Goal: Task Accomplishment & Management: Complete application form

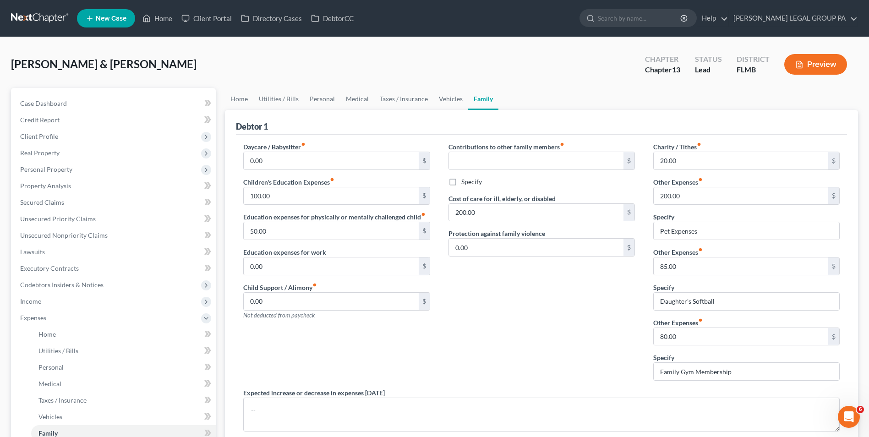
click at [59, 19] on link at bounding box center [40, 18] width 59 height 16
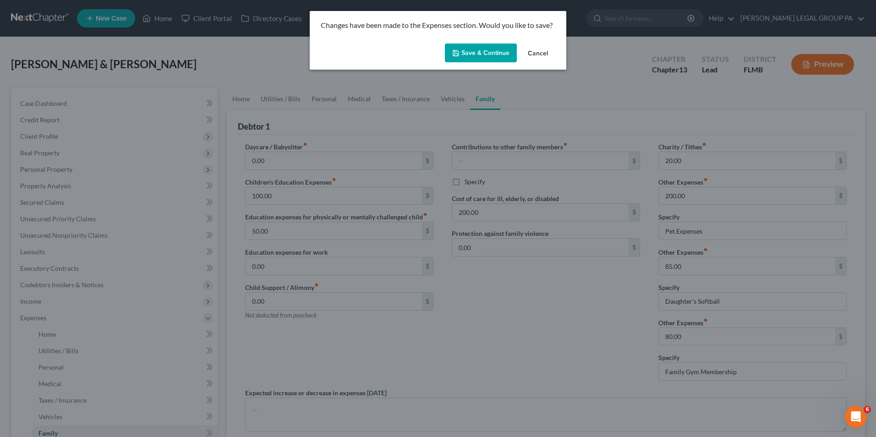
click at [496, 52] on button "Save & Continue" at bounding box center [481, 53] width 72 height 19
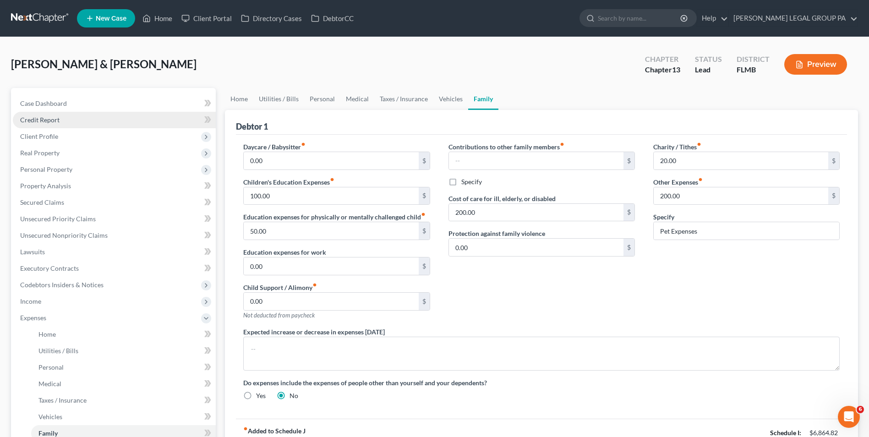
click at [71, 118] on link "Credit Report" at bounding box center [114, 120] width 203 height 16
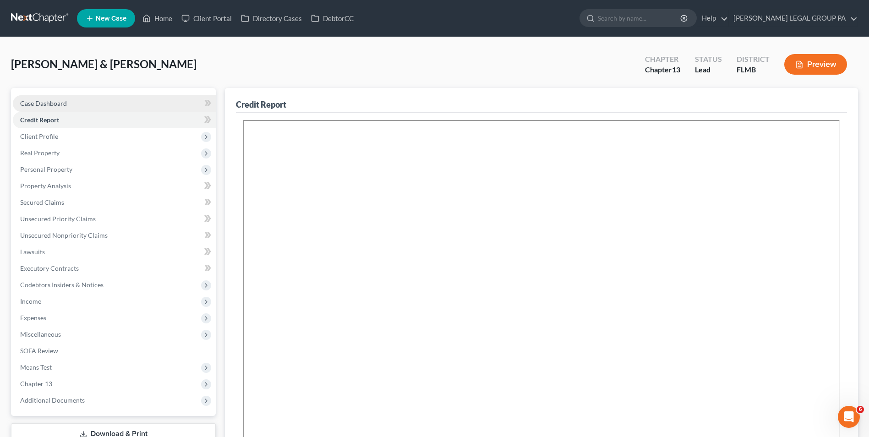
click at [107, 101] on link "Case Dashboard" at bounding box center [114, 103] width 203 height 16
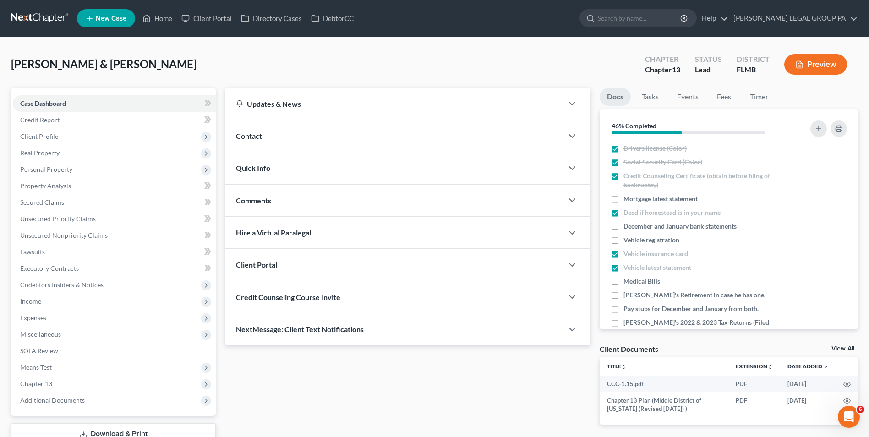
click at [289, 305] on div "Credit Counseling Course Invite" at bounding box center [394, 297] width 338 height 32
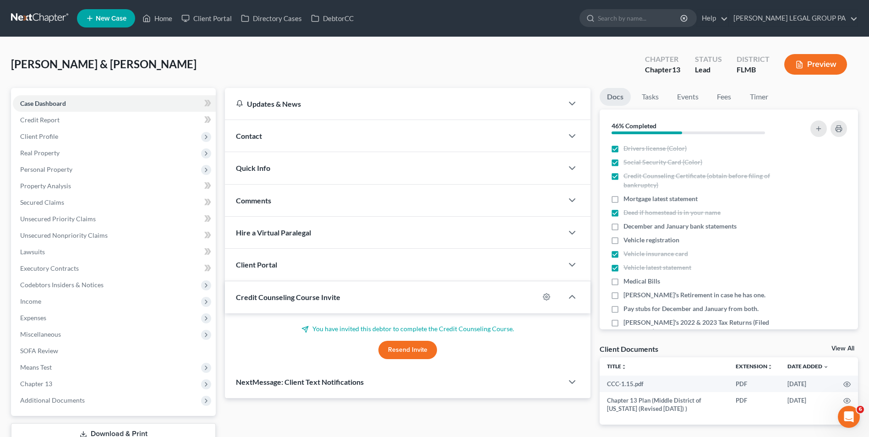
click at [297, 263] on div "Client Portal" at bounding box center [394, 265] width 338 height 32
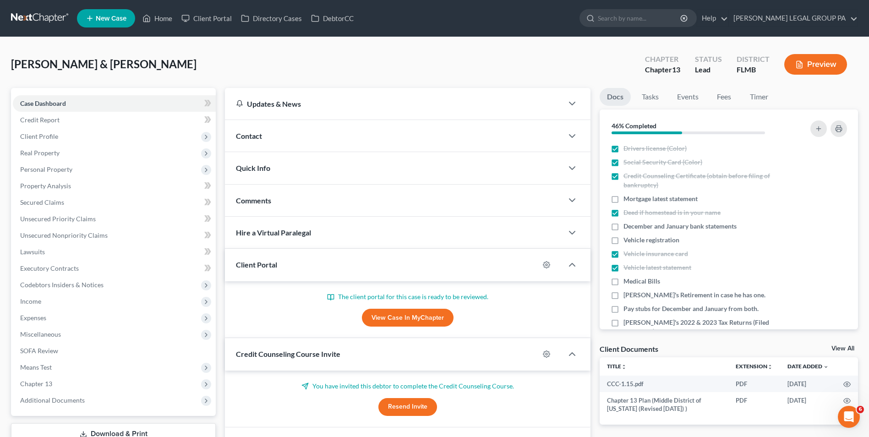
click at [434, 321] on link "View Case in MyChapter" at bounding box center [408, 318] width 92 height 18
click at [548, 266] on icon "button" at bounding box center [546, 264] width 7 height 7
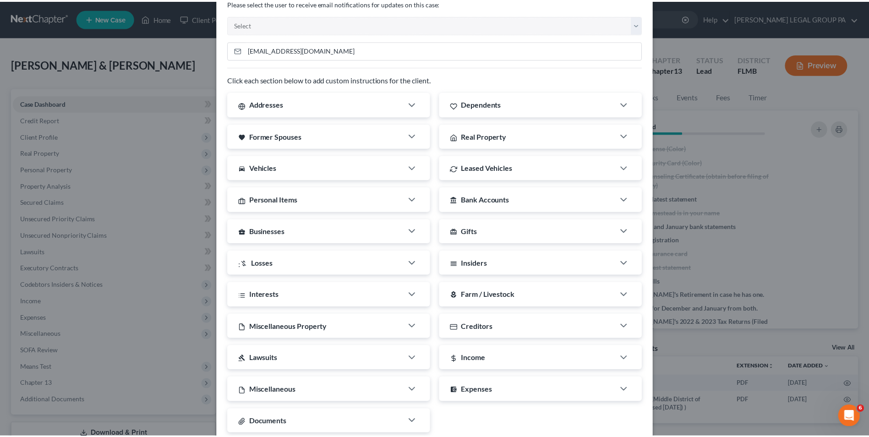
scroll to position [97, 0]
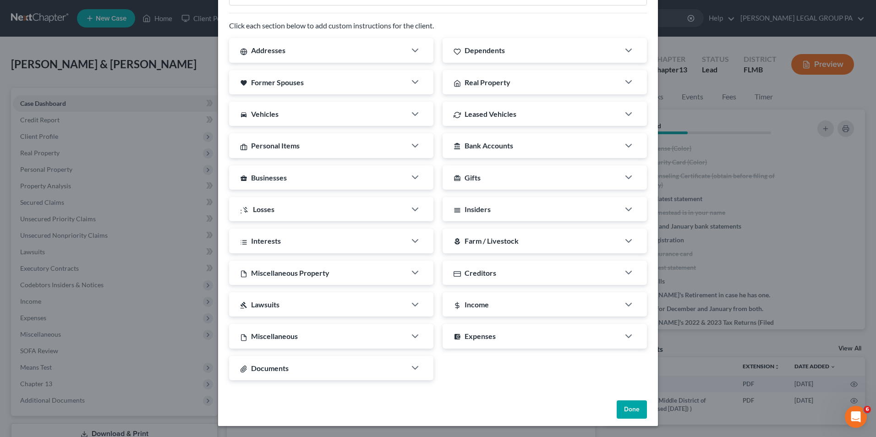
click at [616, 408] on button "Done" at bounding box center [631, 409] width 30 height 18
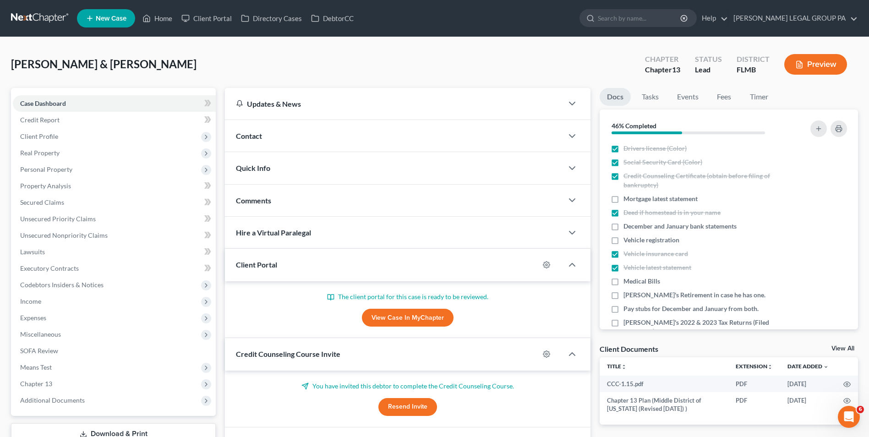
drag, startPoint x: 405, startPoint y: 294, endPoint x: 399, endPoint y: 294, distance: 6.4
click at [405, 294] on p "The client portal for this case is ready to be reviewed." at bounding box center [407, 296] width 343 height 9
click at [332, 295] on icon at bounding box center [332, 296] width 3 height 5
click at [409, 322] on link "View Case in MyChapter" at bounding box center [408, 318] width 92 height 18
drag, startPoint x: 51, startPoint y: 17, endPoint x: 140, endPoint y: 38, distance: 91.6
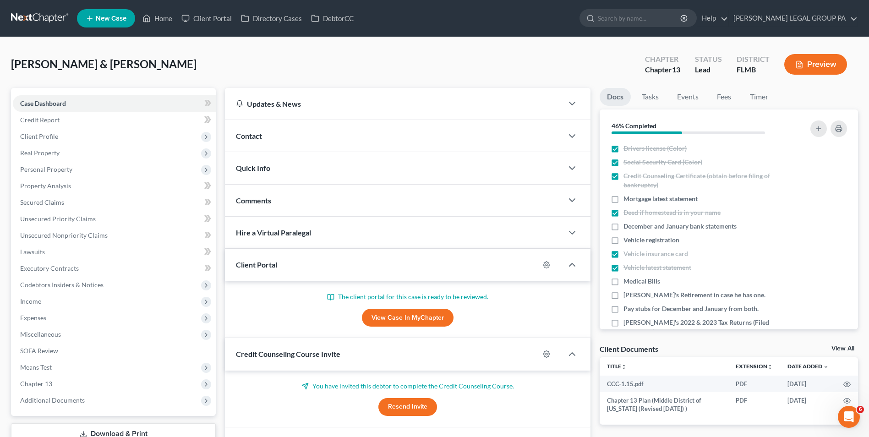
click at [213, 58] on div "Chauncey, Joseph & Howell, Kelly Upgraded Chapter Chapter 13 Status Lead Distri…" at bounding box center [434, 68] width 847 height 40
click at [28, 15] on link at bounding box center [40, 18] width 59 height 16
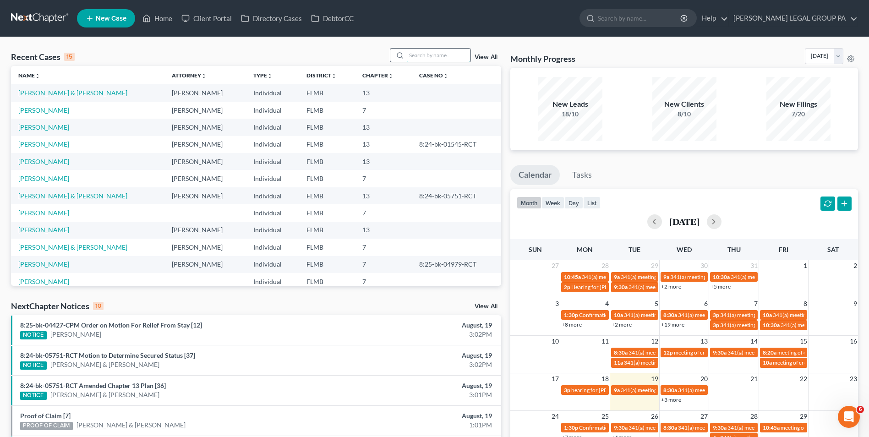
click at [457, 52] on input "search" at bounding box center [438, 55] width 64 height 13
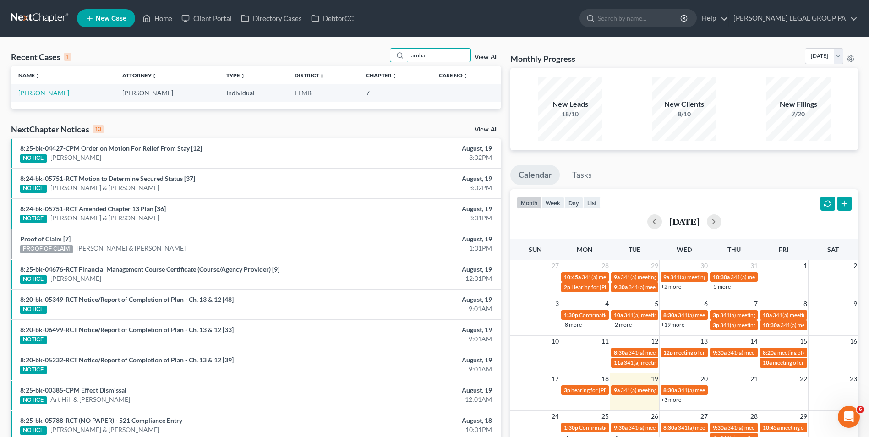
type input "farnha"
click at [65, 94] on td "[PERSON_NAME]" at bounding box center [63, 92] width 104 height 17
click at [62, 93] on link "[PERSON_NAME]" at bounding box center [43, 93] width 51 height 8
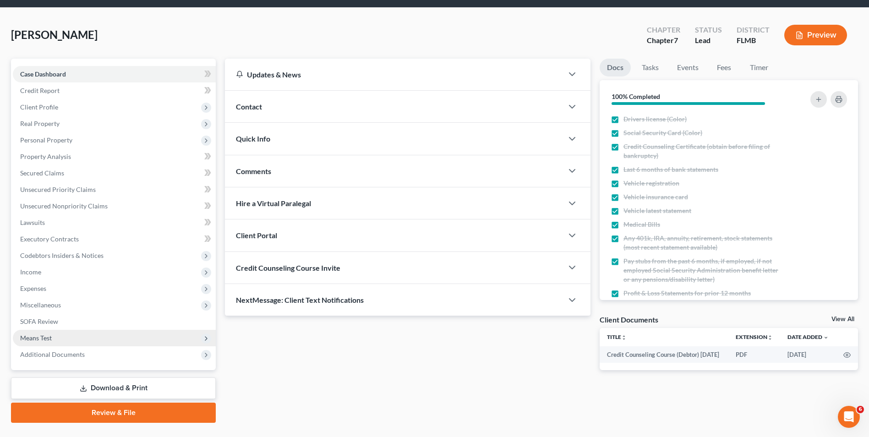
scroll to position [46, 0]
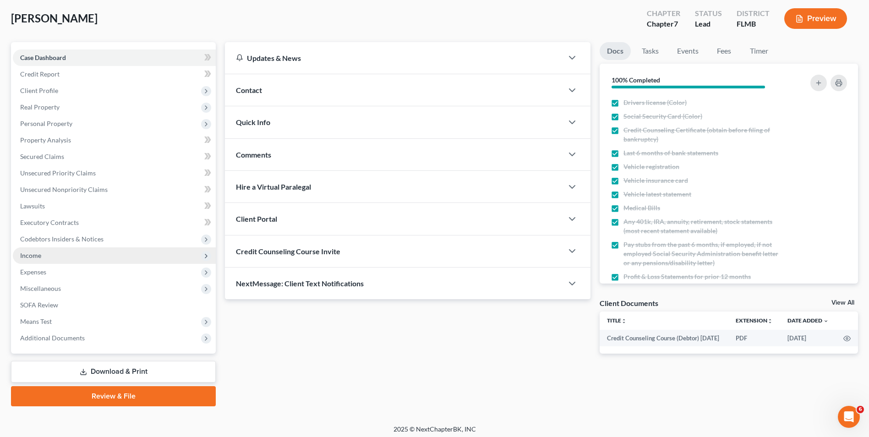
click at [56, 257] on span "Income" at bounding box center [114, 255] width 203 height 16
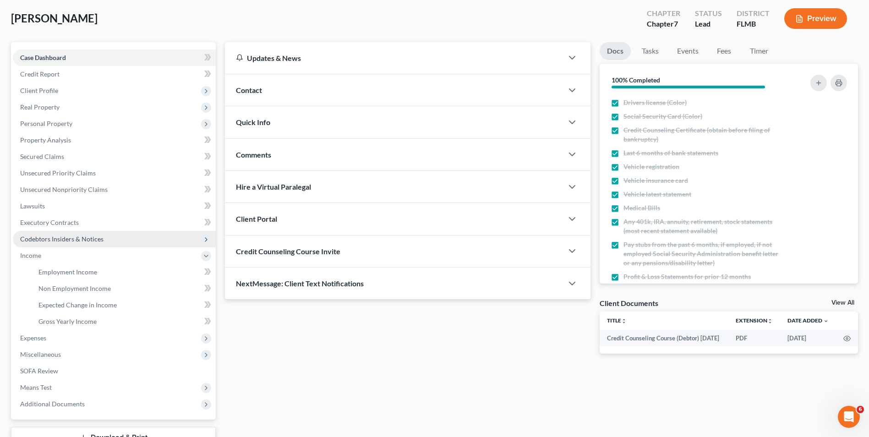
click at [82, 236] on span "Codebtors Insiders & Notices" at bounding box center [61, 239] width 83 height 8
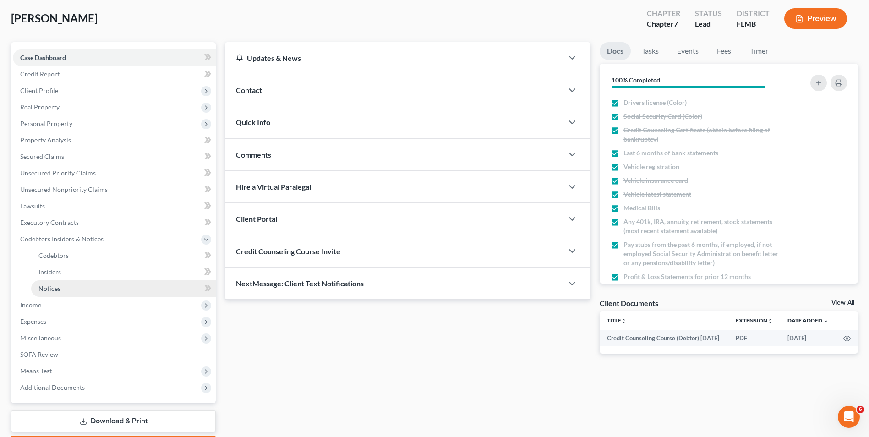
click at [73, 293] on link "Notices" at bounding box center [123, 288] width 185 height 16
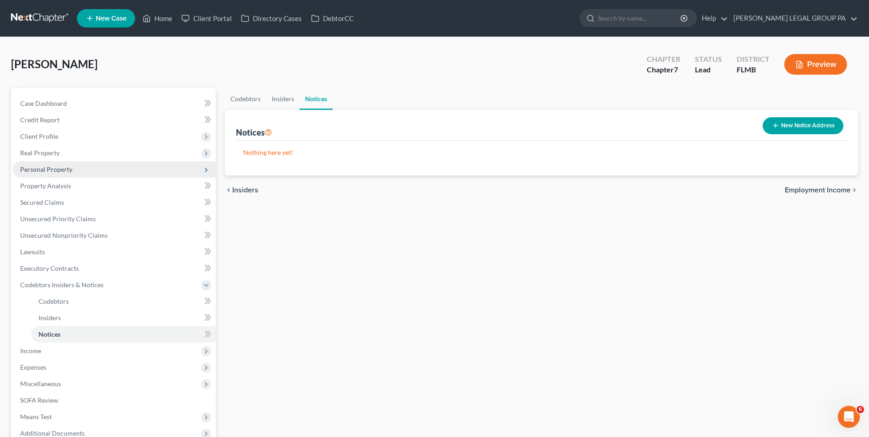
click at [76, 174] on span "Personal Property" at bounding box center [114, 169] width 203 height 16
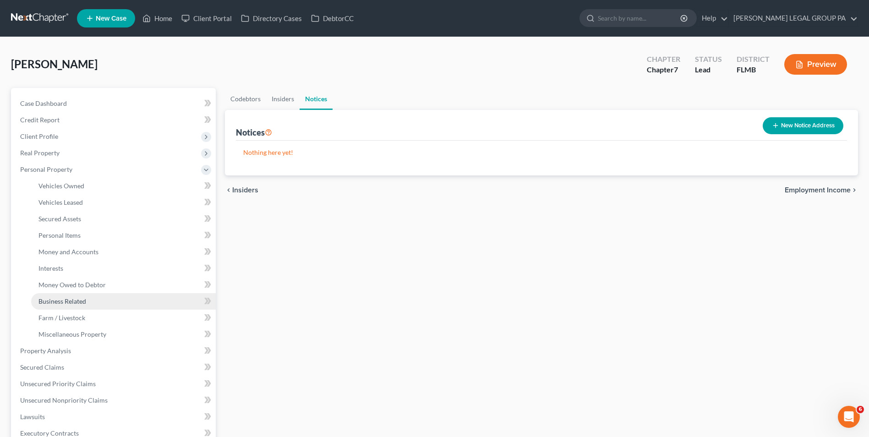
click at [89, 301] on link "Business Related" at bounding box center [123, 301] width 185 height 16
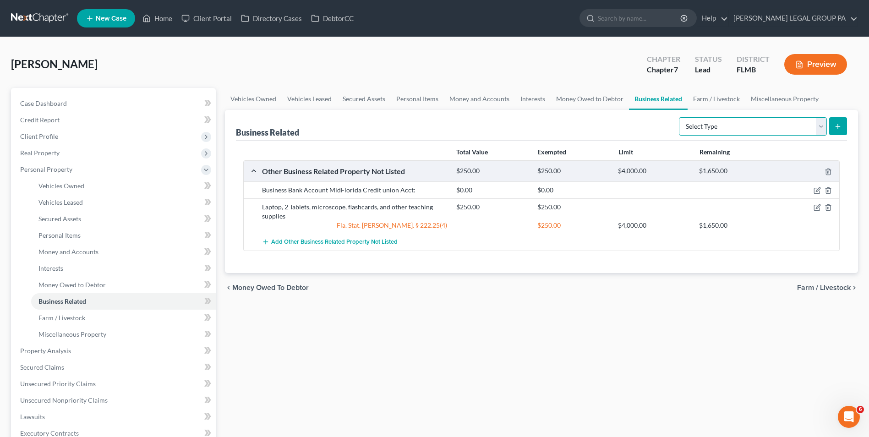
click at [798, 132] on select "Select Type Customer Lists Franchises Inventory Licenses Machinery Office Equip…" at bounding box center [753, 126] width 148 height 18
click at [704, 302] on div "chevron_left Money Owed to Debtor Farm / Livestock chevron_right" at bounding box center [541, 287] width 633 height 29
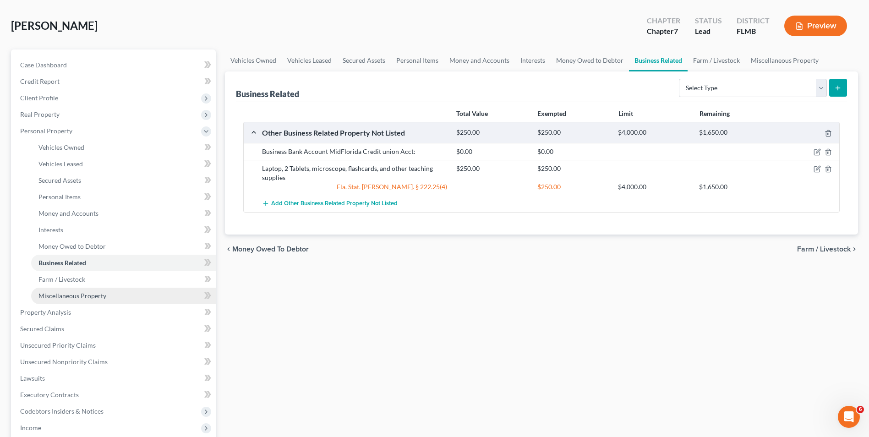
scroll to position [137, 0]
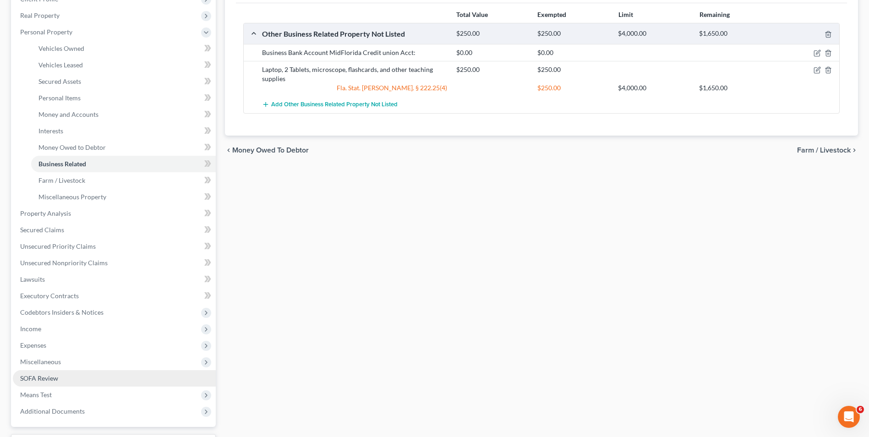
click at [68, 376] on link "SOFA Review" at bounding box center [114, 378] width 203 height 16
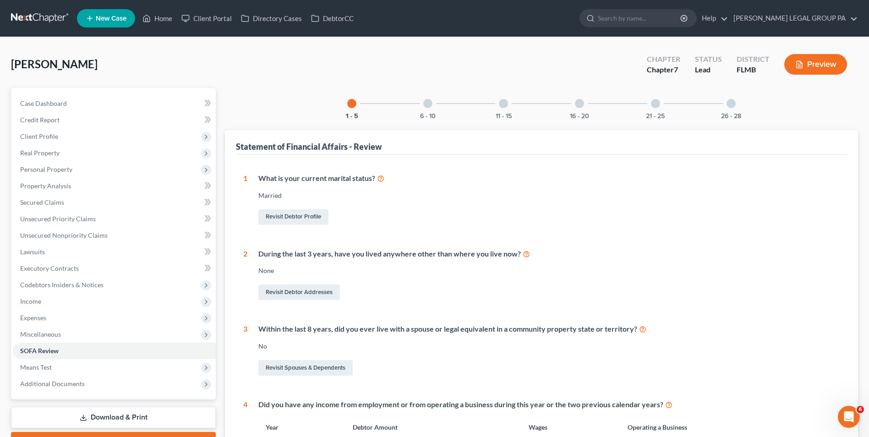
click at [657, 107] on div at bounding box center [655, 103] width 9 height 9
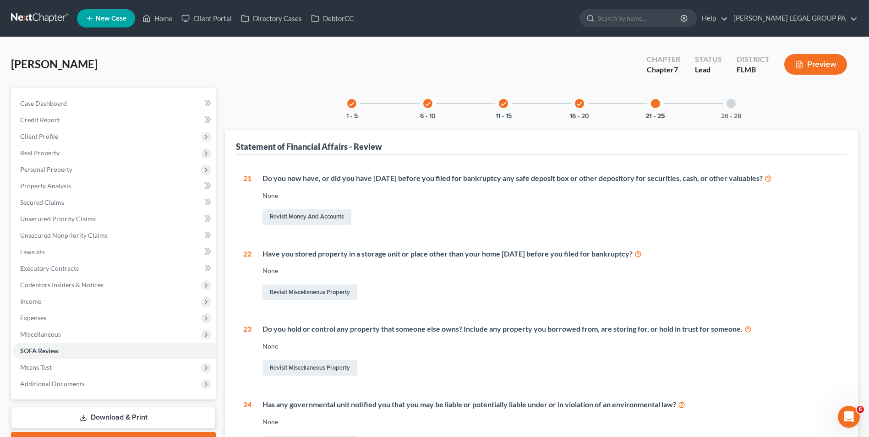
click at [730, 106] on div at bounding box center [730, 103] width 9 height 9
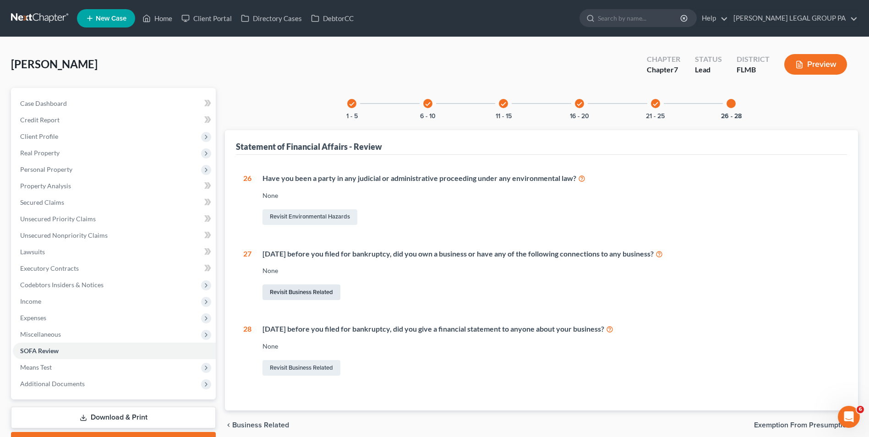
click at [306, 293] on link "Revisit Business Related" at bounding box center [301, 292] width 78 height 16
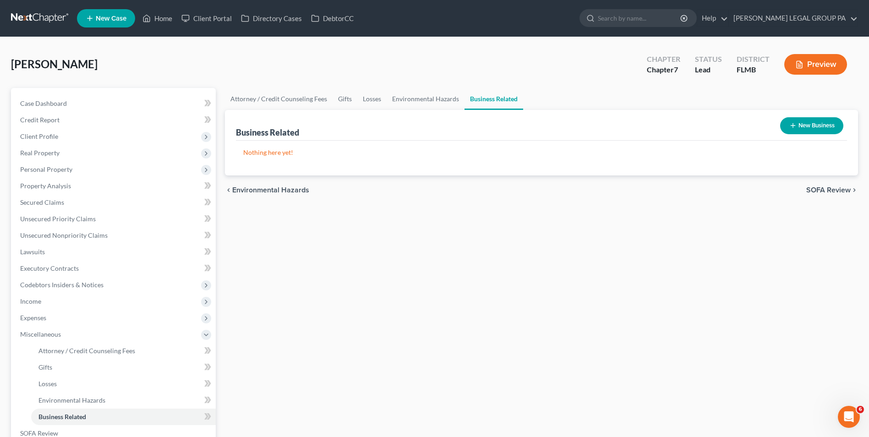
click at [802, 127] on button "New Business" at bounding box center [811, 125] width 63 height 17
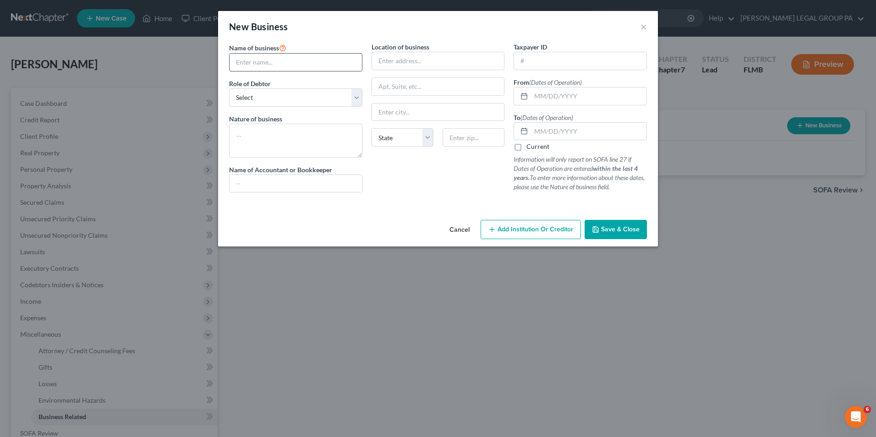
click at [306, 61] on input "text" at bounding box center [295, 62] width 132 height 17
click at [441, 186] on div "Location of business State AL AK AR AZ CA CO CT DE DC FL GA GU HI ID IL IN IA K…" at bounding box center [438, 121] width 142 height 158
click at [285, 62] on input "text" at bounding box center [295, 62] width 132 height 17
click at [294, 56] on input "text" at bounding box center [295, 62] width 132 height 17
type input "Harvest Academy, LLC"
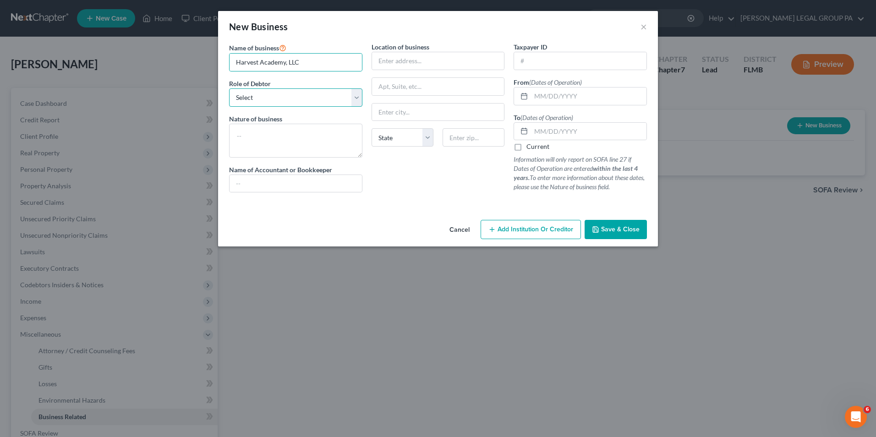
click at [330, 88] on select "Select A member of a limited liability company (LLC) or limited liability partn…" at bounding box center [295, 97] width 133 height 18
select select "officer"
click at [229, 88] on select "Select A member of a limited liability company (LLC) or limited liability partn…" at bounding box center [295, 97] width 133 height 18
click at [291, 133] on textarea at bounding box center [295, 141] width 133 height 34
click at [556, 93] on input "text" at bounding box center [588, 95] width 115 height 17
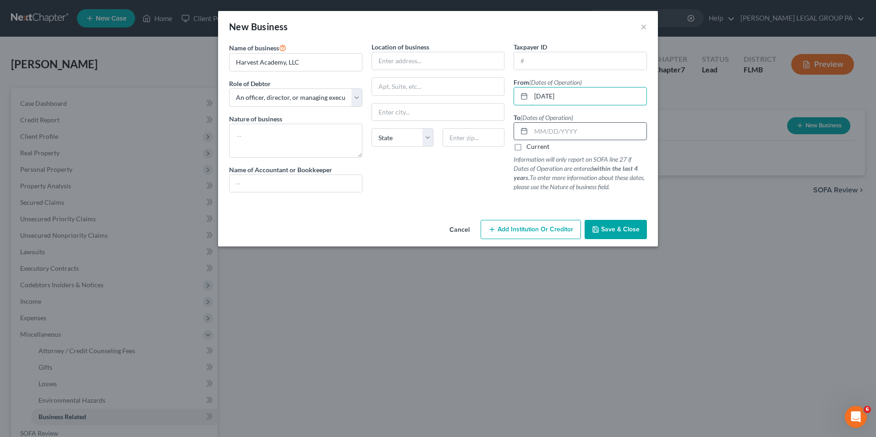
type input "05/17/2018"
click at [552, 137] on input "text" at bounding box center [588, 131] width 115 height 17
type input "07/18/2018"
click at [320, 182] on input "text" at bounding box center [295, 183] width 132 height 17
click at [393, 62] on input "text" at bounding box center [438, 60] width 132 height 17
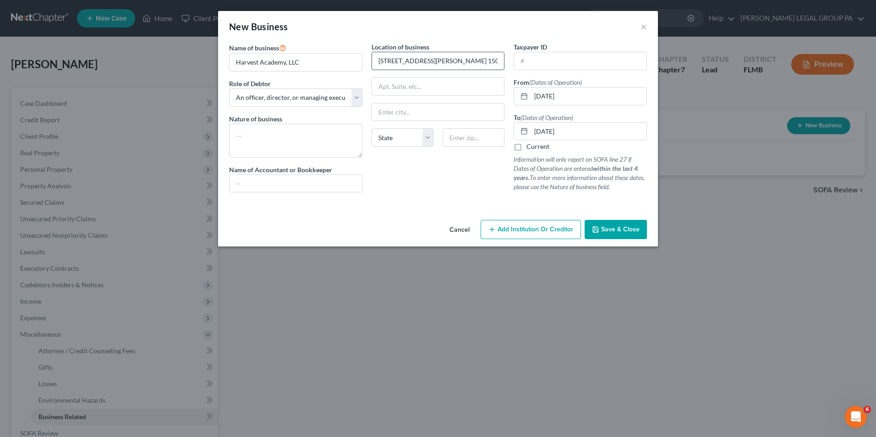
drag, startPoint x: 480, startPoint y: 62, endPoint x: 449, endPoint y: 65, distance: 31.4
click at [449, 65] on input "3030 N. Rockey Point Dr., Ste. 150A" at bounding box center [438, 60] width 132 height 17
type input "3030 N. Rockey Point Dr."
click at [441, 89] on input "text" at bounding box center [438, 86] width 132 height 17
type input "Ste. 150A"
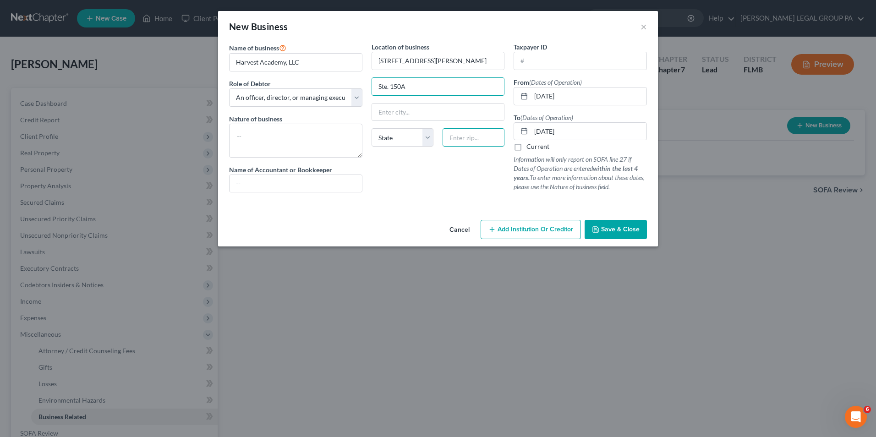
click at [470, 144] on input "text" at bounding box center [473, 137] width 62 height 18
type input "33607"
type input "Tampa"
select select "9"
click at [622, 230] on span "Save & Close" at bounding box center [620, 229] width 38 height 8
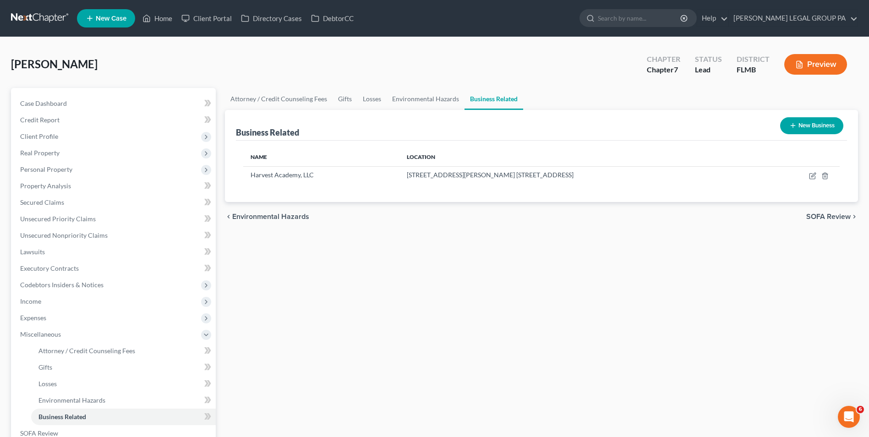
click at [804, 121] on button "New Business" at bounding box center [811, 125] width 63 height 17
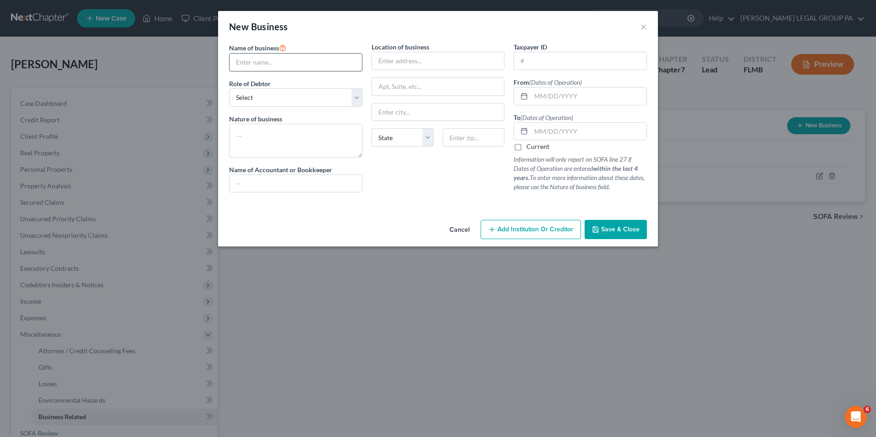
click at [273, 60] on input "text" at bounding box center [295, 62] width 132 height 17
type input "Harvest Academy, Inc."
click at [310, 101] on select "Select A member of a limited liability company (LLC) or limited liability partn…" at bounding box center [295, 97] width 133 height 18
select select "officer"
click at [229, 88] on select "Select A member of a limited liability company (LLC) or limited liability partn…" at bounding box center [295, 97] width 133 height 18
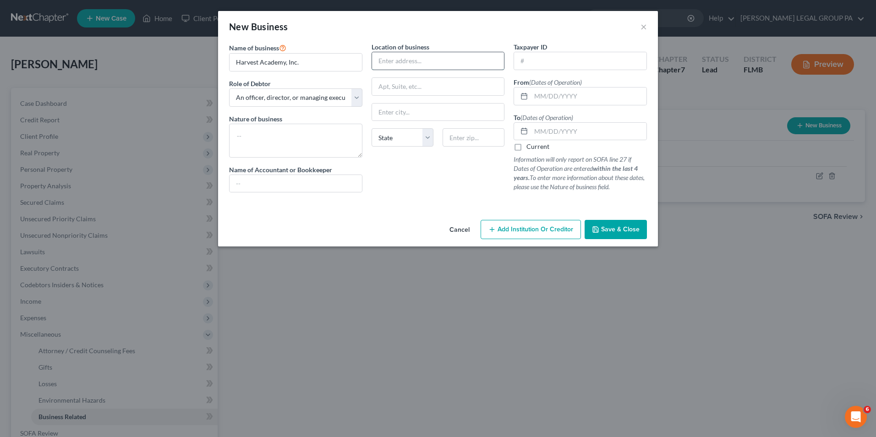
click at [441, 60] on input "text" at bounding box center [438, 60] width 132 height 17
type input "1"
type input "1005 E Hibiscus Dr."
click at [468, 142] on input "text" at bounding box center [473, 137] width 62 height 18
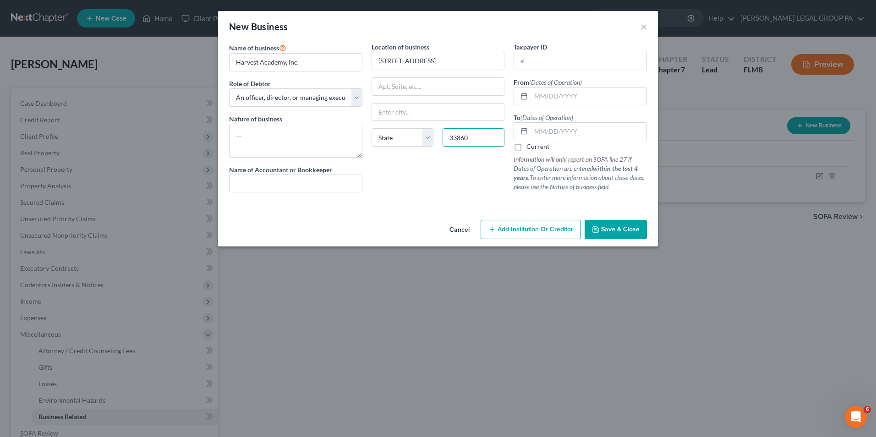
type input "33860"
type input "Mulberry"
select select "9"
click at [565, 94] on input "text" at bounding box center [588, 95] width 115 height 17
type input "07/18/2025"
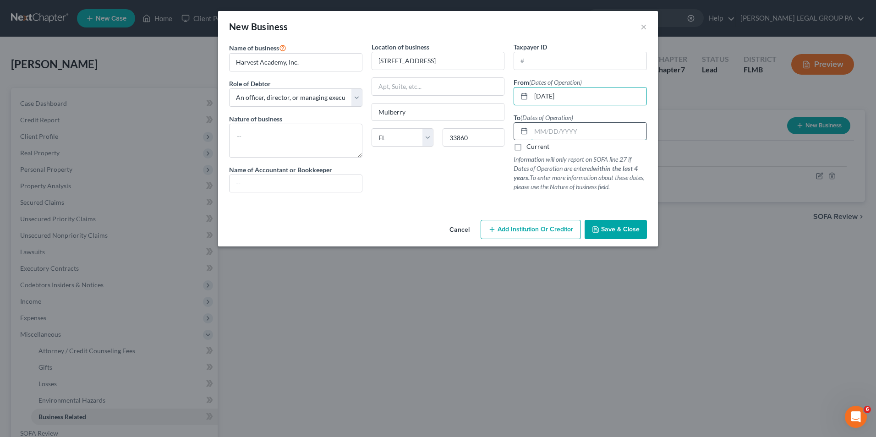
click at [544, 131] on input "text" at bounding box center [588, 131] width 115 height 17
click at [459, 200] on div at bounding box center [437, 203] width 427 height 7
click at [554, 131] on input "text" at bounding box center [588, 131] width 115 height 17
type input "[DATE]"
click at [622, 225] on button "Save & Close" at bounding box center [615, 229] width 62 height 19
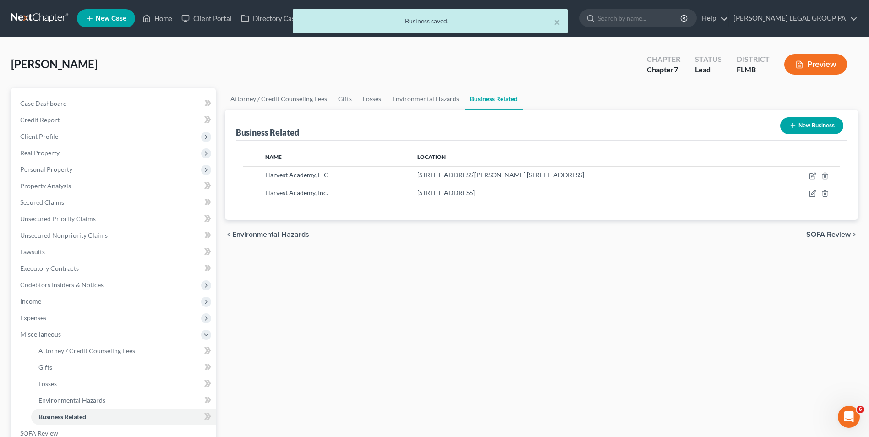
click at [815, 125] on button "New Business" at bounding box center [811, 125] width 63 height 17
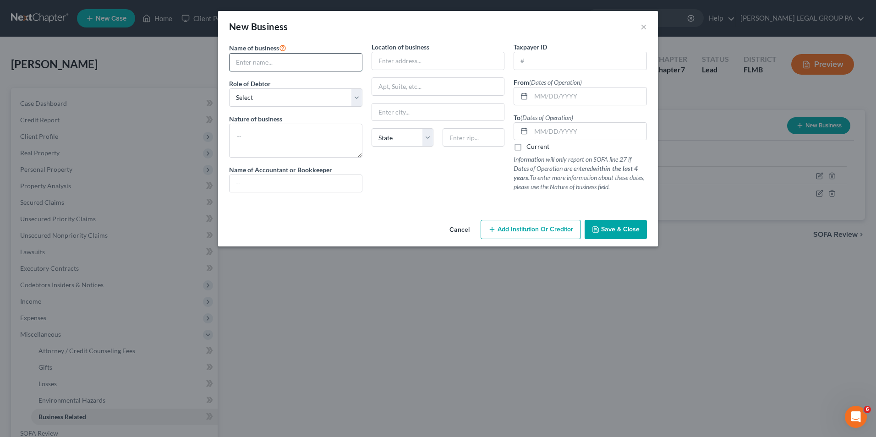
click at [303, 64] on input "text" at bounding box center [295, 62] width 132 height 17
type input "CSI Tutoring Services, LLC"
click at [301, 97] on select "Select A member of a limited liability company (LLC) or limited liability partn…" at bounding box center [295, 97] width 133 height 18
select select "officer"
click at [229, 88] on select "Select A member of a limited liability company (LLC) or limited liability partn…" at bounding box center [295, 97] width 133 height 18
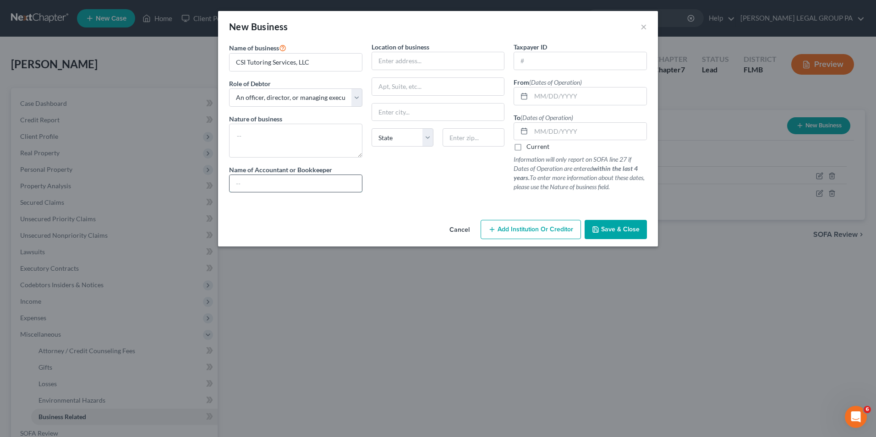
click at [282, 181] on input "text" at bounding box center [295, 183] width 132 height 17
click at [319, 177] on input "text" at bounding box center [295, 183] width 132 height 17
type input "Y"
type input "Tenesia Hawthorne"
click at [409, 63] on input "text" at bounding box center [438, 60] width 132 height 17
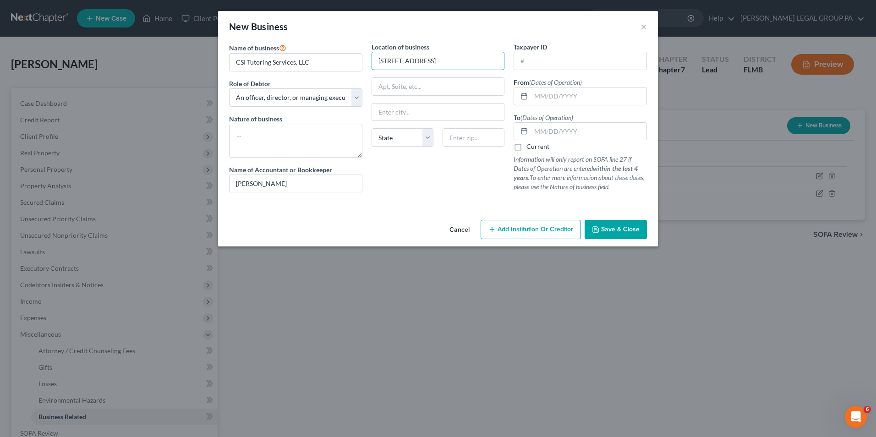
type input "3640 Queens Cove Blvd."
type input "33880"
type input "Winter Haven"
select select "9"
click at [584, 98] on input "text" at bounding box center [588, 95] width 115 height 17
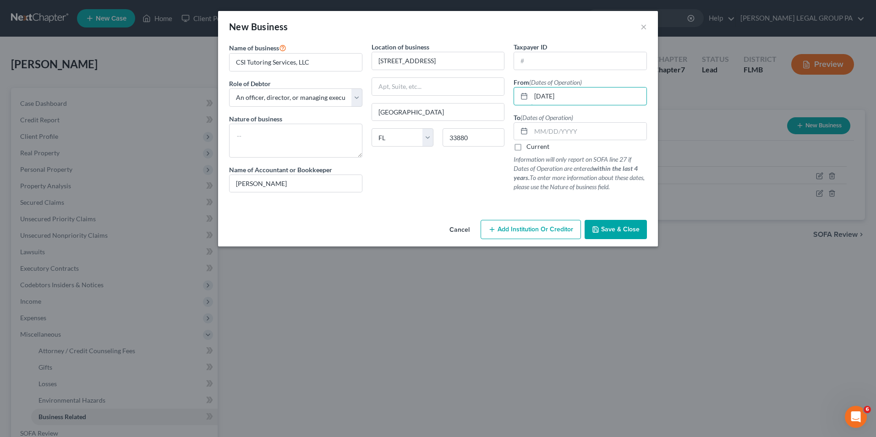
type input "09/01/2023"
click at [534, 150] on label "Current" at bounding box center [537, 146] width 23 height 9
click at [534, 148] on input "Current" at bounding box center [533, 145] width 6 height 6
checkbox input "true"
click at [626, 230] on span "Save & Close" at bounding box center [620, 229] width 38 height 8
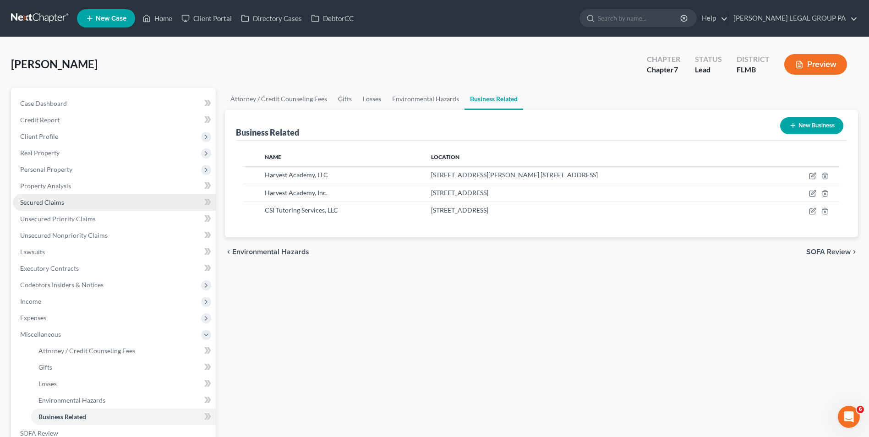
click at [69, 207] on link "Secured Claims" at bounding box center [114, 202] width 203 height 16
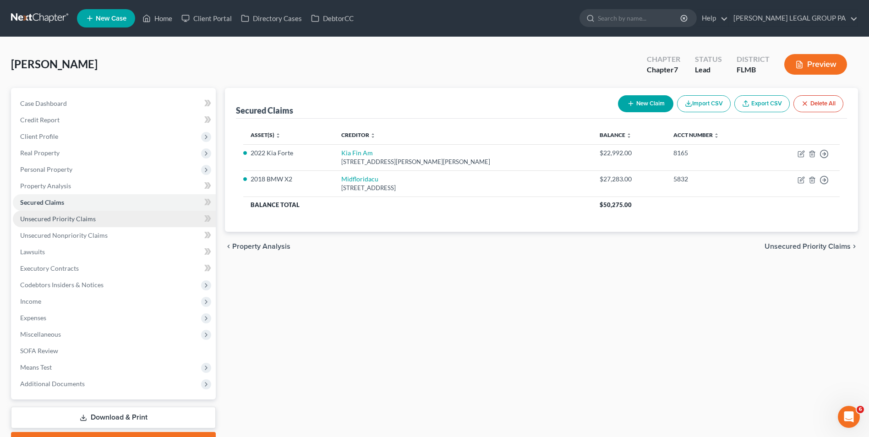
click at [93, 220] on span "Unsecured Priority Claims" at bounding box center [58, 219] width 76 height 8
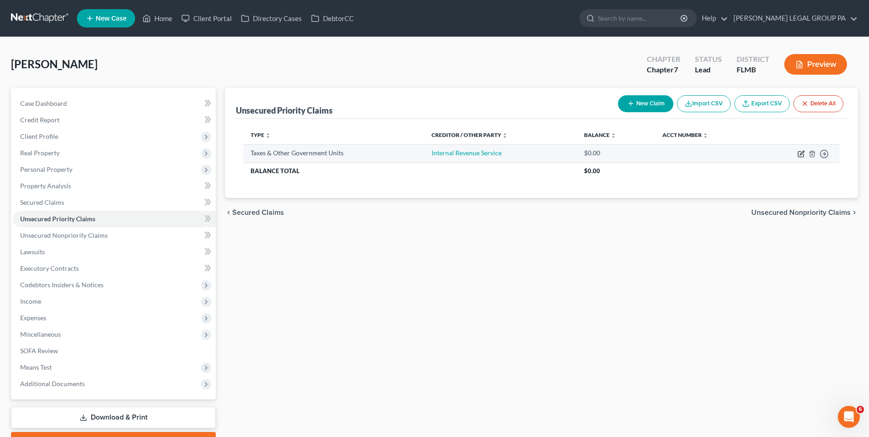
click at [800, 157] on icon "button" at bounding box center [800, 154] width 5 height 5
select select "0"
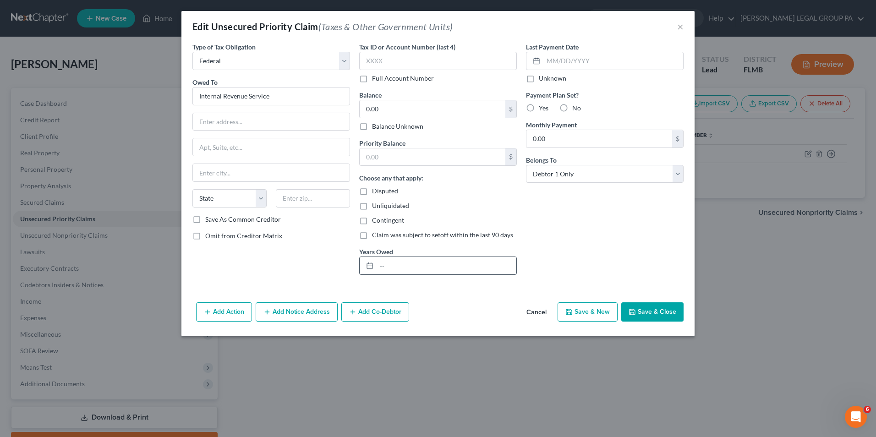
click at [365, 265] on div at bounding box center [367, 265] width 17 height 17
click at [375, 266] on div at bounding box center [367, 265] width 17 height 17
click at [392, 265] on input "text" at bounding box center [446, 265] width 140 height 17
click at [275, 123] on input "text" at bounding box center [271, 121] width 157 height 17
click at [267, 97] on input "Internal Revenue Service" at bounding box center [271, 96] width 158 height 18
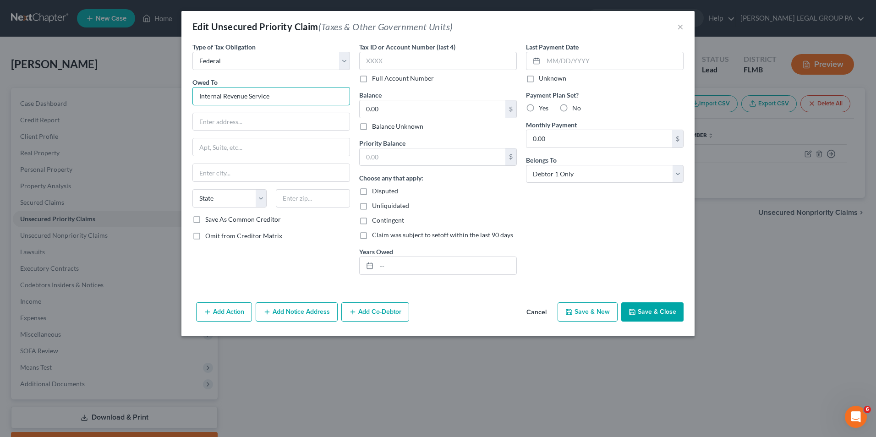
click at [283, 98] on input "Internal Revenue Service" at bounding box center [271, 96] width 158 height 18
drag, startPoint x: 283, startPoint y: 97, endPoint x: 165, endPoint y: 95, distance: 118.2
click at [165, 99] on div "Edit Unsecured Priority Claim (Taxes & Other Government Units) × Type of Tax Ob…" at bounding box center [438, 218] width 876 height 437
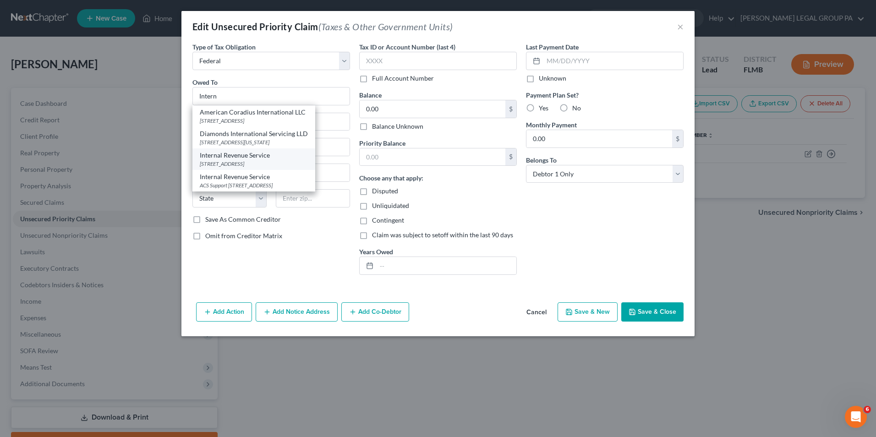
click at [254, 155] on div "Internal Revenue Service" at bounding box center [254, 155] width 108 height 9
type input "Internal Revenue Service"
type input "PO Box 7346"
type input "Philadelphia"
select select "39"
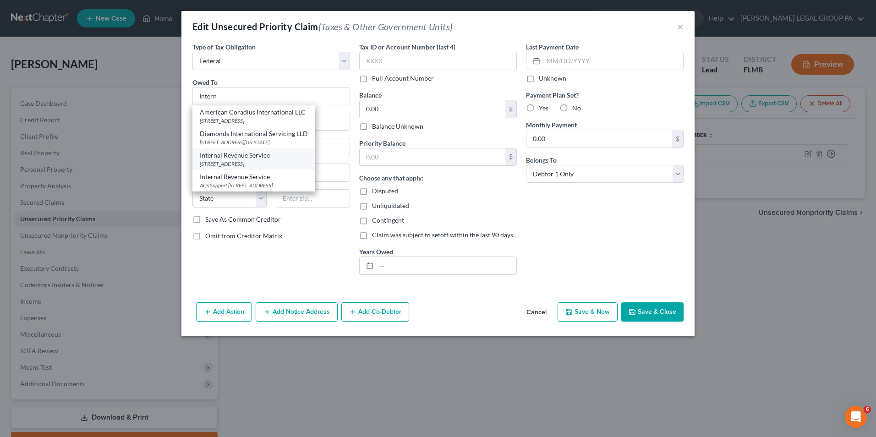
type input "19101"
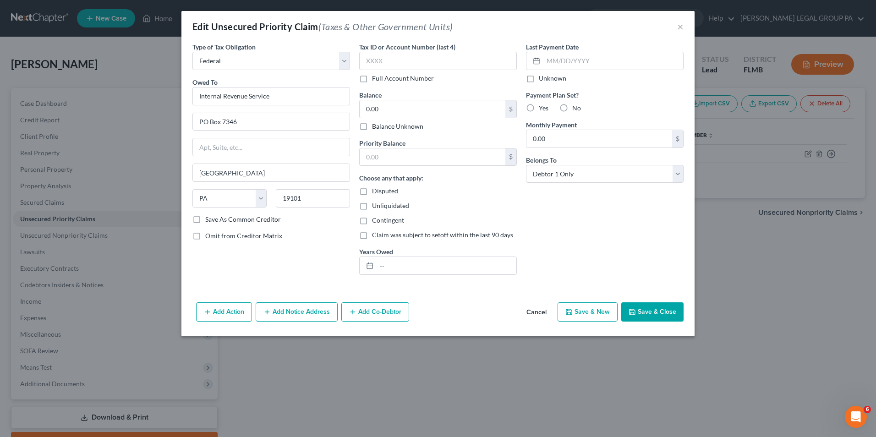
click at [326, 276] on div "Type of Tax Obligation * Select Federal City State Franchise Tax Board Other Ow…" at bounding box center [271, 162] width 167 height 240
click at [386, 273] on input "text" at bounding box center [446, 265] width 140 height 17
type input "2024"
click at [396, 111] on input "0.00" at bounding box center [432, 108] width 146 height 17
type input "5,850.78"
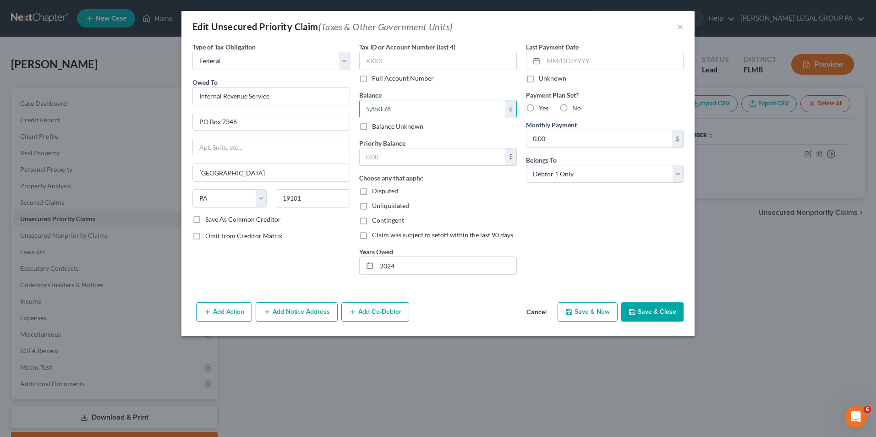
click at [633, 310] on polyline "button" at bounding box center [632, 309] width 2 height 1
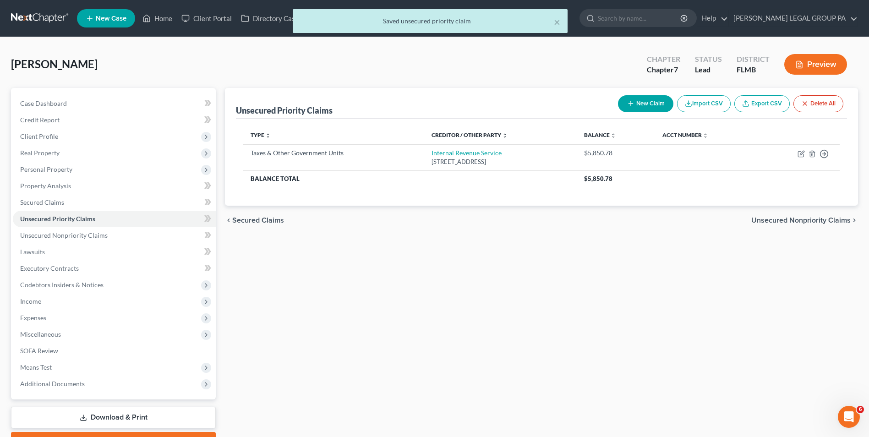
click at [637, 101] on button "New Claim" at bounding box center [645, 103] width 55 height 17
select select "0"
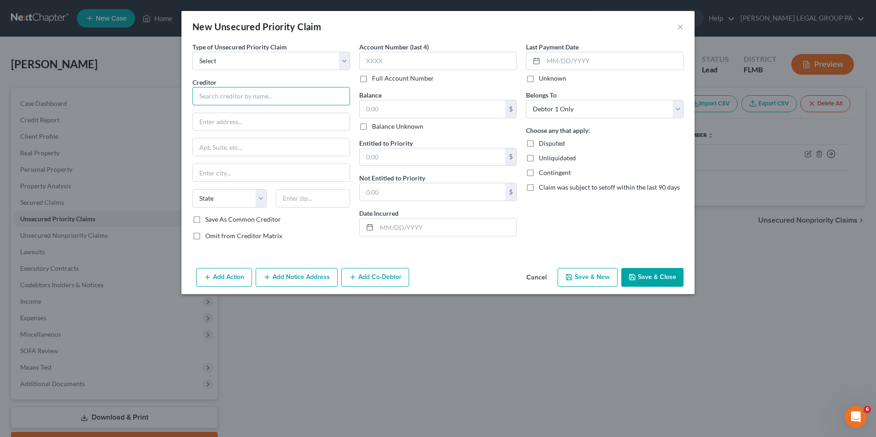
click at [252, 100] on input "text" at bounding box center [271, 96] width 158 height 18
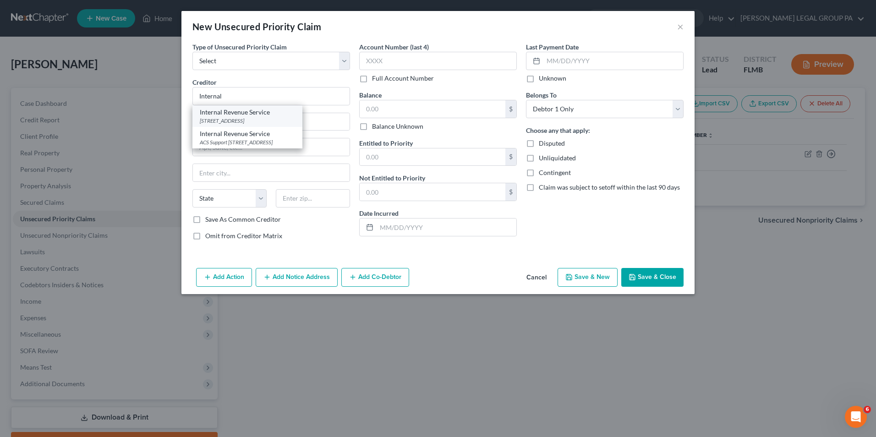
click at [270, 120] on div "PO Box 7346, Philadelphia, PA 19101" at bounding box center [247, 121] width 95 height 8
type input "Internal Revenue Service"
type input "PO Box 7346"
type input "Philadelphia"
select select "39"
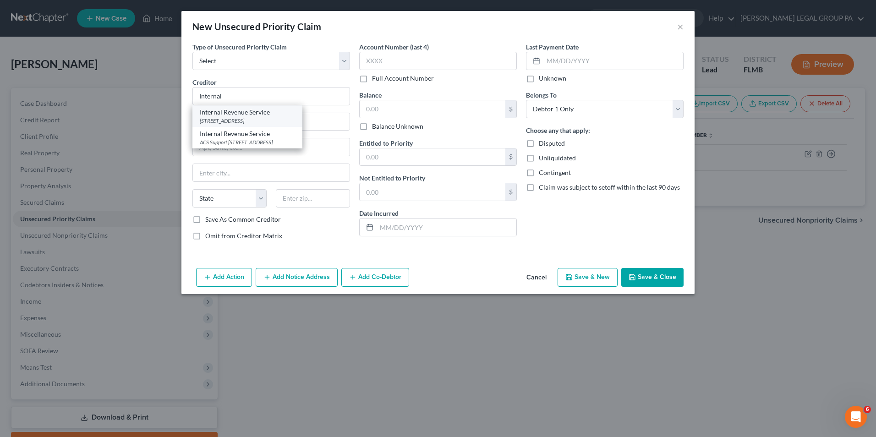
type input "19101"
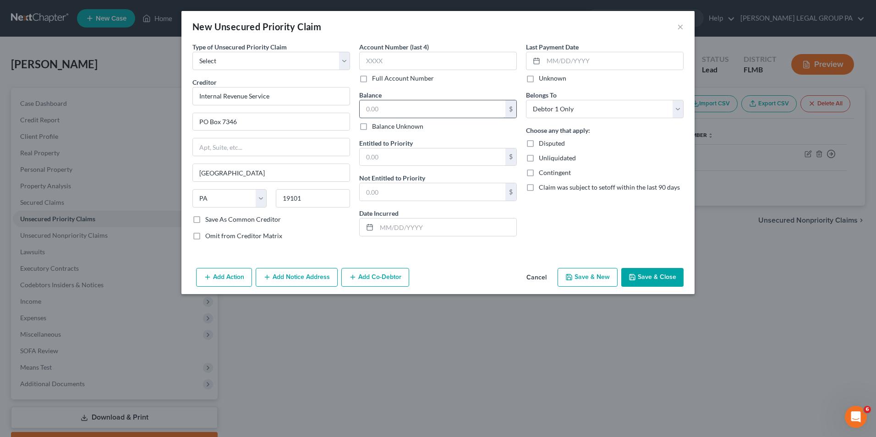
click at [405, 110] on input "text" at bounding box center [432, 108] width 146 height 17
type input "9,415.86"
click at [274, 60] on select "Select Taxes & Other Government Units Domestic Support Obligations Extensions o…" at bounding box center [271, 61] width 158 height 18
select select "0"
click at [192, 52] on select "Select Taxes & Other Government Units Domestic Support Obligations Extensions o…" at bounding box center [271, 61] width 158 height 18
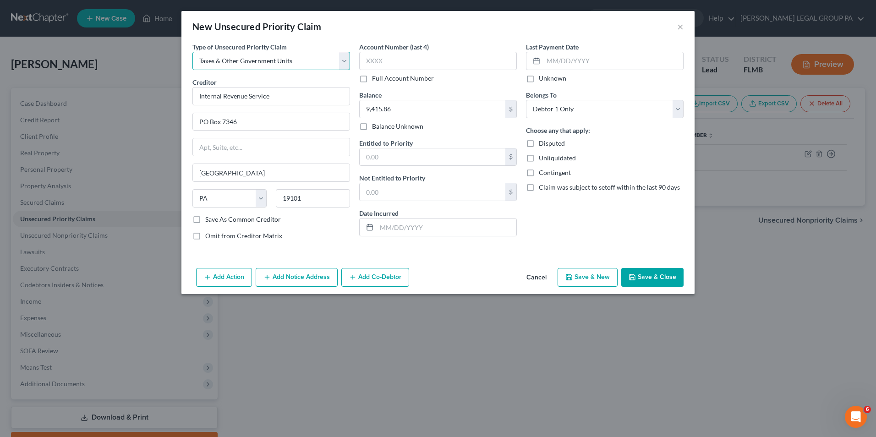
select select "39"
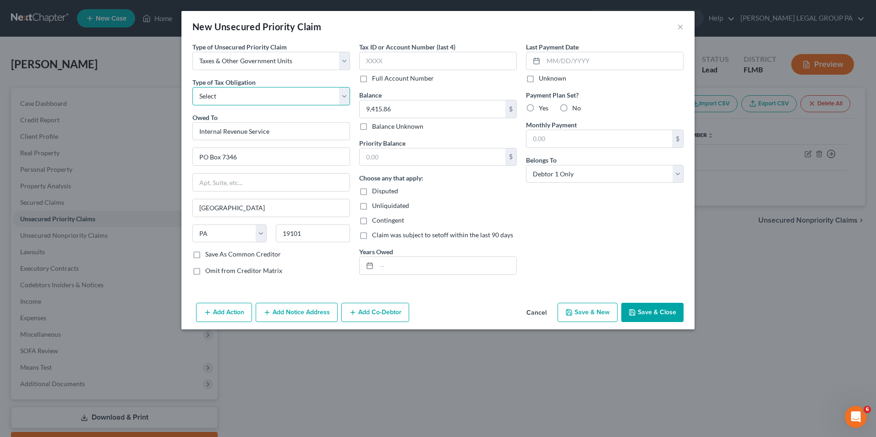
click at [265, 93] on select "Select Federal City State Franchise Tax Board Other" at bounding box center [271, 96] width 158 height 18
select select "0"
click at [192, 87] on select "Select Federal City State Franchise Tax Board Other" at bounding box center [271, 96] width 158 height 18
click at [401, 262] on input "text" at bounding box center [446, 265] width 140 height 17
type input "3"
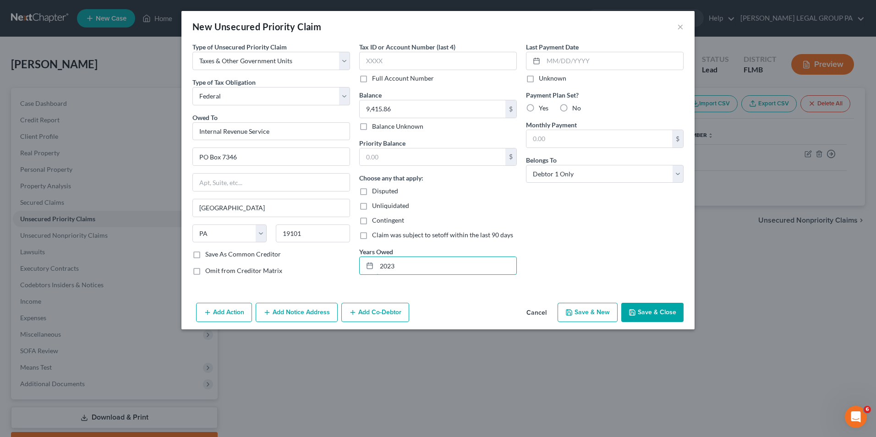
type input "2023"
click at [655, 313] on button "Save & Close" at bounding box center [652, 312] width 62 height 19
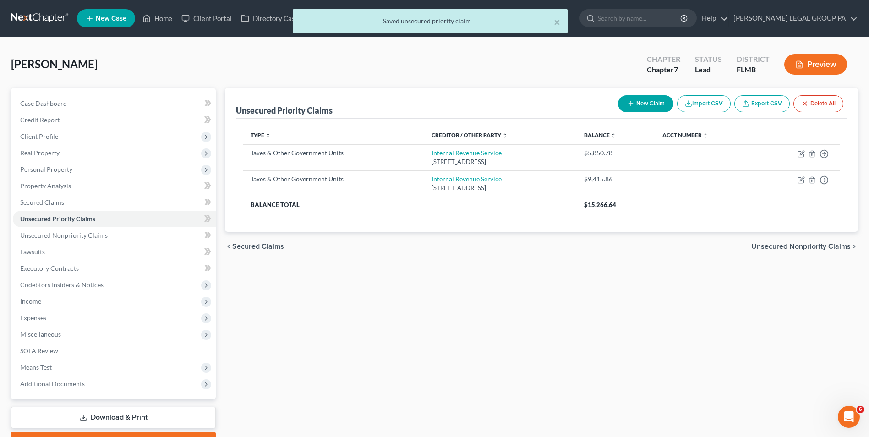
click at [649, 100] on button "New Claim" at bounding box center [645, 103] width 55 height 17
select select "0"
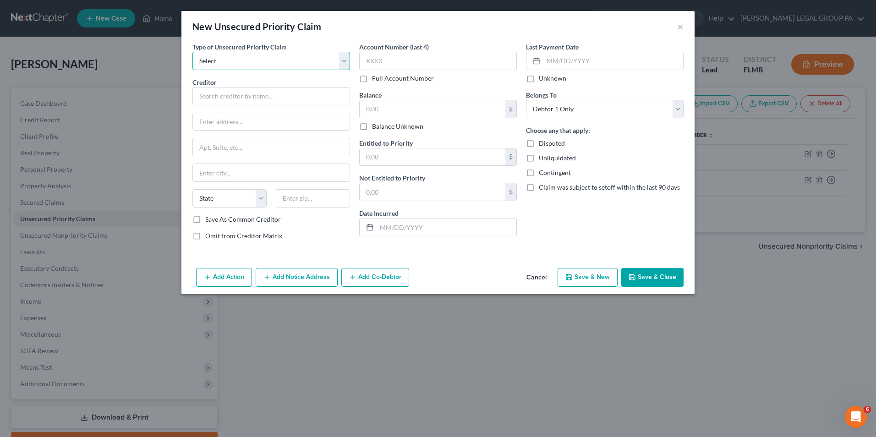
click at [234, 64] on select "Select Taxes & Other Government Units Domestic Support Obligations Extensions o…" at bounding box center [271, 61] width 158 height 18
select select "0"
click at [192, 52] on select "Select Taxes & Other Government Units Domestic Support Obligations Extensions o…" at bounding box center [271, 61] width 158 height 18
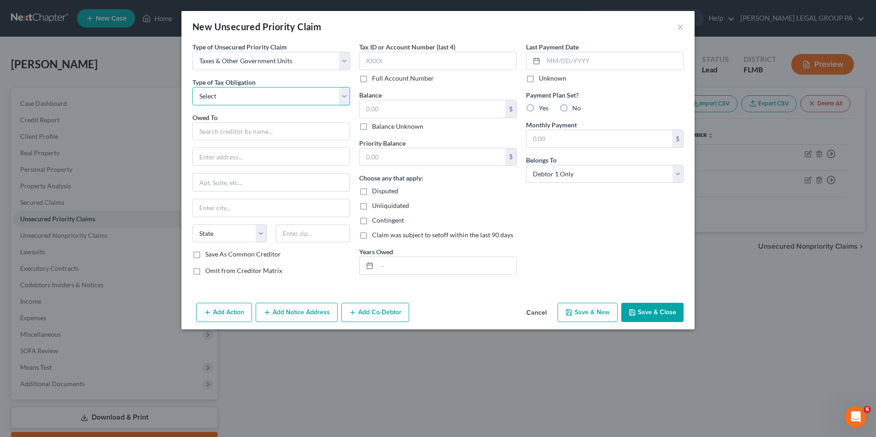
click at [235, 99] on select "Select Federal City State Franchise Tax Board Other" at bounding box center [271, 96] width 158 height 18
select select "0"
click at [192, 87] on select "Select Federal City State Franchise Tax Board Other" at bounding box center [271, 96] width 158 height 18
click at [233, 136] on input "text" at bounding box center [271, 131] width 158 height 18
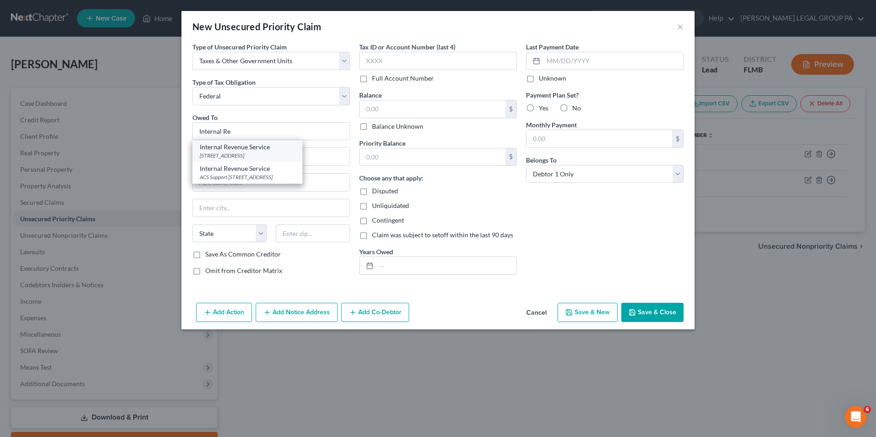
click at [221, 146] on div "Internal Revenue Service" at bounding box center [247, 146] width 95 height 9
type input "Internal Revenue Service"
type input "PO Box 7346"
type input "Philadelphia"
select select "39"
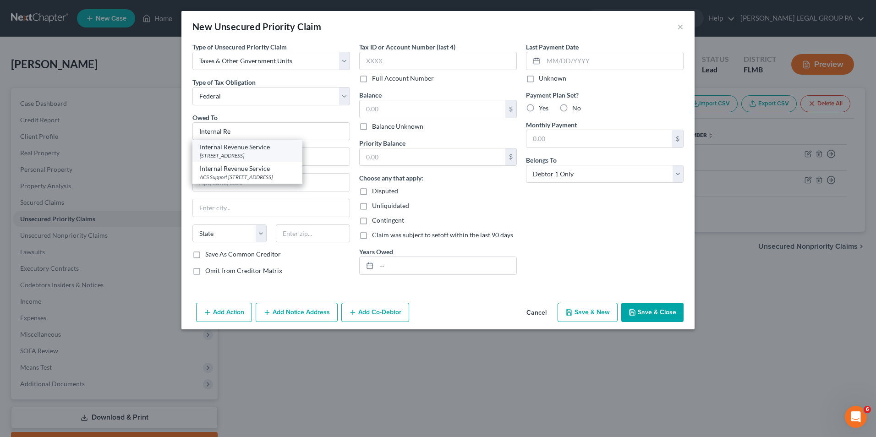
type input "19101"
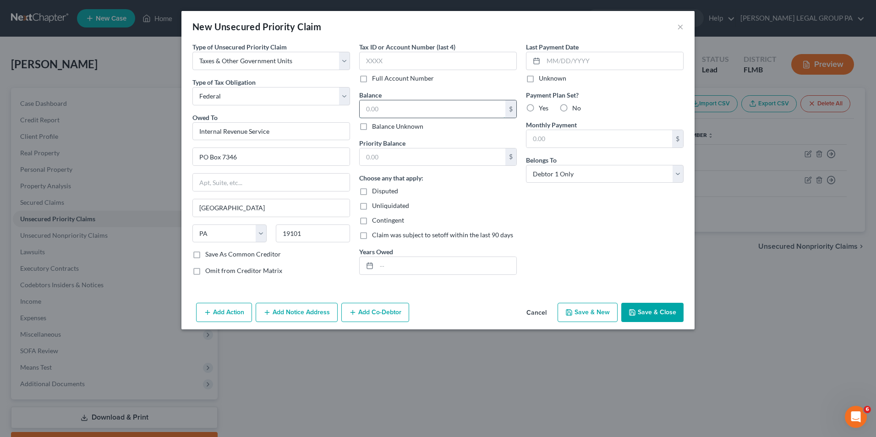
click at [378, 104] on input "text" at bounding box center [432, 108] width 146 height 17
click at [411, 266] on input "text" at bounding box center [446, 265] width 140 height 17
type input "2021"
click at [414, 109] on input "text" at bounding box center [432, 108] width 146 height 17
type input "19,145.07"
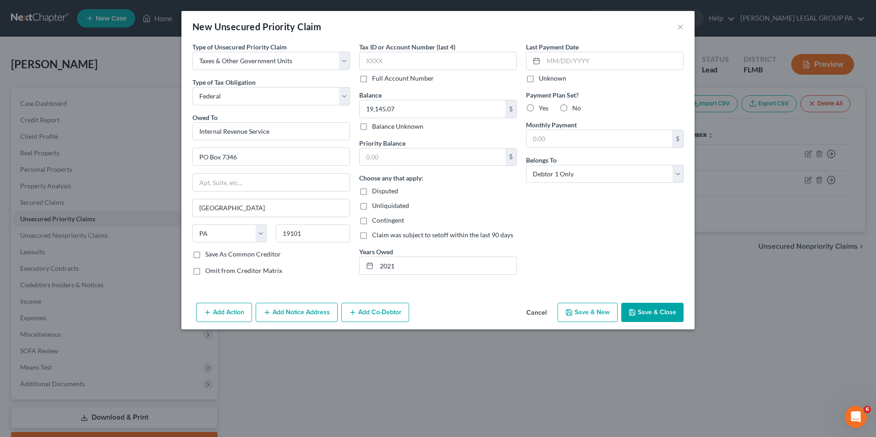
click at [638, 310] on button "Save & Close" at bounding box center [652, 312] width 62 height 19
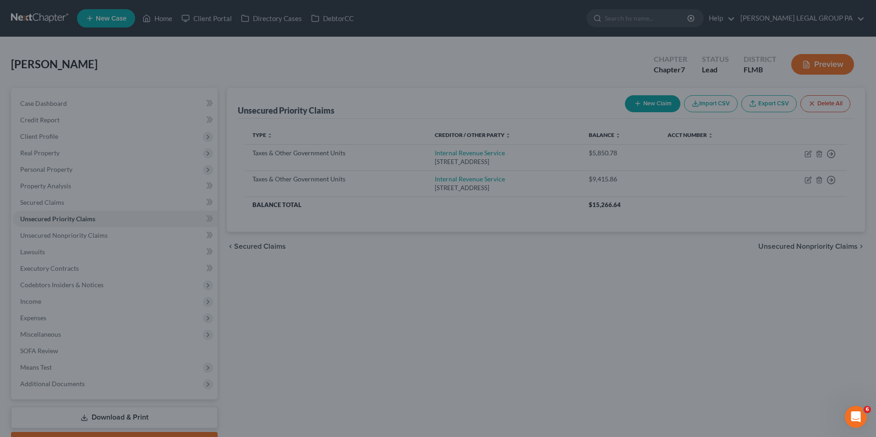
type input "0.00"
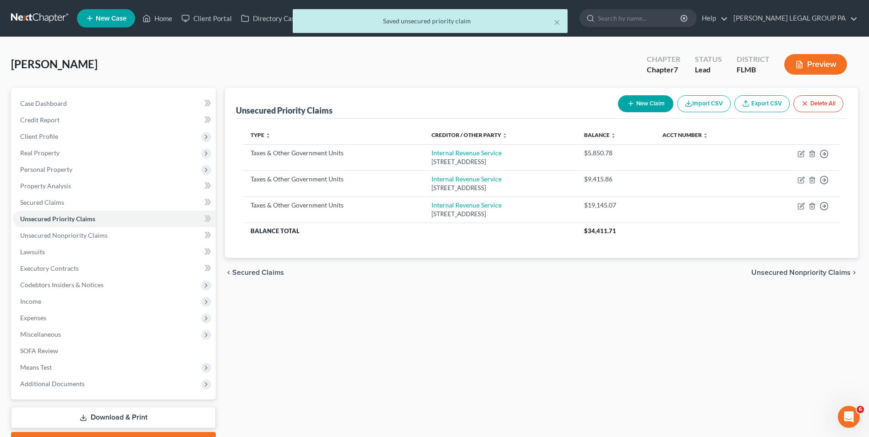
click at [642, 102] on button "New Claim" at bounding box center [645, 103] width 55 height 17
select select "0"
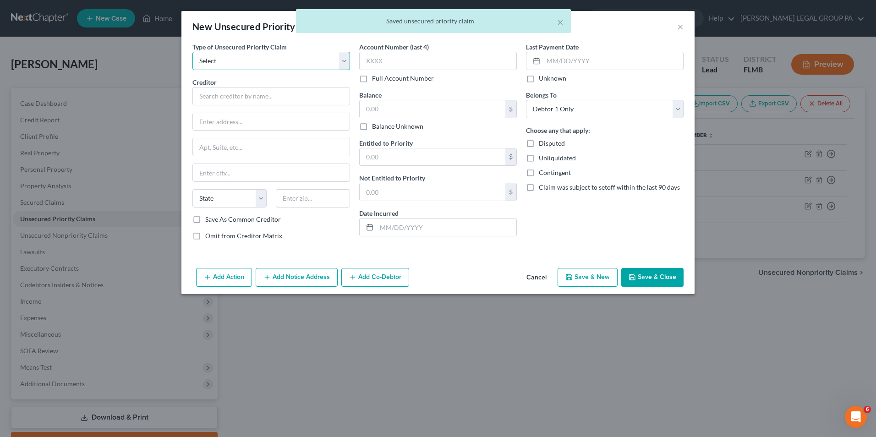
click at [264, 54] on select "Select Taxes & Other Government Units Domestic Support Obligations Extensions o…" at bounding box center [271, 61] width 158 height 18
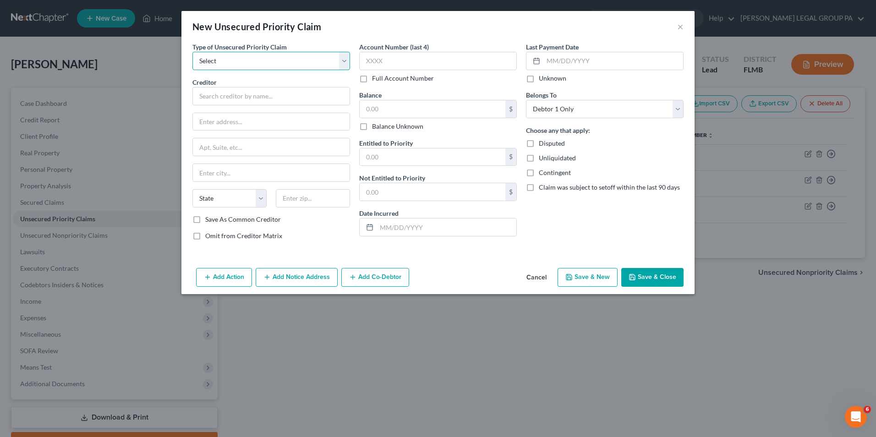
select select "0"
click at [192, 52] on select "Select Taxes & Other Government Units Domestic Support Obligations Extensions o…" at bounding box center [271, 61] width 158 height 18
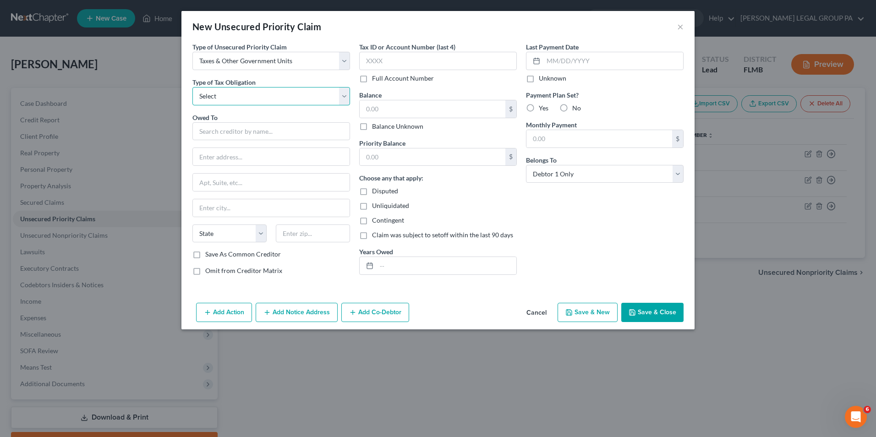
click at [257, 96] on select "Select Federal City State Franchise Tax Board Other" at bounding box center [271, 96] width 158 height 18
select select "0"
click at [192, 87] on select "Select Federal City State Franchise Tax Board Other" at bounding box center [271, 96] width 158 height 18
click at [249, 131] on input "text" at bounding box center [271, 131] width 158 height 18
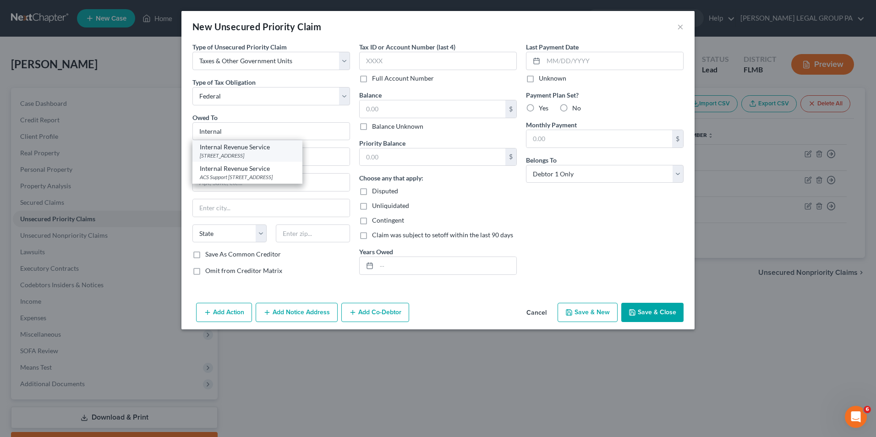
click at [271, 153] on div "PO Box 7346, Philadelphia, PA 19101" at bounding box center [247, 156] width 95 height 8
type input "Internal Revenue Service"
type input "PO Box 7346"
type input "Philadelphia"
select select "39"
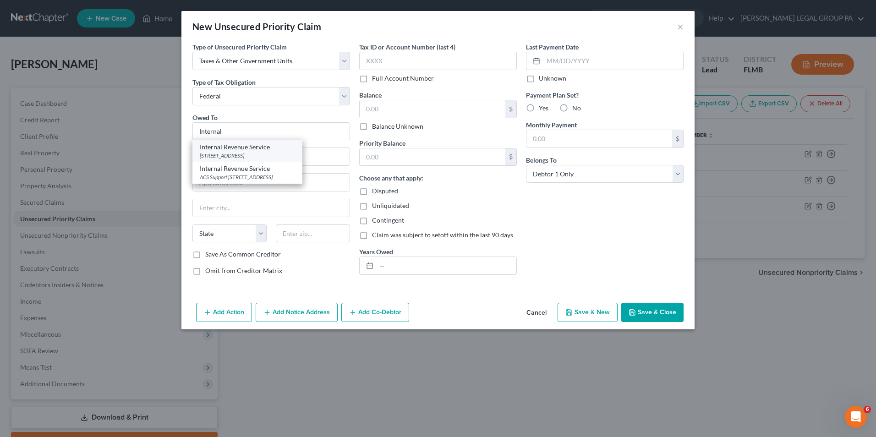
type input "19101"
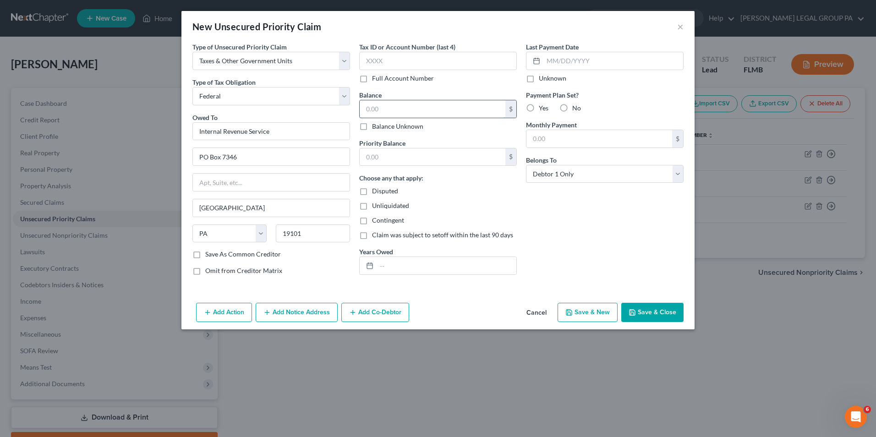
click at [393, 105] on input "text" at bounding box center [432, 108] width 146 height 17
click at [419, 265] on input "text" at bounding box center [446, 265] width 140 height 17
type input "2020"
click at [381, 104] on input "text" at bounding box center [432, 108] width 146 height 17
type input "6,198.50"
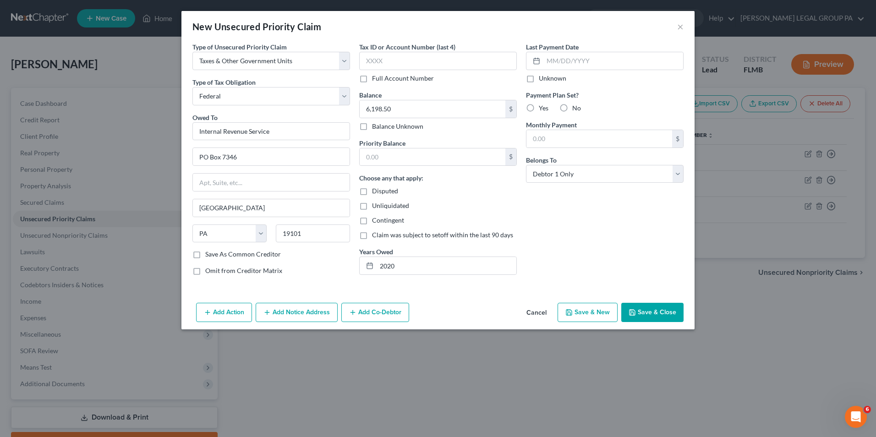
click at [652, 317] on button "Save & Close" at bounding box center [652, 312] width 62 height 19
type input "0.00"
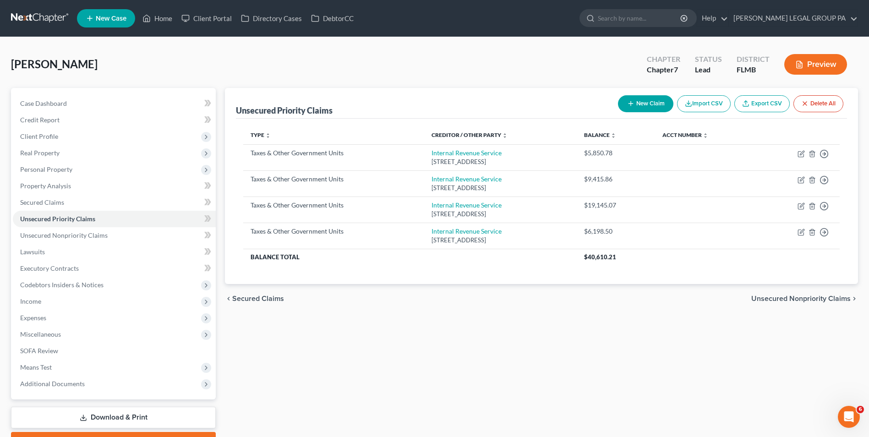
click at [649, 103] on button "New Claim" at bounding box center [645, 103] width 55 height 17
select select "0"
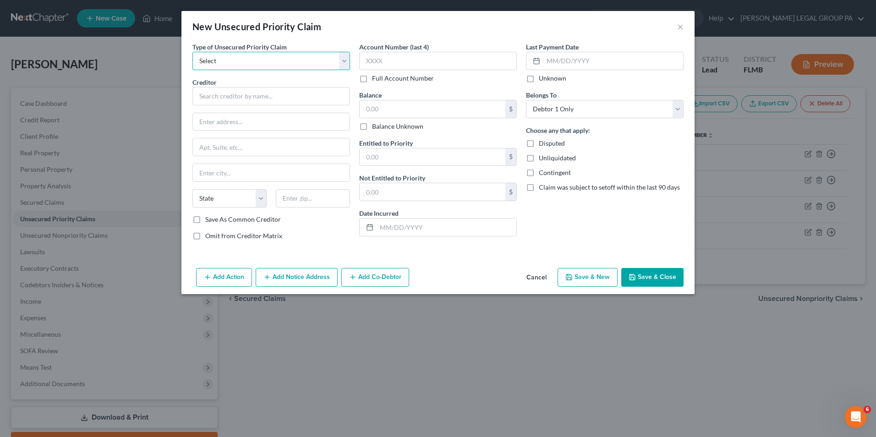
click at [256, 60] on select "Select Taxes & Other Government Units Domestic Support Obligations Extensions o…" at bounding box center [271, 61] width 158 height 18
select select "0"
click at [192, 52] on select "Select Taxes & Other Government Units Domestic Support Obligations Extensions o…" at bounding box center [271, 61] width 158 height 18
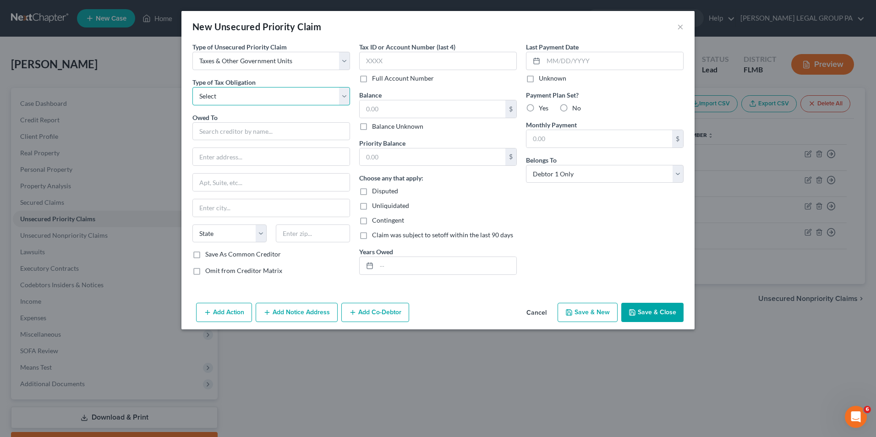
click at [237, 99] on select "Select Federal City State Franchise Tax Board Other" at bounding box center [271, 96] width 158 height 18
select select "0"
click at [192, 87] on select "Select Federal City State Franchise Tax Board Other" at bounding box center [271, 96] width 158 height 18
click at [233, 131] on input "text" at bounding box center [271, 131] width 158 height 18
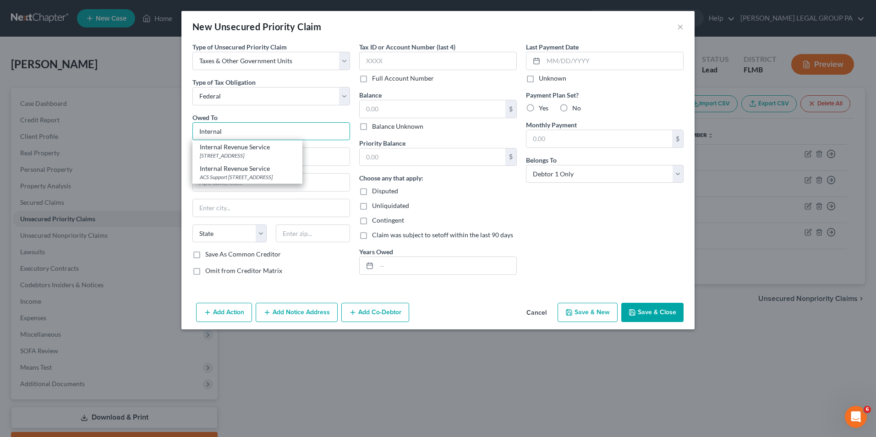
type input "Internal Revenue Service"
type input "PO Box 7346"
type input "Philadelphia"
select select "39"
type input "19101"
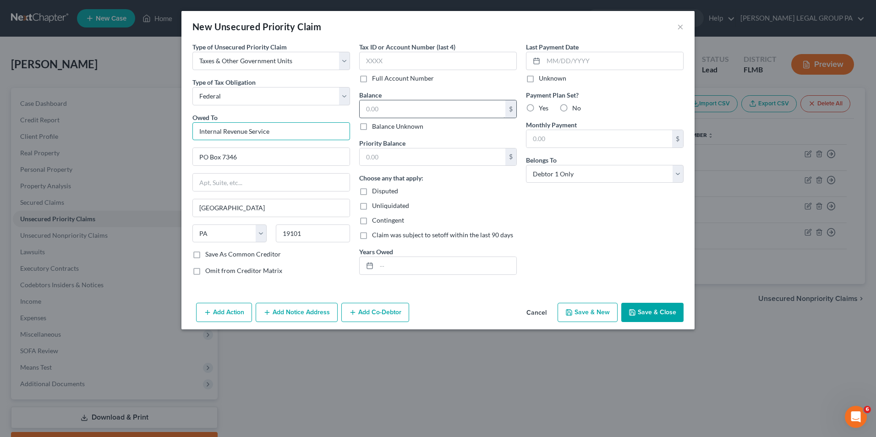
type input "Internal Revenue Service"
click at [392, 114] on input "text" at bounding box center [432, 108] width 146 height 17
type input "498.09"
click at [470, 266] on input "text" at bounding box center [446, 265] width 140 height 17
type input "2017"
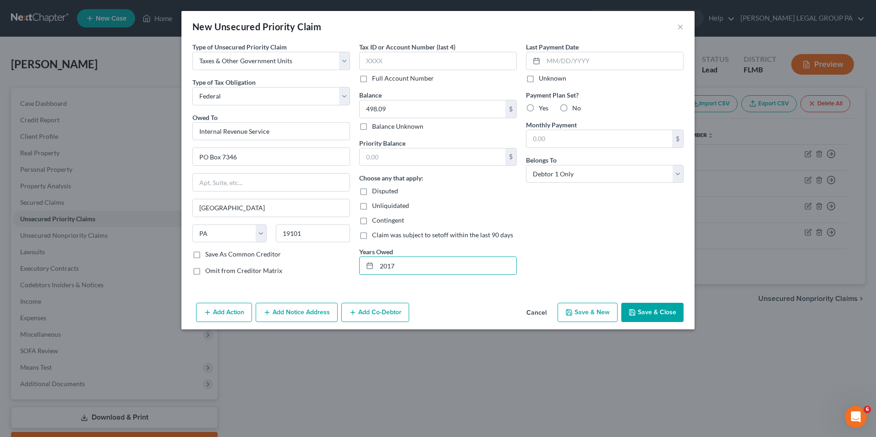
click at [648, 313] on button "Save & Close" at bounding box center [652, 312] width 62 height 19
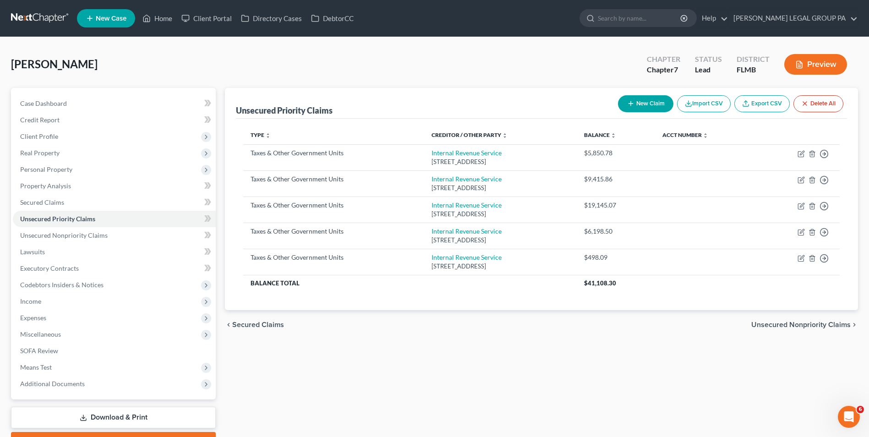
click at [43, 29] on nav "Home New Case Client Portal Directory Cases DebtorCC WELLER LEGAL GROUP PA lcue…" at bounding box center [434, 18] width 869 height 37
click at [43, 22] on link at bounding box center [40, 18] width 59 height 16
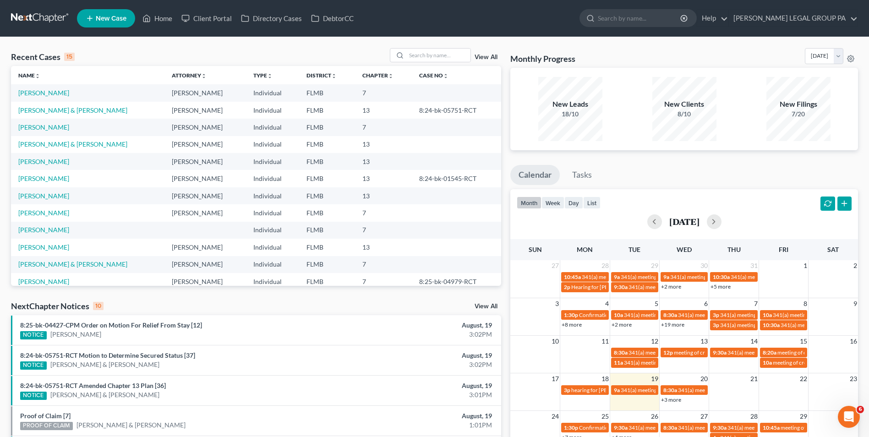
click at [120, 23] on link "New Case" at bounding box center [106, 18] width 58 height 18
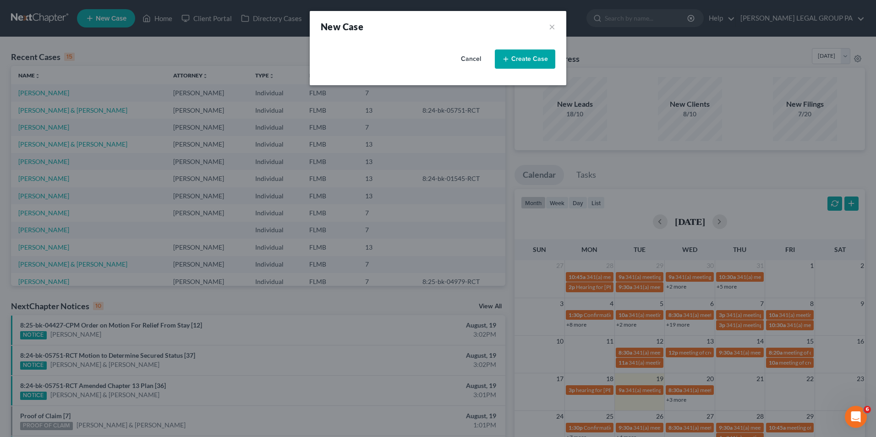
select select "15"
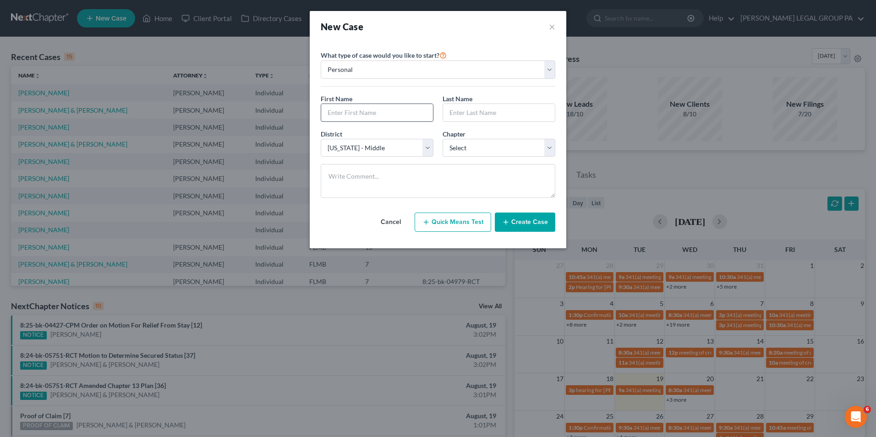
click at [370, 116] on input "text" at bounding box center [377, 112] width 112 height 17
click at [395, 225] on button "Cancel" at bounding box center [390, 222] width 40 height 18
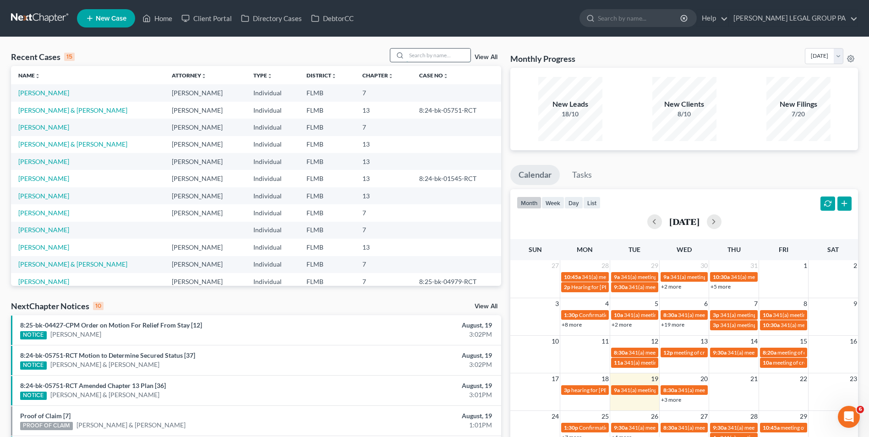
click at [423, 49] on input "search" at bounding box center [438, 55] width 64 height 13
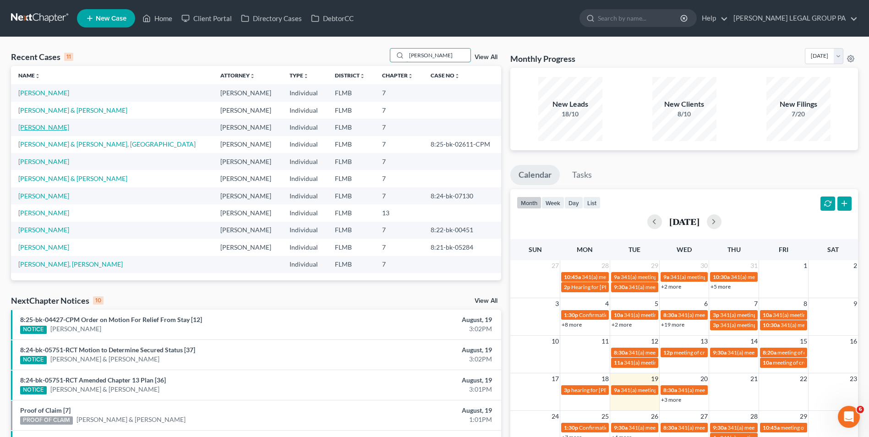
type input "[PERSON_NAME]"
click at [36, 126] on link "[PERSON_NAME]" at bounding box center [43, 127] width 51 height 8
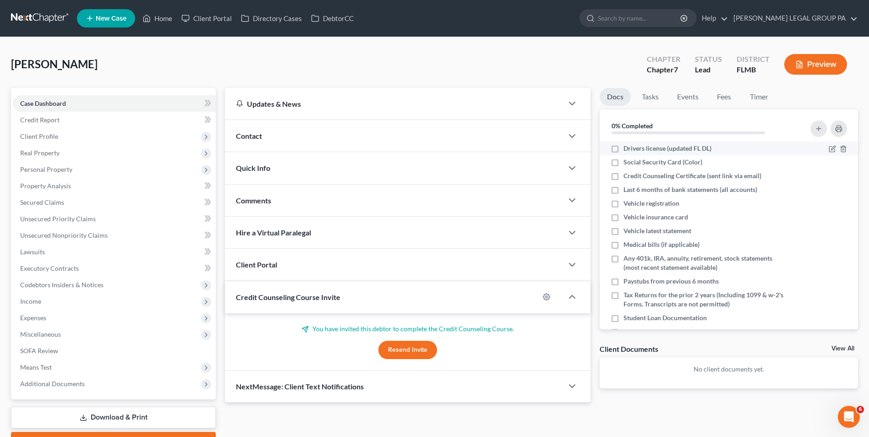
click at [651, 150] on span "Drivers license (updated FL DL)" at bounding box center [667, 148] width 88 height 9
click at [633, 150] on input "Drivers license (updated FL DL)" at bounding box center [630, 147] width 6 height 6
checkbox input "true"
click at [656, 174] on span "Credit Counseling Certificate (sent link via email)" at bounding box center [692, 175] width 138 height 9
click at [633, 174] on input "Credit Counseling Certificate (sent link via email)" at bounding box center [630, 174] width 6 height 6
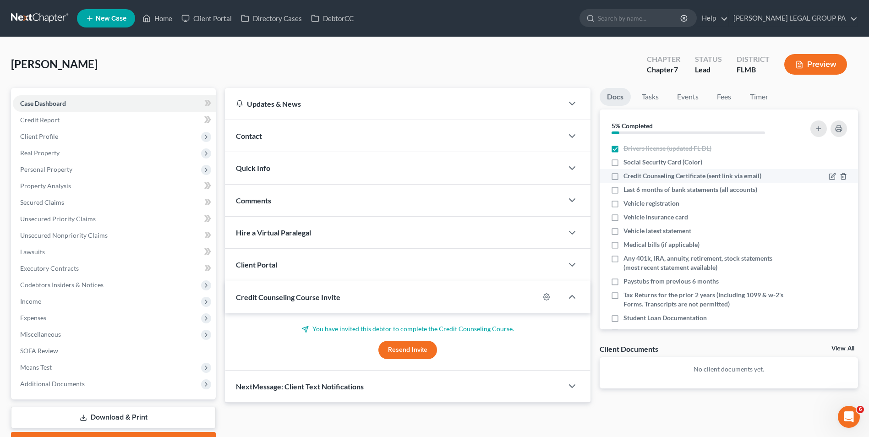
checkbox input "true"
click at [678, 190] on span "Last 6 months of bank statements (all accounts)" at bounding box center [690, 189] width 134 height 9
click at [633, 190] on input "Last 6 months of bank statements (all accounts)" at bounding box center [630, 188] width 6 height 6
checkbox input "true"
click at [672, 201] on span "Vehicle registration" at bounding box center [651, 203] width 56 height 9
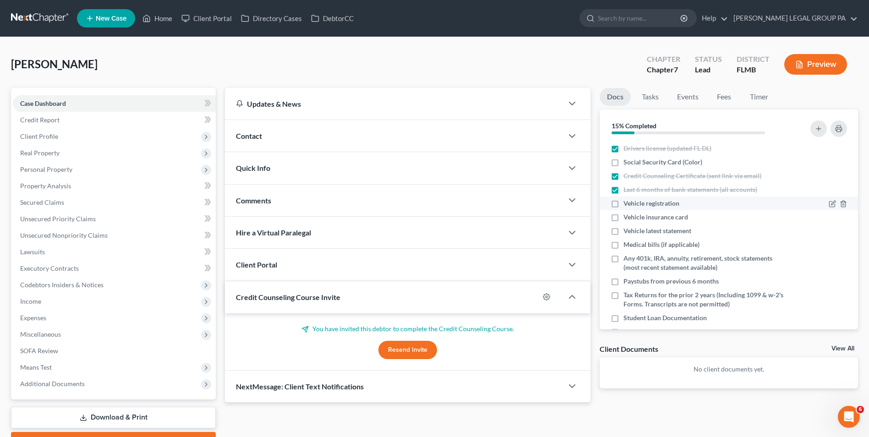
click at [633, 201] on input "Vehicle registration" at bounding box center [630, 202] width 6 height 6
checkbox input "true"
click at [654, 233] on span "Vehicle latest statement" at bounding box center [657, 230] width 68 height 9
click at [633, 232] on input "Vehicle latest statement" at bounding box center [630, 229] width 6 height 6
checkbox input "true"
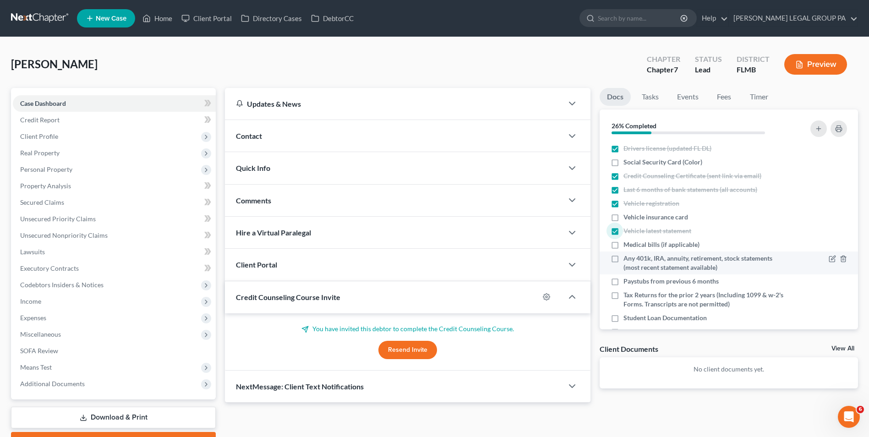
click at [671, 260] on span "Any 401k, IRA, annuity, retirement, stock statements (most recent statement ava…" at bounding box center [704, 263] width 162 height 18
click at [633, 260] on input "Any 401k, IRA, annuity, retirement, stock statements (most recent statement ava…" at bounding box center [630, 257] width 6 height 6
checkbox input "true"
click at [663, 280] on span "Paystubs from previous 6 months" at bounding box center [670, 281] width 95 height 9
click at [633, 280] on input "Paystubs from previous 6 months" at bounding box center [630, 280] width 6 height 6
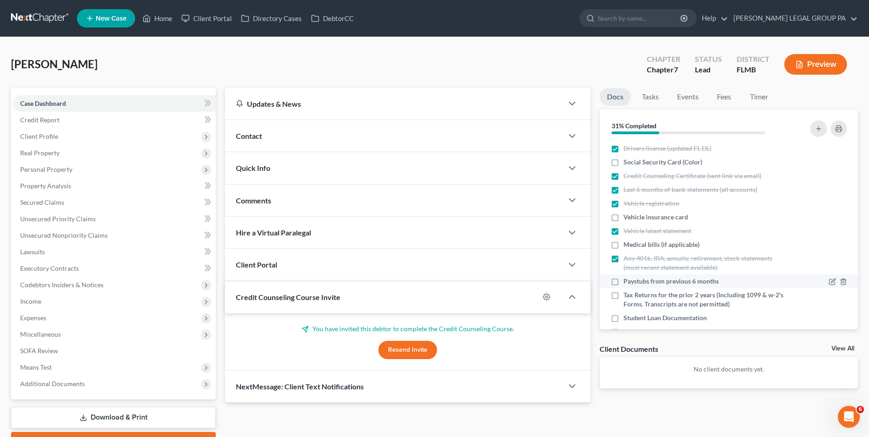
checkbox input "true"
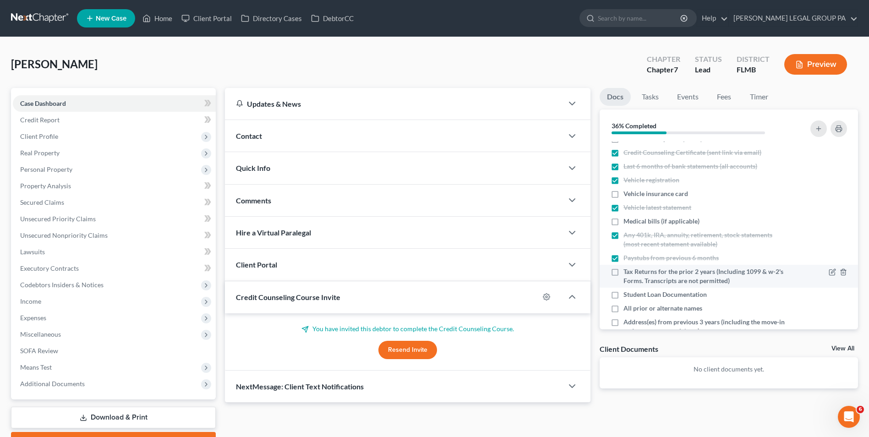
scroll to position [46, 0]
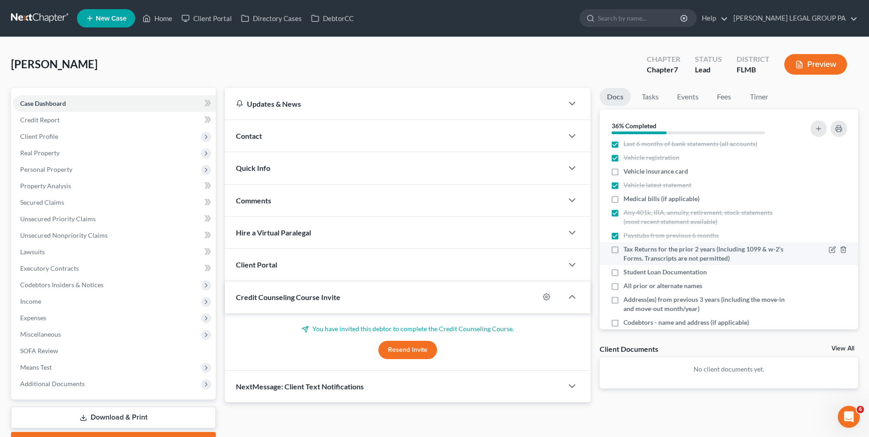
click at [670, 264] on li "Tax Returns for the prior 2 years (Including 1099 & w-2's Forms. Transcripts ar…" at bounding box center [728, 253] width 258 height 23
click at [660, 249] on span "Tax Returns for the prior 2 years (Including 1099 & w-2's Forms. Transcripts ar…" at bounding box center [704, 254] width 162 height 18
click at [633, 249] on input "Tax Returns for the prior 2 years (Including 1099 & w-2's Forms. Transcripts ar…" at bounding box center [630, 248] width 6 height 6
checkbox input "true"
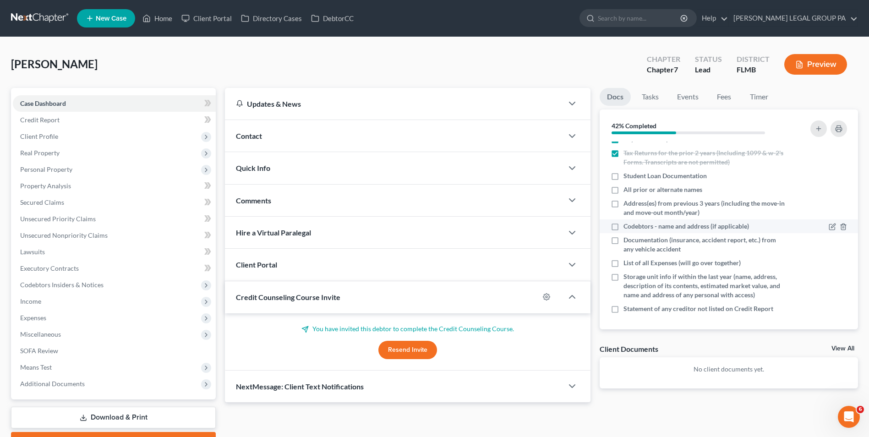
scroll to position [143, 0]
click at [64, 127] on link "Credit Report" at bounding box center [114, 120] width 203 height 16
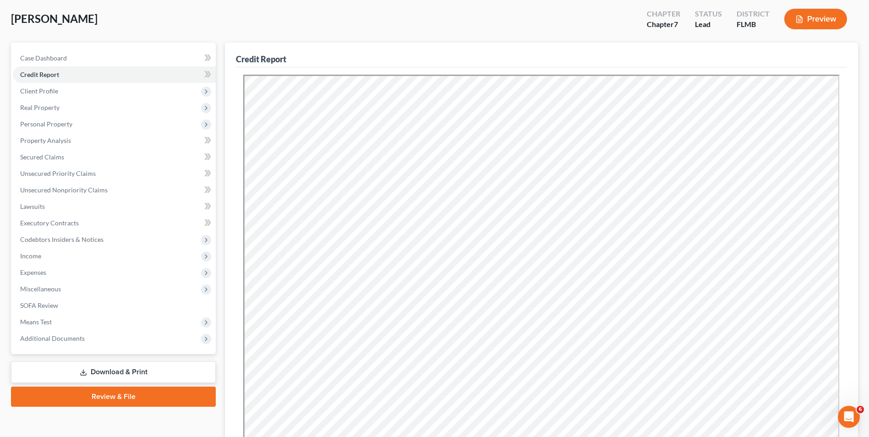
scroll to position [46, 0]
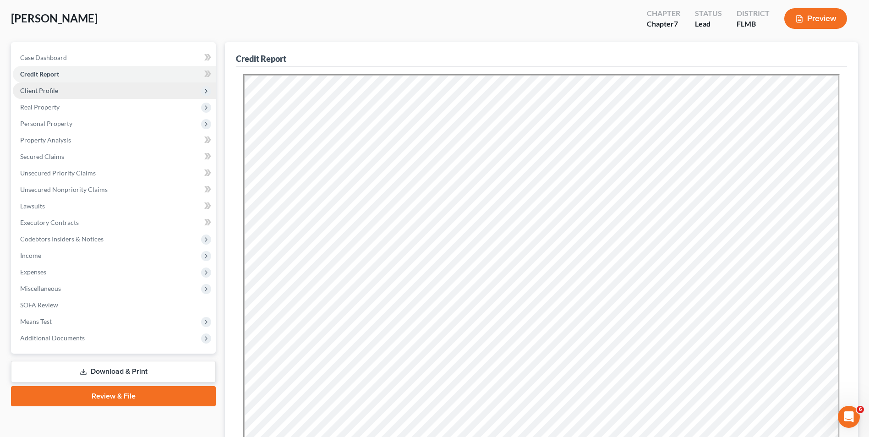
click at [60, 93] on span "Client Profile" at bounding box center [114, 90] width 203 height 16
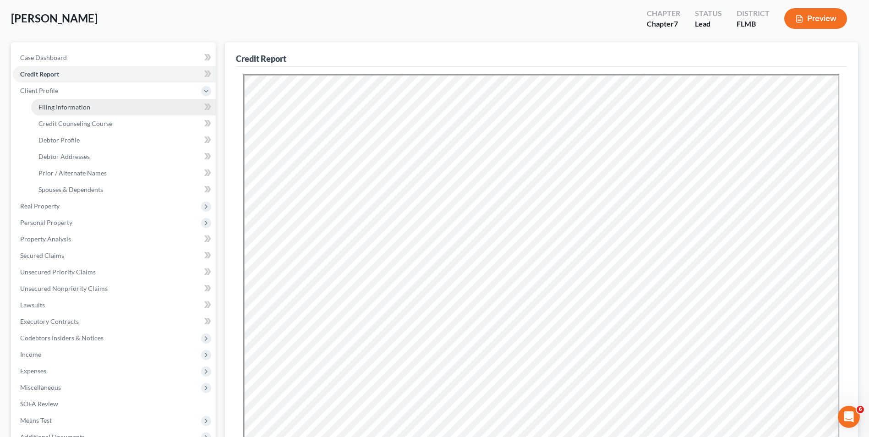
click at [103, 112] on link "Filing Information" at bounding box center [123, 107] width 185 height 16
select select "1"
select select "0"
select select "15"
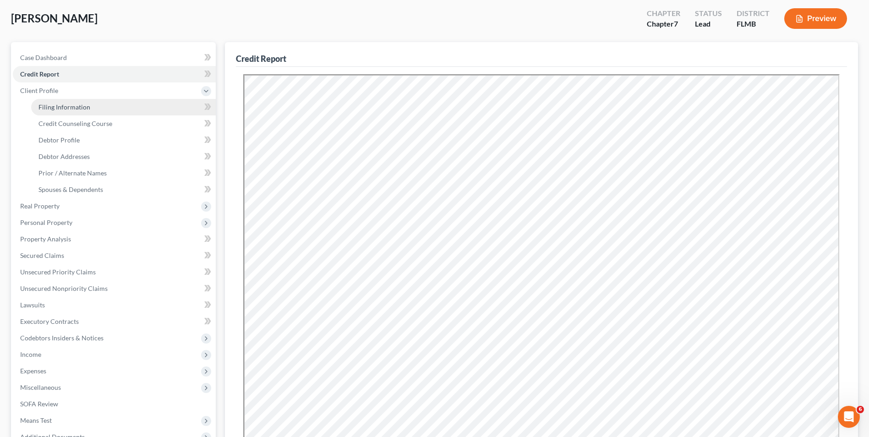
select select "9"
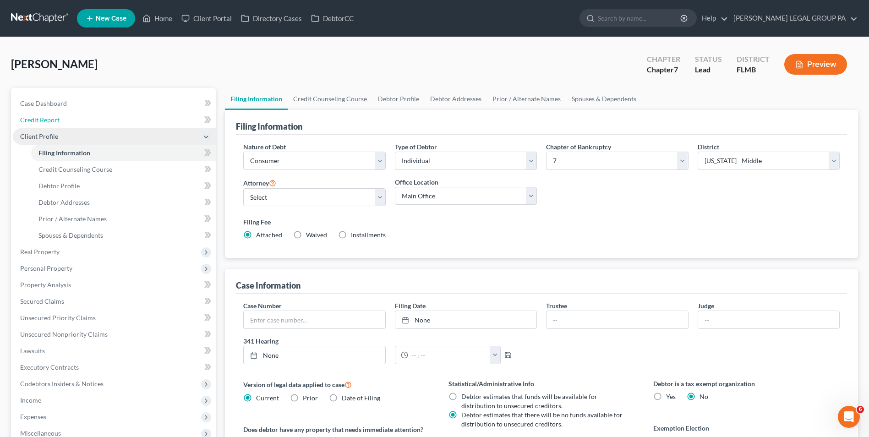
click at [106, 112] on link "Credit Report" at bounding box center [114, 120] width 203 height 16
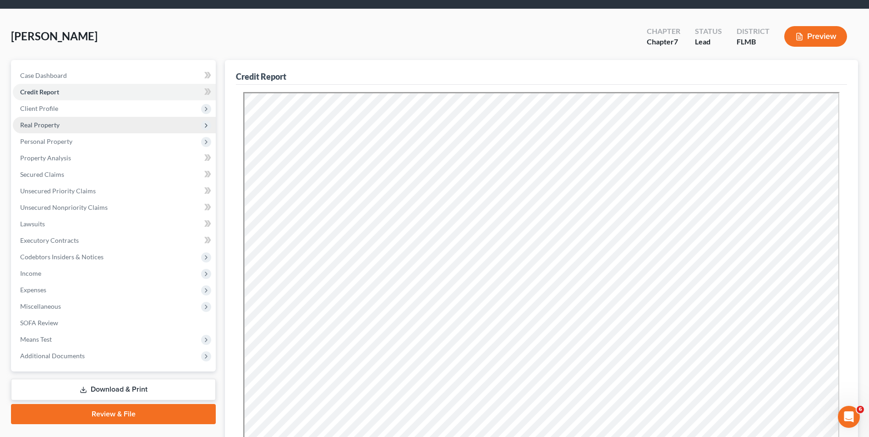
scroll to position [27, 0]
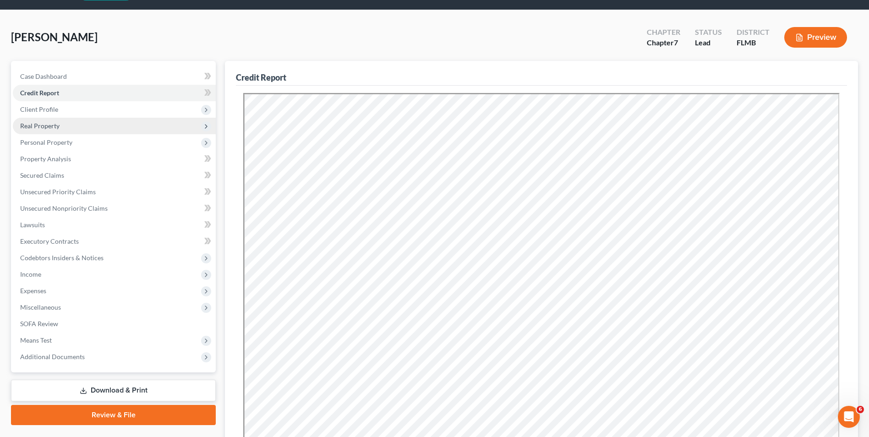
click at [96, 123] on span "Real Property" at bounding box center [114, 126] width 203 height 16
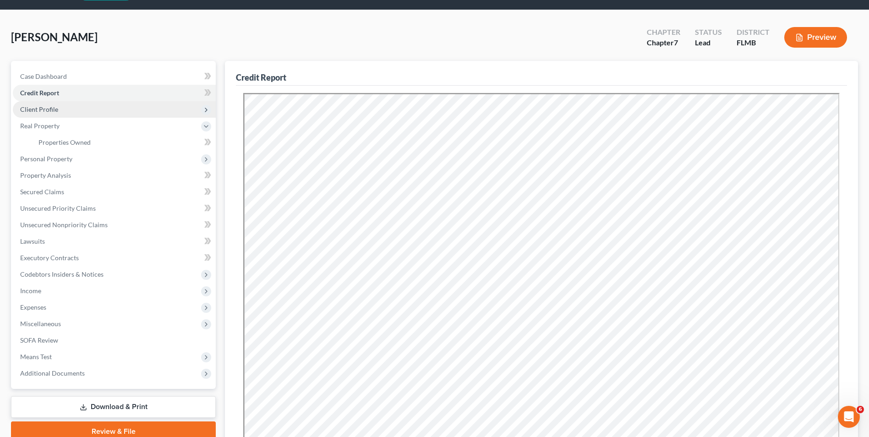
click at [86, 113] on span "Client Profile" at bounding box center [114, 109] width 203 height 16
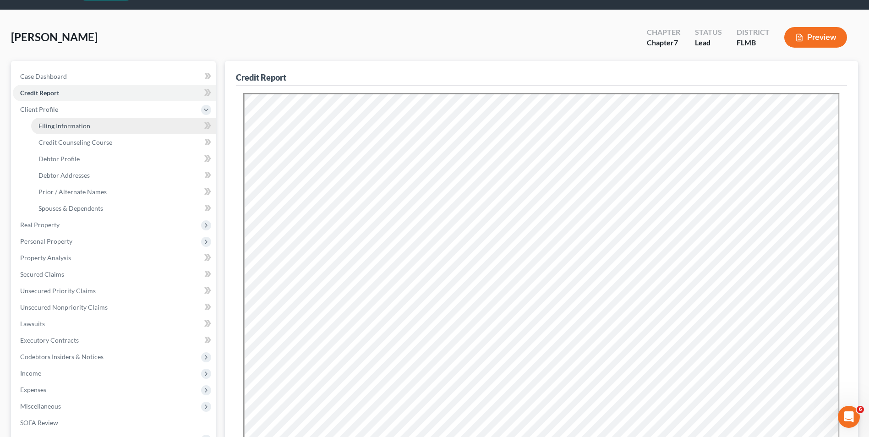
click at [96, 124] on link "Filing Information" at bounding box center [123, 126] width 185 height 16
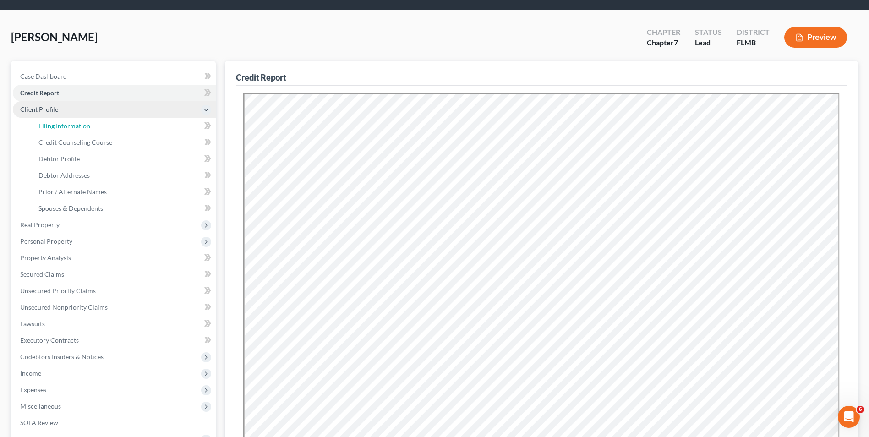
select select "1"
select select "0"
select select "15"
select select "0"
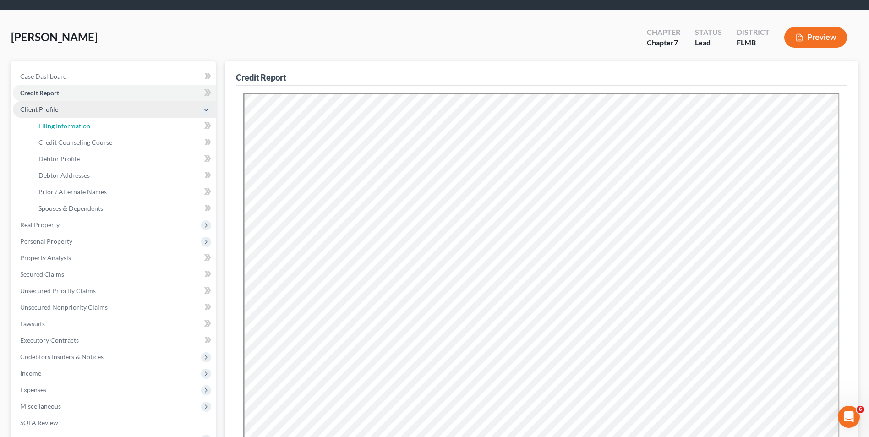
select select "9"
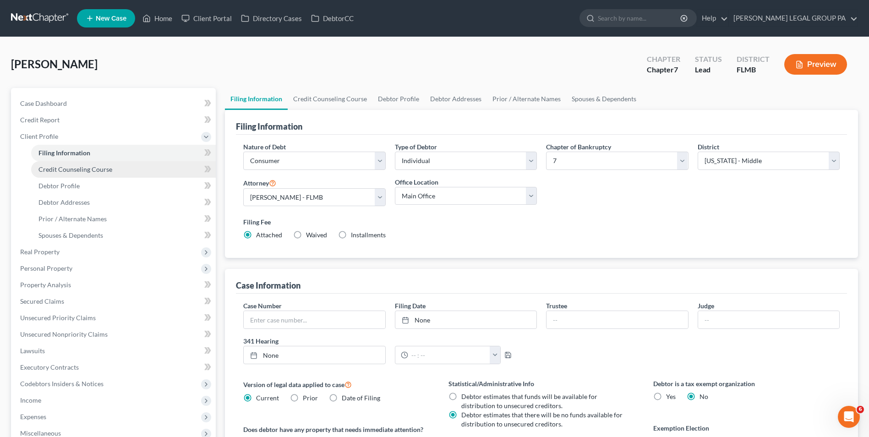
click at [114, 169] on link "Credit Counseling Course" at bounding box center [123, 169] width 185 height 16
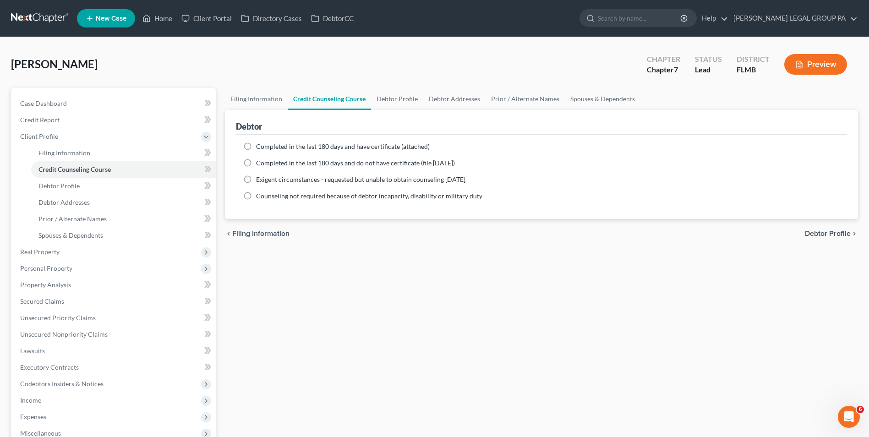
click at [285, 147] on span "Completed in the last 180 days and have certificate (attached)" at bounding box center [343, 146] width 174 height 8
click at [266, 147] on input "Completed in the last 180 days and have certificate (attached)" at bounding box center [263, 145] width 6 height 6
radio input "true"
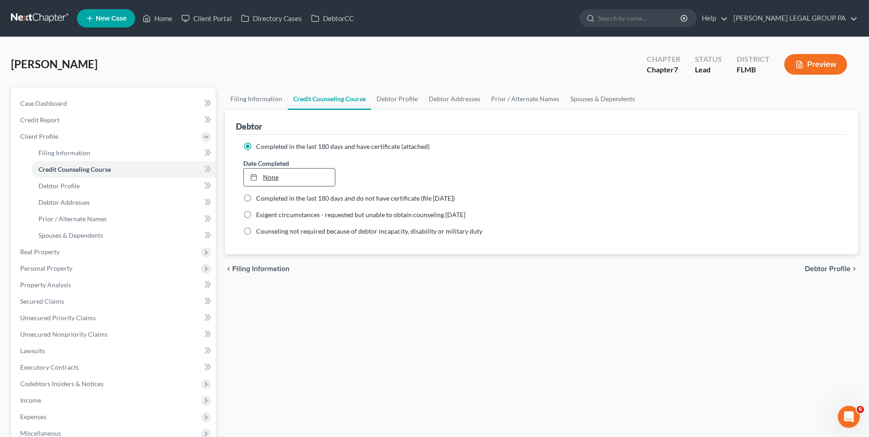
click at [283, 174] on link "None" at bounding box center [289, 177] width 91 height 17
type input "8/19/2025"
click at [87, 182] on link "Debtor Profile" at bounding box center [123, 186] width 185 height 16
select select "0"
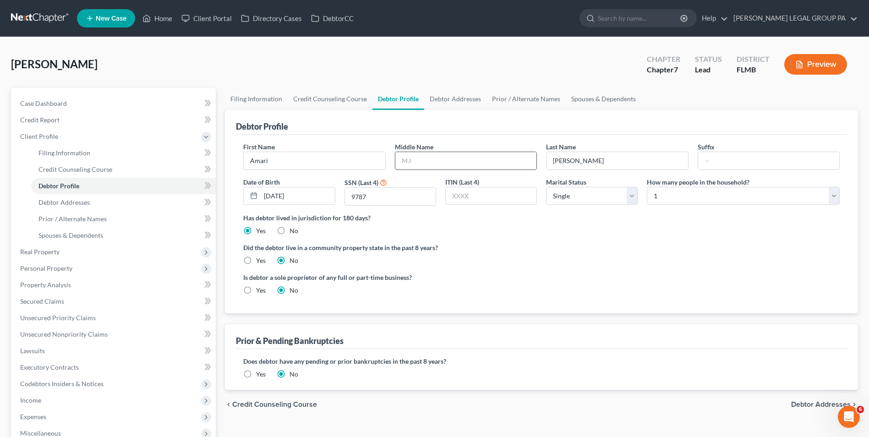
click at [466, 160] on input "text" at bounding box center [465, 160] width 141 height 17
type input "Marco Markel"
click at [667, 195] on select "Select 1 2 3 4 5 6 7 8 9 10 11 12 13 14 15 16 17 18 19 20" at bounding box center [743, 196] width 193 height 18
click at [647, 187] on select "Select 1 2 3 4 5 6 7 8 9 10 11 12 13 14 15 16 17 18 19 20" at bounding box center [743, 196] width 193 height 18
click at [130, 204] on link "Debtor Addresses" at bounding box center [123, 202] width 185 height 16
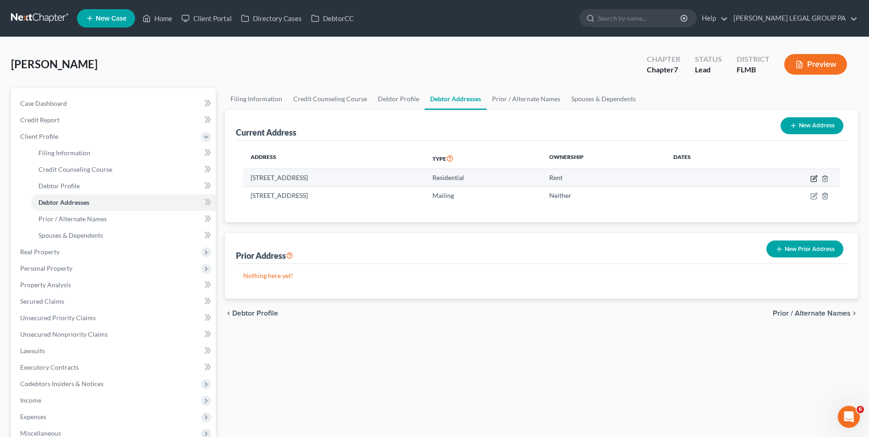
click at [814, 179] on icon "button" at bounding box center [813, 178] width 7 height 7
select select "9"
select select "27"
select select "0"
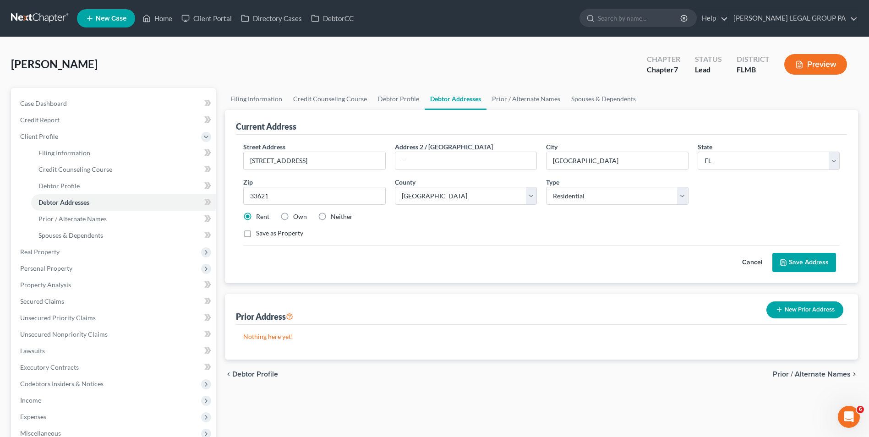
click at [827, 264] on button "Save Address" at bounding box center [804, 262] width 64 height 19
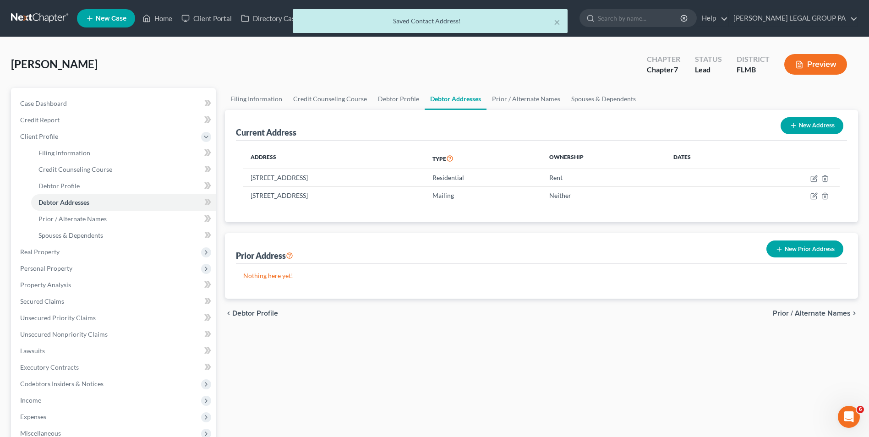
click at [813, 250] on button "New Prior Address" at bounding box center [804, 248] width 77 height 17
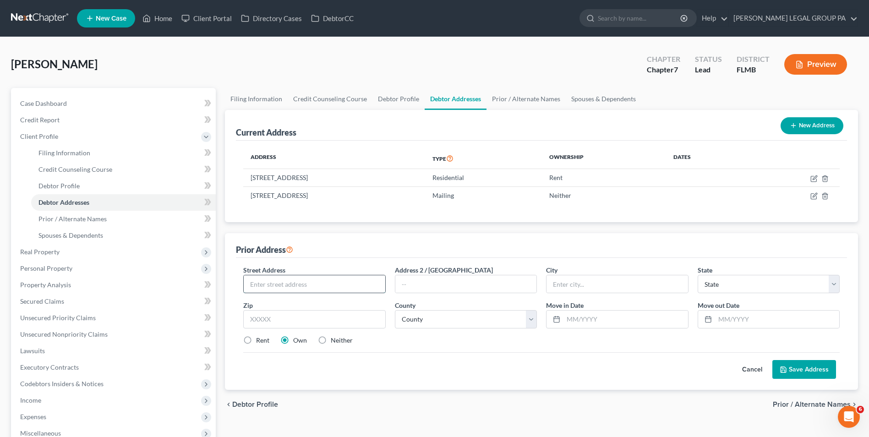
click at [310, 290] on input "text" at bounding box center [314, 283] width 141 height 17
type input "8163 W. Kathryn Ave."
click at [341, 327] on input "text" at bounding box center [314, 319] width 142 height 18
type input "53218"
type input "Milwaukee"
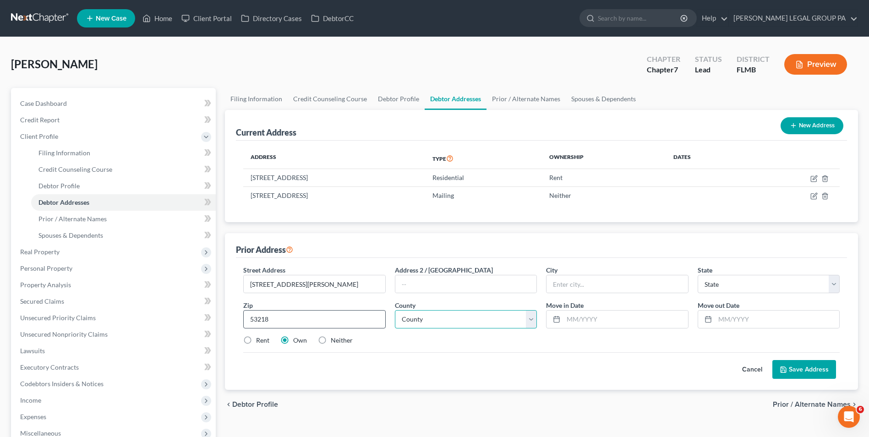
select select "52"
click at [461, 321] on select "County Adams County Ashland County Barron County Bayfield County Brown County B…" at bounding box center [466, 319] width 142 height 18
select select "40"
click at [395, 310] on select "County Adams County Ashland County Barron County Bayfield County Brown County B…" at bounding box center [466, 319] width 142 height 18
click at [572, 314] on input "text" at bounding box center [625, 318] width 124 height 17
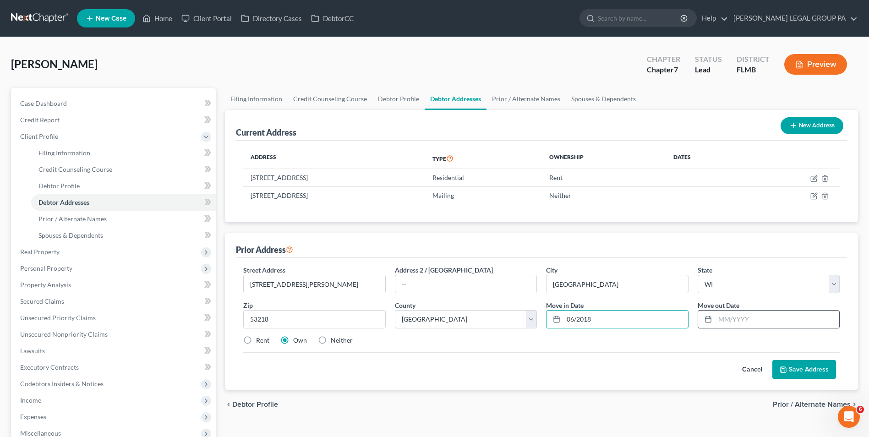
type input "06/2018"
click at [738, 323] on input "text" at bounding box center [777, 318] width 124 height 17
type input "01/2024"
click at [790, 365] on button "Save Address" at bounding box center [804, 369] width 64 height 19
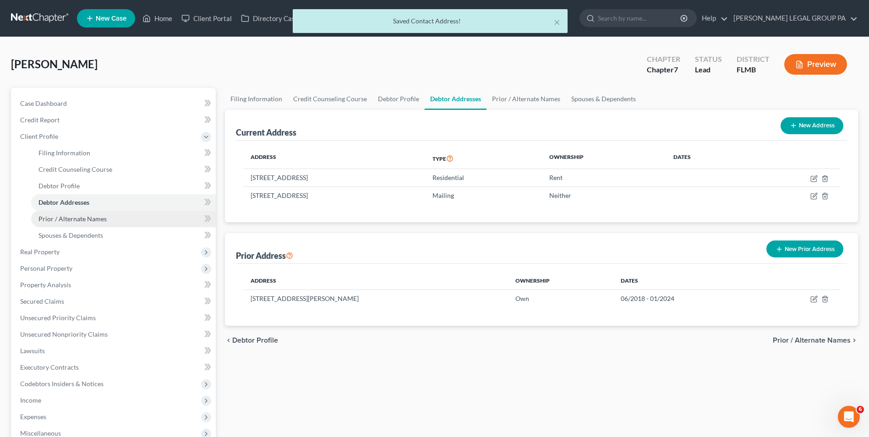
click at [131, 219] on link "Prior / Alternate Names" at bounding box center [123, 219] width 185 height 16
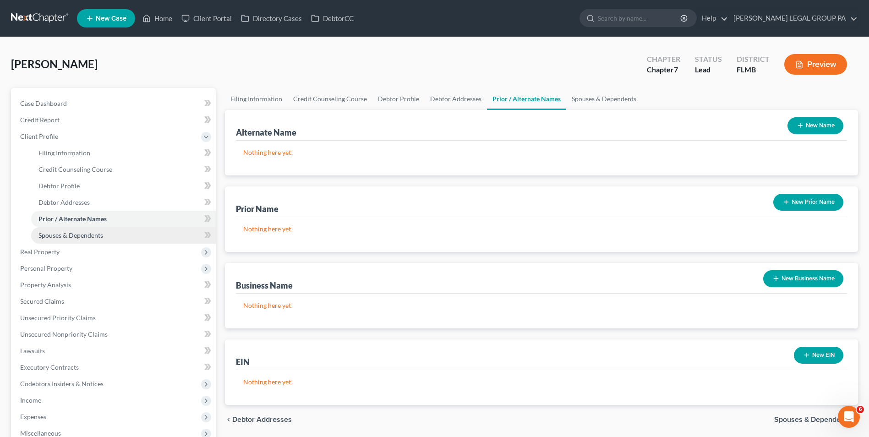
click at [140, 239] on link "Spouses & Dependents" at bounding box center [123, 235] width 185 height 16
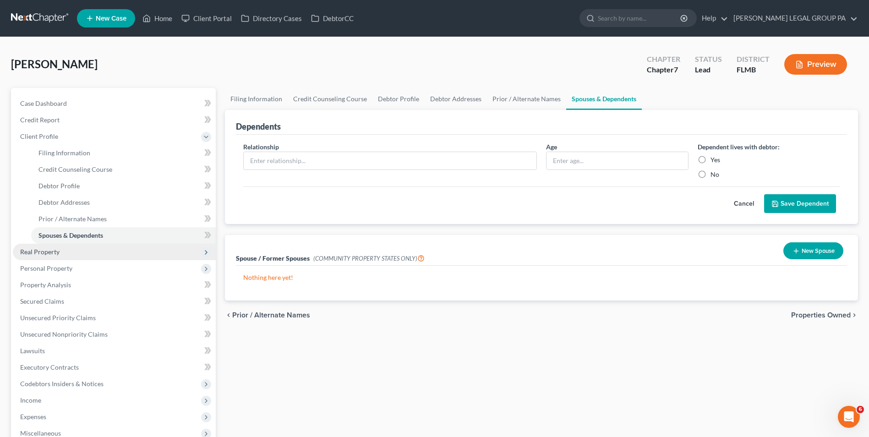
click at [29, 255] on span "Real Property" at bounding box center [39, 252] width 39 height 8
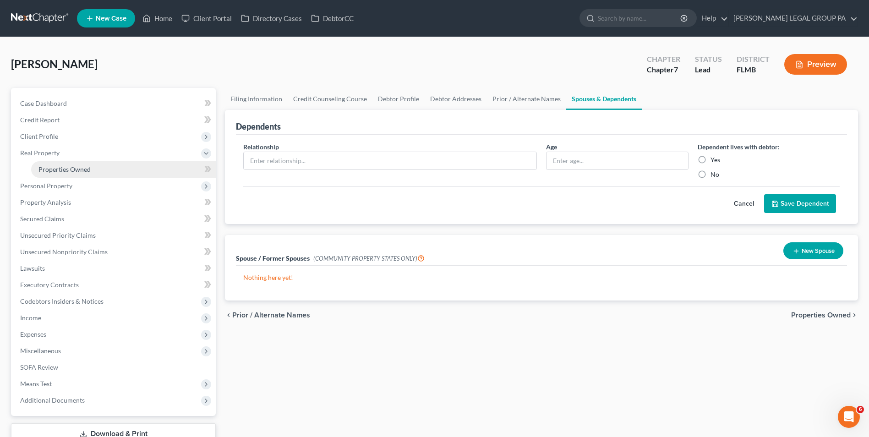
click at [82, 167] on span "Properties Owned" at bounding box center [64, 169] width 52 height 8
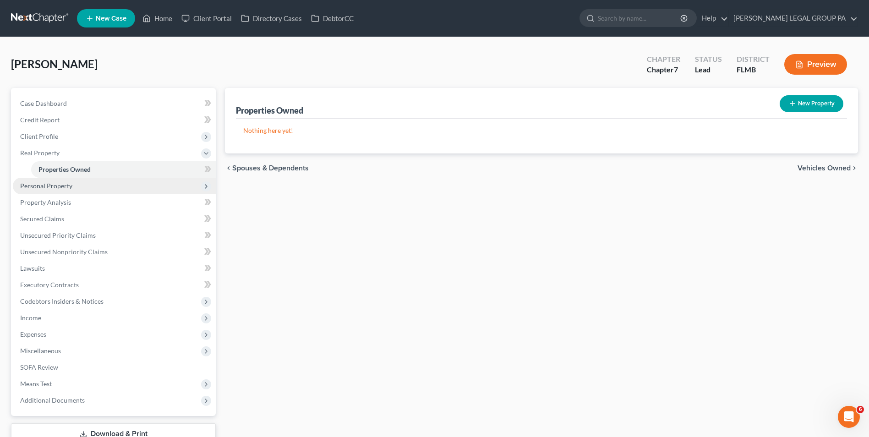
click at [169, 185] on span "Personal Property" at bounding box center [114, 186] width 203 height 16
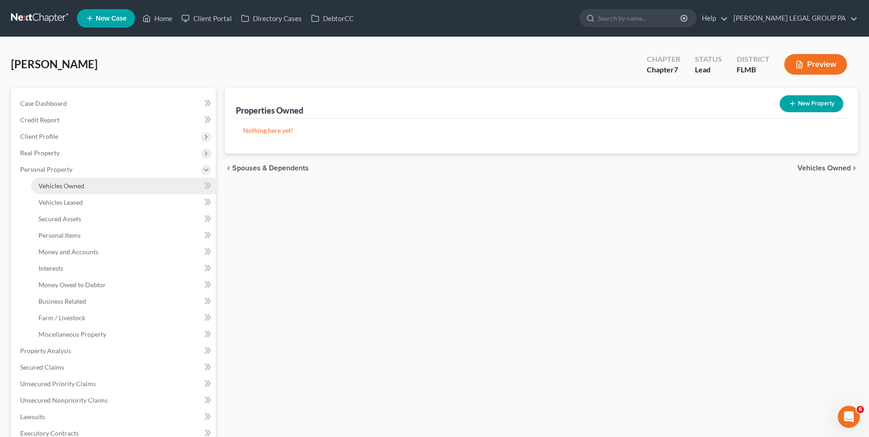
click at [117, 188] on link "Vehicles Owned" at bounding box center [123, 186] width 185 height 16
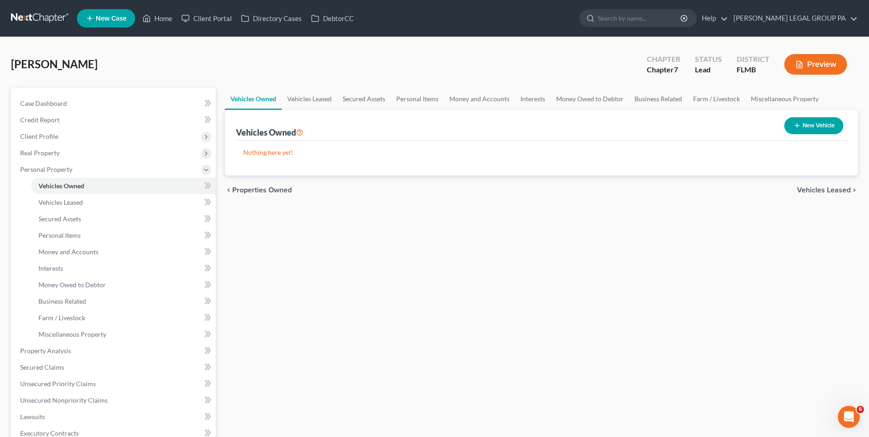
click at [823, 129] on button "New Vehicle" at bounding box center [813, 125] width 59 height 17
select select "0"
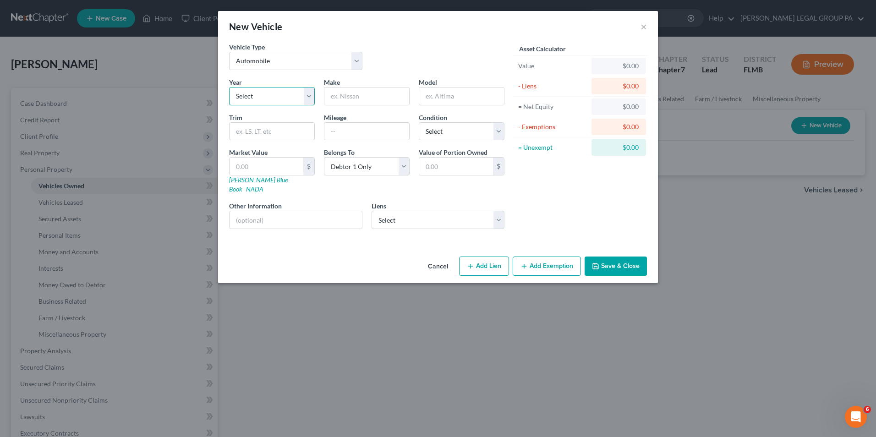
click at [263, 96] on select "Select 2026 2025 2024 2023 2022 2021 2020 2019 2018 2017 2016 2015 2014 2013 20…" at bounding box center [272, 96] width 86 height 18
select select "17"
click at [229, 87] on select "Select 2026 2025 2024 2023 2022 2021 2020 2019 2018 2017 2016 2015 2014 2013 20…" at bounding box center [272, 96] width 86 height 18
click at [362, 95] on input "text" at bounding box center [366, 95] width 85 height 17
type input "Toyota"
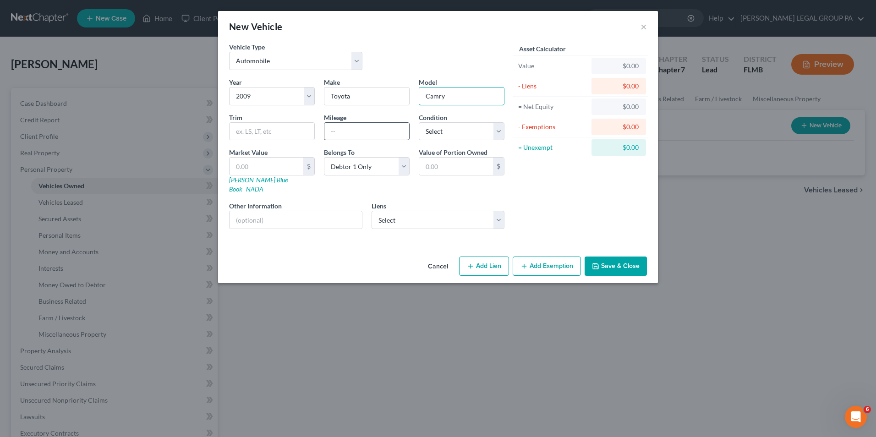
type input "Camry"
drag, startPoint x: 373, startPoint y: 135, endPoint x: 376, endPoint y: 130, distance: 5.1
click at [373, 135] on input "text" at bounding box center [366, 131] width 85 height 17
type input "150000"
click at [455, 130] on select "Select Excellent Very Good Good Fair Poor" at bounding box center [462, 131] width 86 height 18
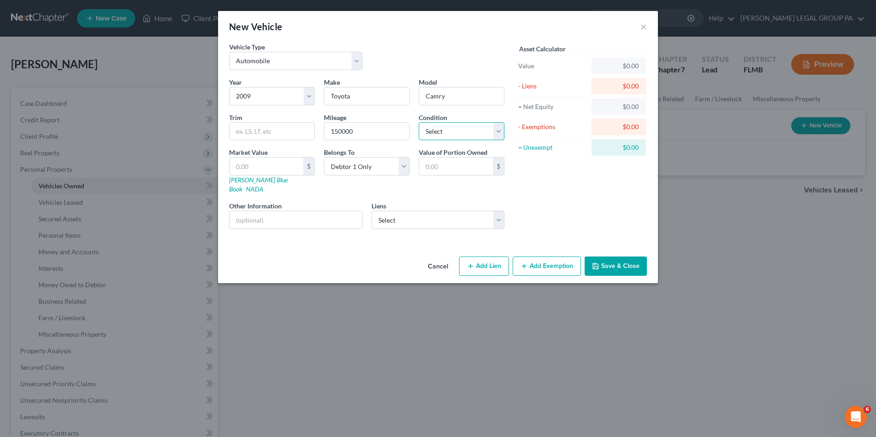
select select "3"
click at [419, 122] on select "Select Excellent Very Good Good Fair Poor" at bounding box center [462, 131] width 86 height 18
click at [401, 211] on select "Select Summit Credit Union - $15,842.00 Toyota Mtr - $0.00" at bounding box center [437, 220] width 133 height 18
click at [546, 226] on div "Asset Calculator Value $0.00 - Liens $0.00 = Net Equity $0.00 - Exemptions $0.0…" at bounding box center [580, 139] width 142 height 194
click at [613, 256] on button "Save & Close" at bounding box center [615, 265] width 62 height 19
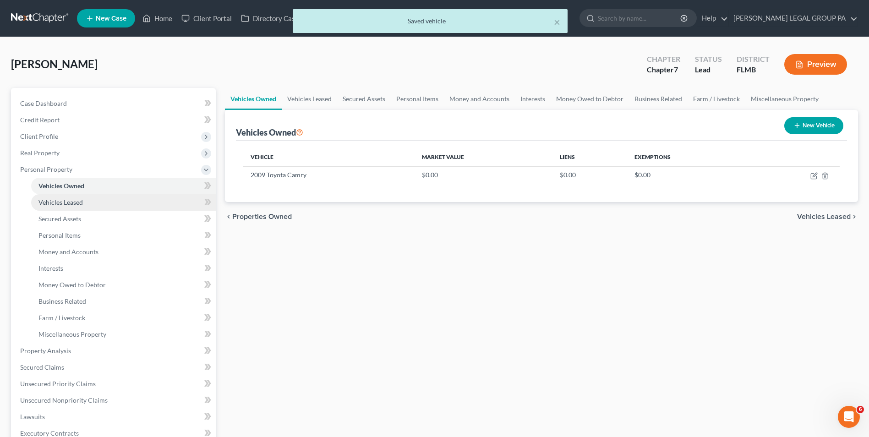
click at [61, 195] on link "Vehicles Leased" at bounding box center [123, 202] width 185 height 16
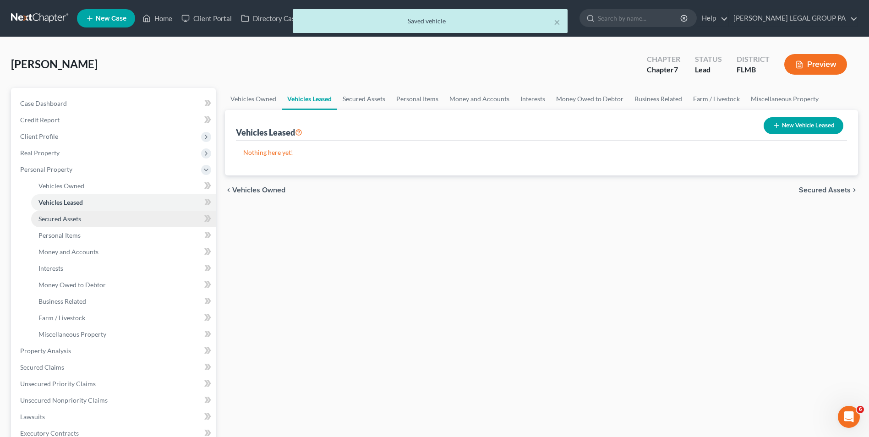
click at [66, 218] on span "Secured Assets" at bounding box center [59, 219] width 43 height 8
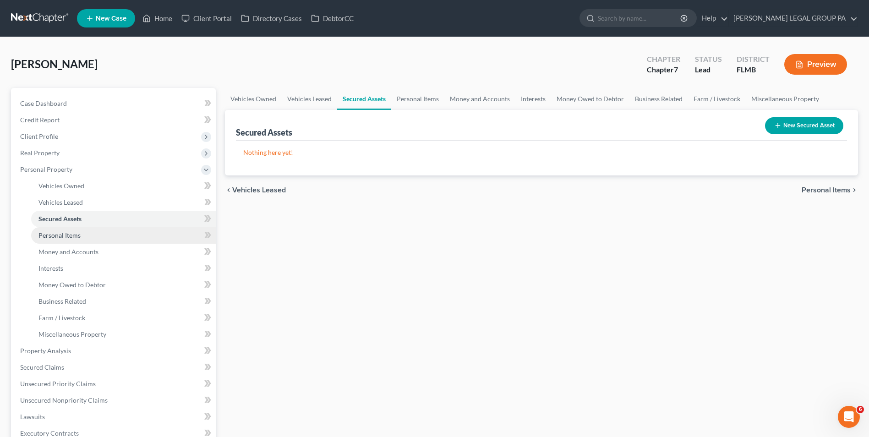
click at [94, 236] on link "Personal Items" at bounding box center [123, 235] width 185 height 16
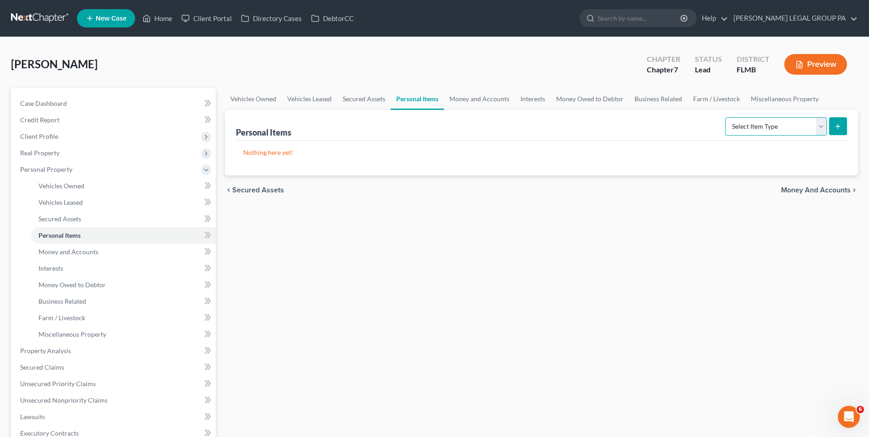
click at [735, 130] on select "Select Item Type Clothing Collectibles Of Value Electronics Firearms Household …" at bounding box center [776, 126] width 102 height 18
select select "clothing"
click at [726, 117] on select "Select Item Type Clothing Collectibles Of Value Electronics Firearms Household …" at bounding box center [776, 126] width 102 height 18
click at [839, 129] on icon "submit" at bounding box center [837, 126] width 7 height 7
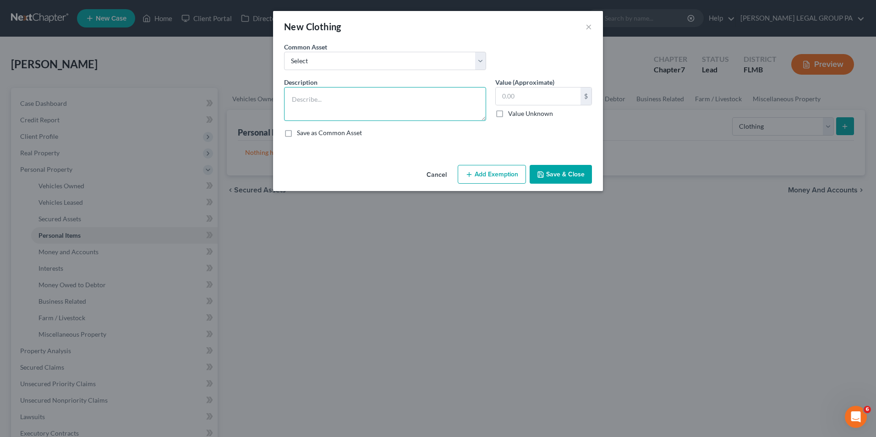
click at [399, 100] on textarea at bounding box center [385, 104] width 202 height 34
type textarea "Clothing"
type input "200.00"
click at [570, 173] on button "Save & Close" at bounding box center [560, 174] width 62 height 19
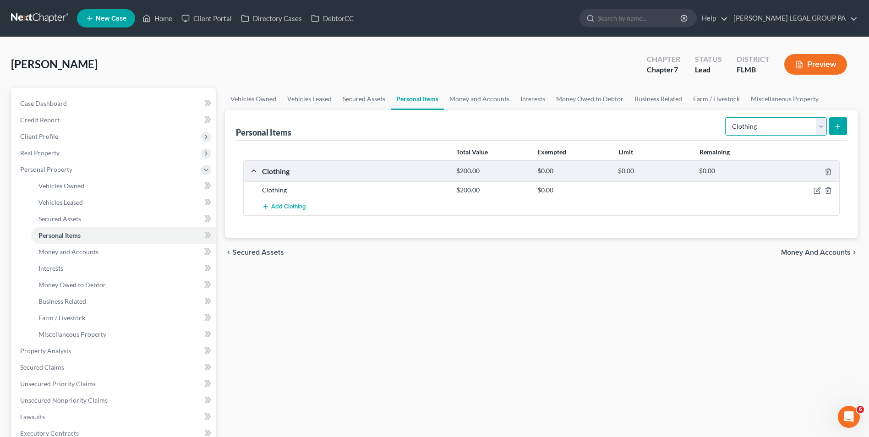
click at [785, 130] on select "Select Item Type Clothing Collectibles Of Value Electronics Firearms Household …" at bounding box center [776, 126] width 102 height 18
click at [726, 117] on select "Select Item Type Clothing Collectibles Of Value Electronics Firearms Household …" at bounding box center [776, 126] width 102 height 18
click at [788, 131] on select "Select Item Type Clothing Collectibles Of Value Electronics Firearms Household …" at bounding box center [776, 126] width 102 height 18
click at [726, 117] on select "Select Item Type Clothing Collectibles Of Value Electronics Firearms Household …" at bounding box center [776, 126] width 102 height 18
click at [837, 125] on icon "submit" at bounding box center [837, 126] width 7 height 7
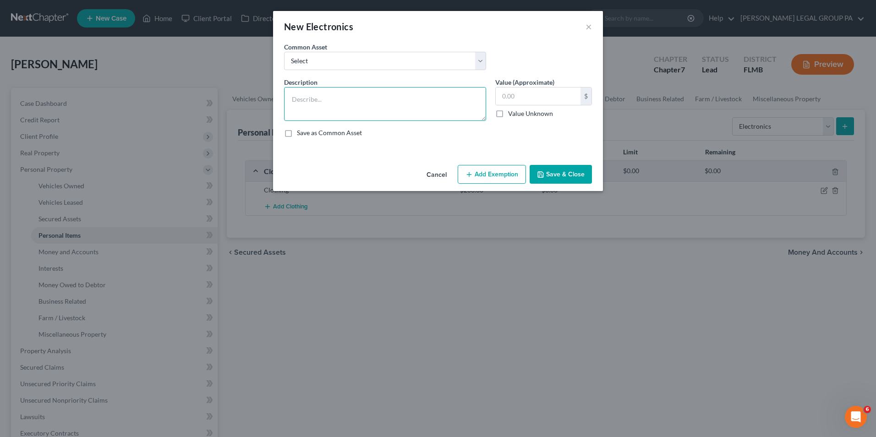
click at [387, 106] on textarea at bounding box center [385, 104] width 202 height 34
click at [446, 179] on button "Cancel" at bounding box center [436, 175] width 35 height 18
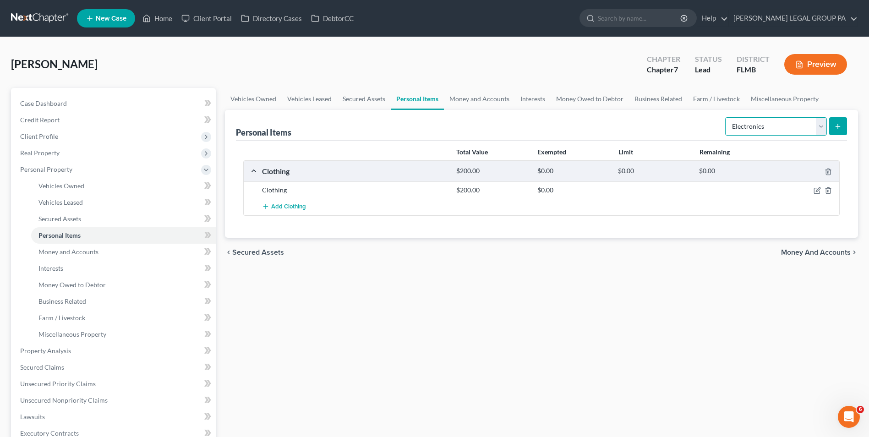
click at [771, 130] on select "Select Item Type Clothing Collectibles Of Value Electronics Firearms Household …" at bounding box center [776, 126] width 102 height 18
click at [726, 117] on select "Select Item Type Clothing Collectibles Of Value Electronics Firearms Household …" at bounding box center [776, 126] width 102 height 18
click at [754, 129] on select "Select Item Type Clothing Collectibles Of Value Electronics Firearms Household …" at bounding box center [776, 126] width 102 height 18
click at [726, 117] on select "Select Item Type Clothing Collectibles Of Value Electronics Firearms Household …" at bounding box center [776, 126] width 102 height 18
click at [842, 122] on button "submit" at bounding box center [838, 126] width 18 height 18
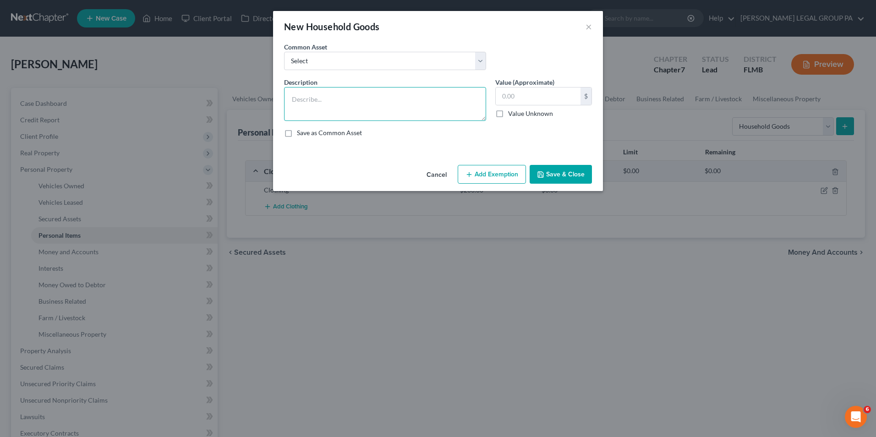
click at [434, 108] on textarea at bounding box center [385, 104] width 202 height 34
click at [442, 174] on button "Cancel" at bounding box center [436, 175] width 35 height 18
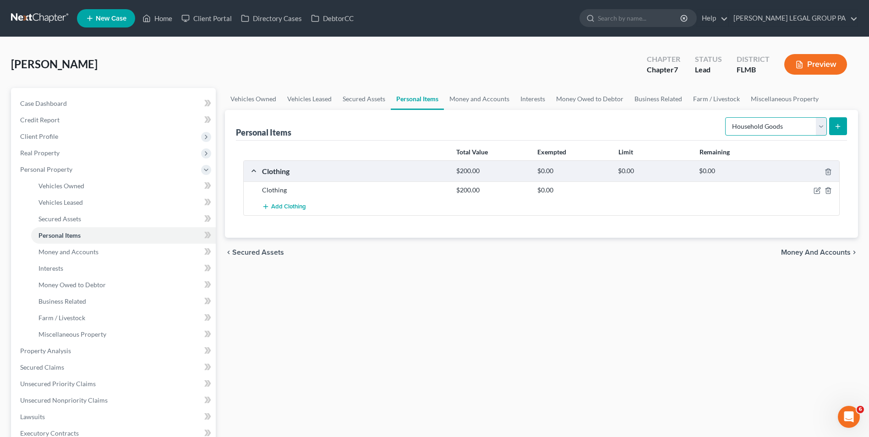
click at [768, 124] on select "Select Item Type Clothing Collectibles Of Value Electronics Firearms Household …" at bounding box center [776, 126] width 102 height 18
select select "jewelry"
click at [726, 117] on select "Select Item Type Clothing Collectibles Of Value Electronics Firearms Household …" at bounding box center [776, 126] width 102 height 18
click at [836, 127] on icon "submit" at bounding box center [837, 126] width 7 height 7
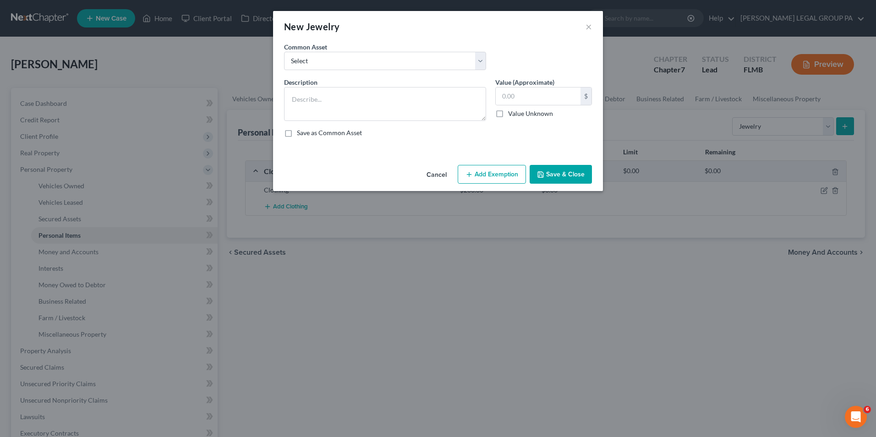
click at [435, 174] on button "Cancel" at bounding box center [436, 175] width 35 height 18
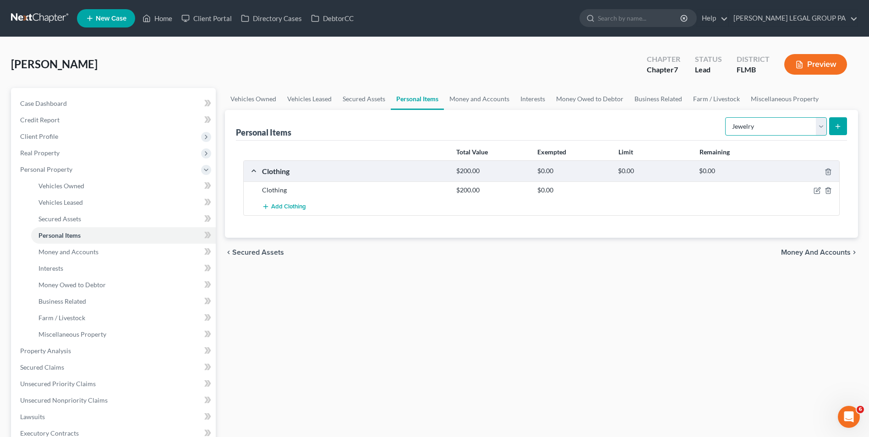
click at [816, 125] on select "Select Item Type Clothing Collectibles Of Value Electronics Firearms Household …" at bounding box center [776, 126] width 102 height 18
click at [150, 256] on link "Money and Accounts" at bounding box center [123, 252] width 185 height 16
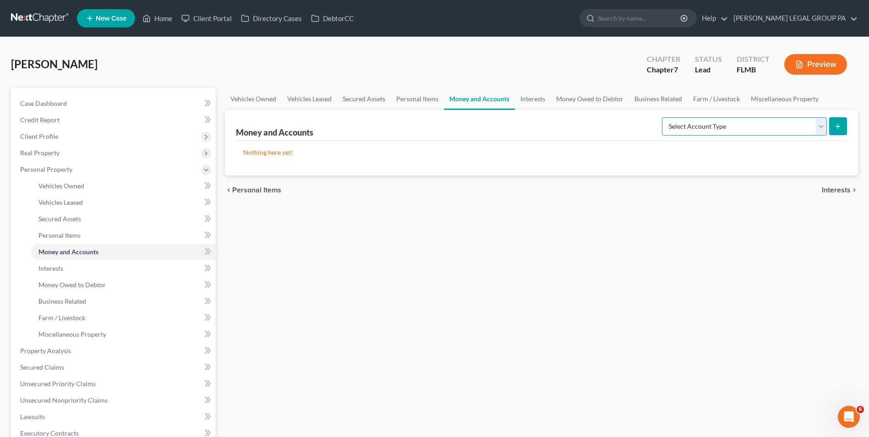
click at [746, 121] on select "Select Account Type Brokerage Cash on Hand Certificates of Deposit Checking Acc…" at bounding box center [744, 126] width 165 height 18
select select "checking"
click at [664, 117] on select "Select Account Type Brokerage Cash on Hand Certificates of Deposit Checking Acc…" at bounding box center [744, 126] width 165 height 18
click at [846, 127] on button "submit" at bounding box center [838, 126] width 18 height 18
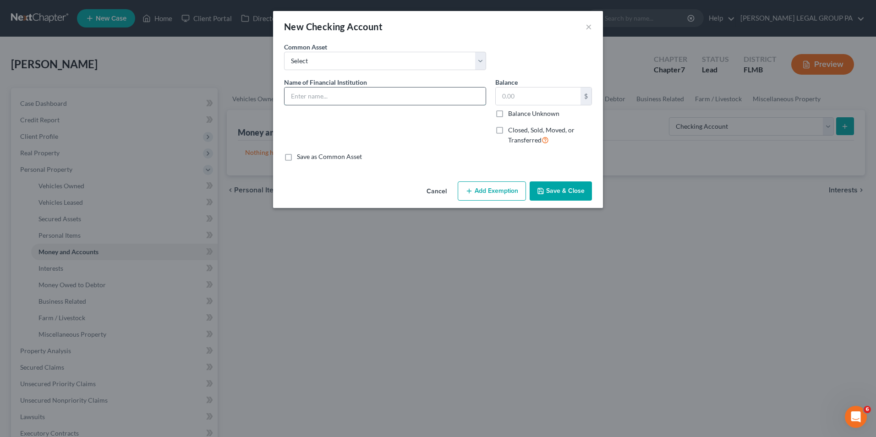
click at [376, 93] on input "text" at bounding box center [384, 95] width 201 height 17
type input "Navy Federal"
click at [568, 186] on button "Save & Close" at bounding box center [560, 190] width 62 height 19
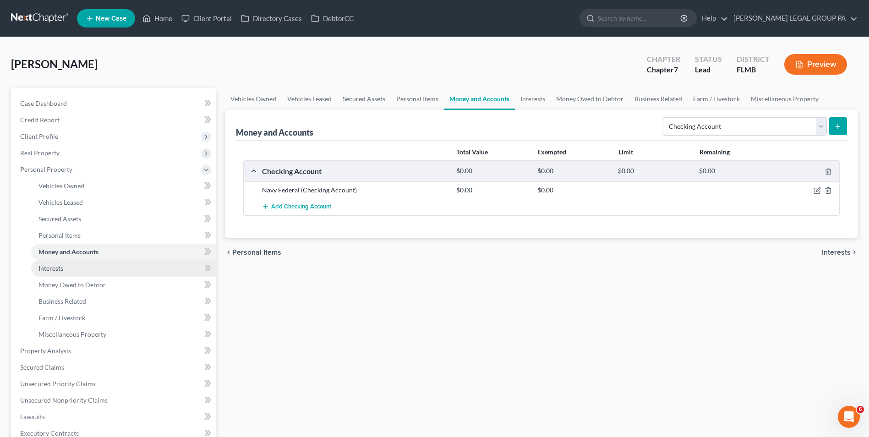
click at [80, 270] on link "Interests" at bounding box center [123, 268] width 185 height 16
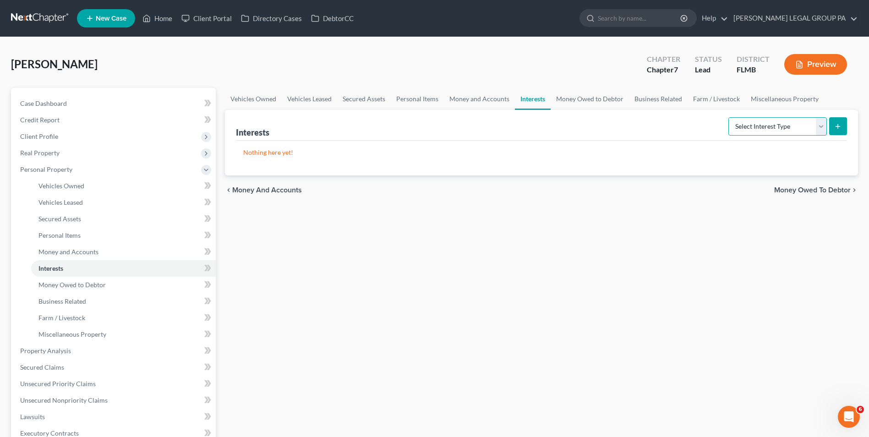
click at [757, 119] on select "Select Interest Type 401K Annuity Bond Education IRA Government Bond Government…" at bounding box center [777, 126] width 98 height 18
click at [117, 289] on link "Money Owed to Debtor" at bounding box center [123, 285] width 185 height 16
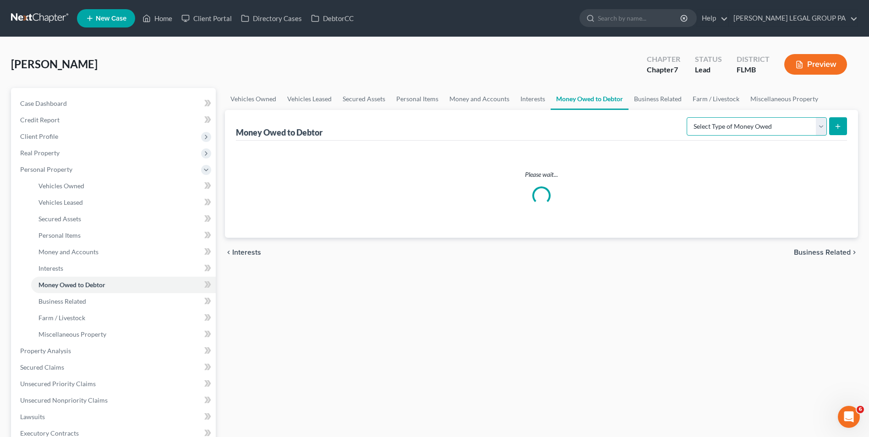
click at [745, 125] on select "Select Type of Money Owed Accounts Receivable Alimony Child Support Claims Agai…" at bounding box center [756, 126] width 140 height 18
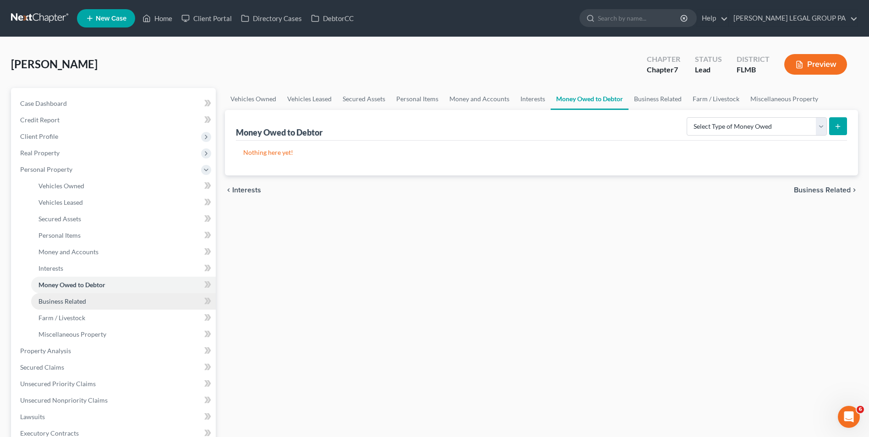
click at [122, 304] on link "Business Related" at bounding box center [123, 301] width 185 height 16
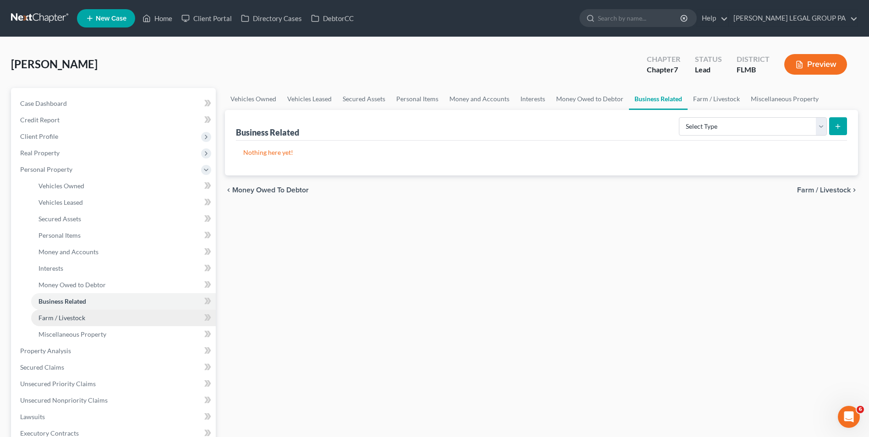
click at [100, 312] on link "Farm / Livestock" at bounding box center [123, 318] width 185 height 16
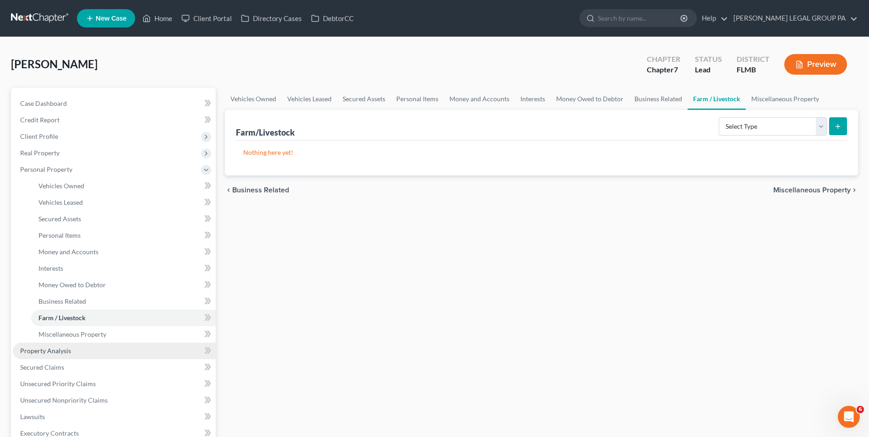
click at [76, 346] on link "Property Analysis" at bounding box center [114, 351] width 203 height 16
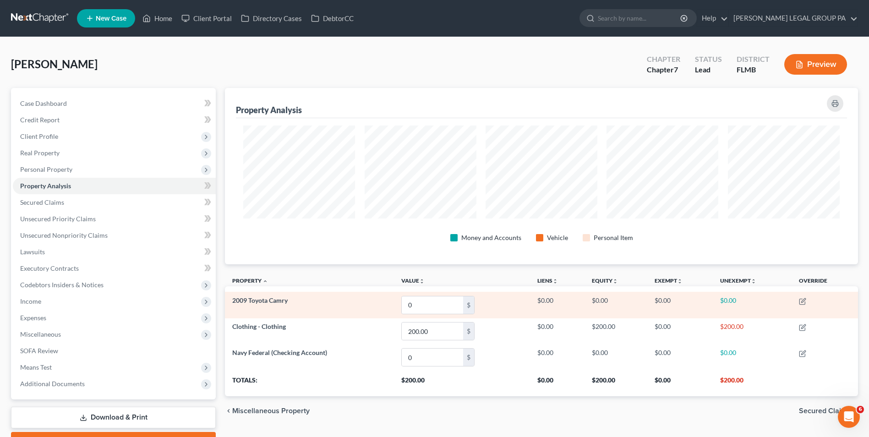
scroll to position [176, 633]
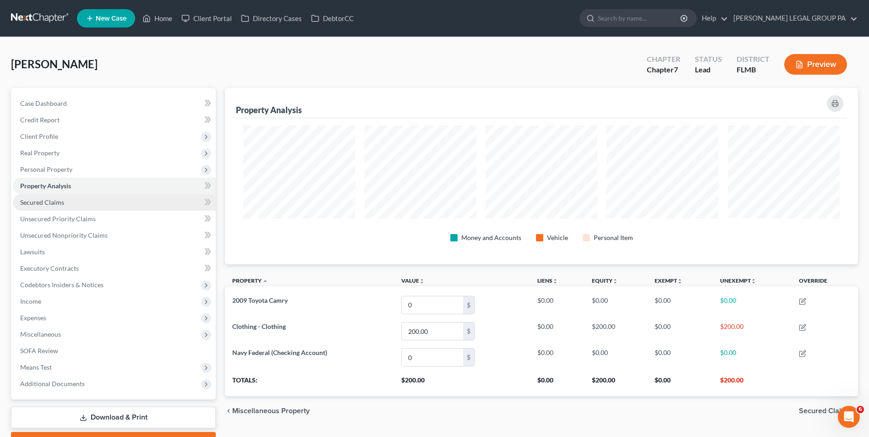
click at [53, 201] on span "Secured Claims" at bounding box center [42, 202] width 44 height 8
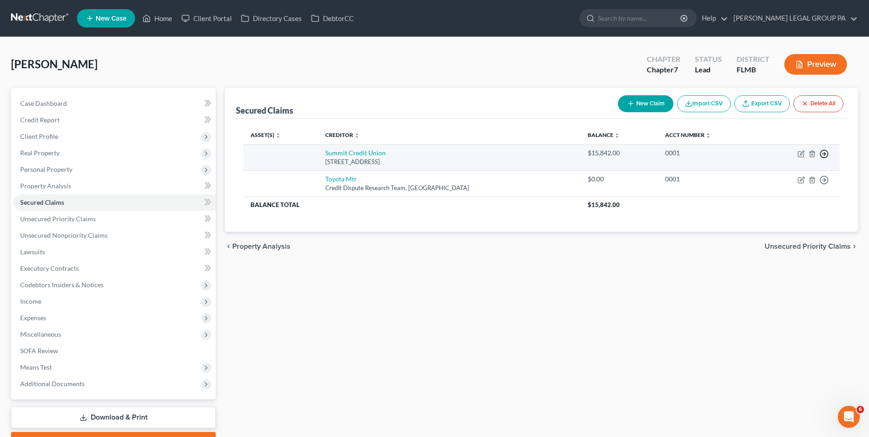
click at [826, 154] on line "button" at bounding box center [823, 154] width 3 height 0
click at [793, 176] on link "Move to F" at bounding box center [782, 176] width 76 height 16
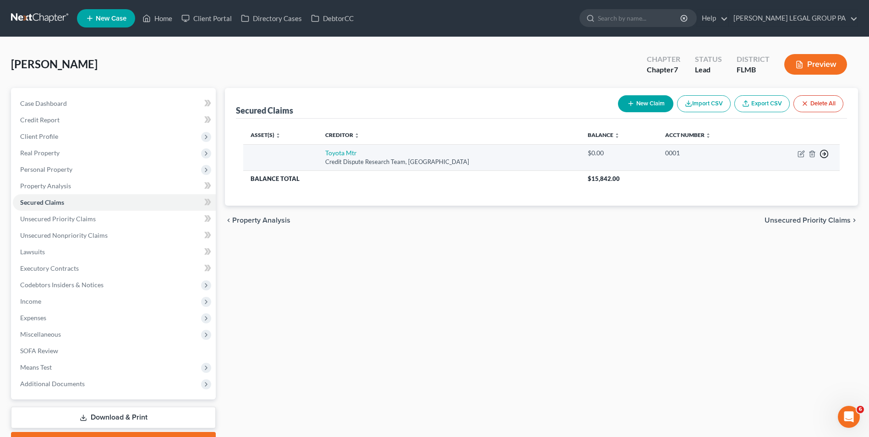
click at [826, 156] on icon "button" at bounding box center [823, 153] width 9 height 9
click at [761, 177] on link "Move to F" at bounding box center [782, 176] width 76 height 16
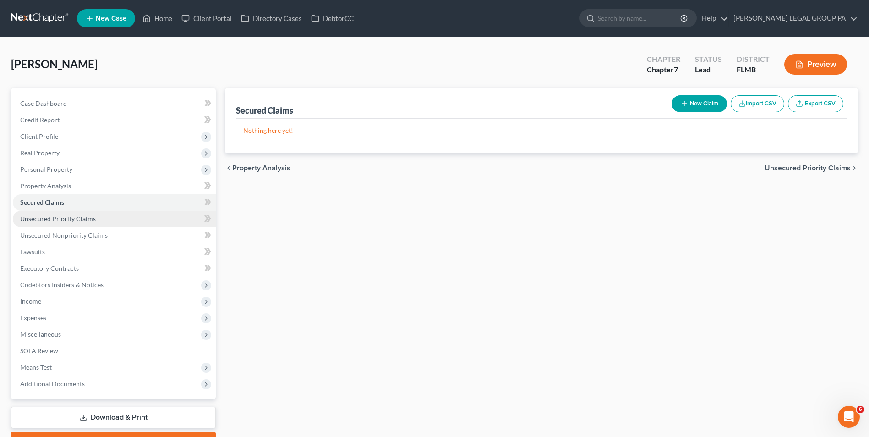
click at [85, 218] on span "Unsecured Priority Claims" at bounding box center [58, 219] width 76 height 8
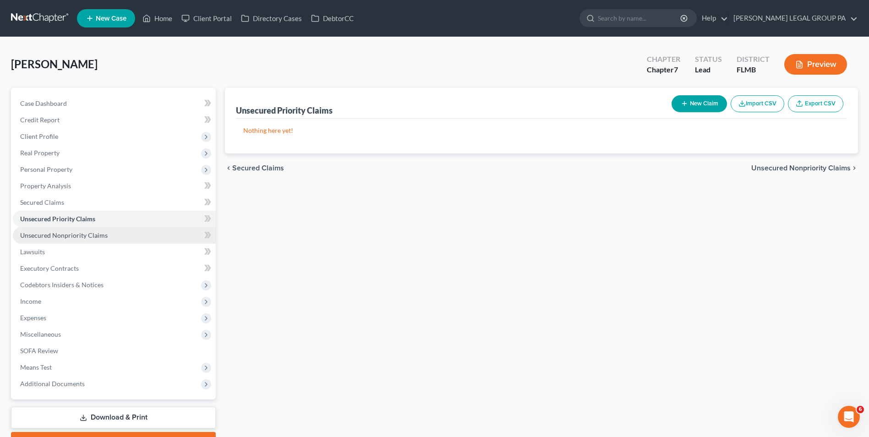
click at [120, 229] on link "Unsecured Nonpriority Claims" at bounding box center [114, 235] width 203 height 16
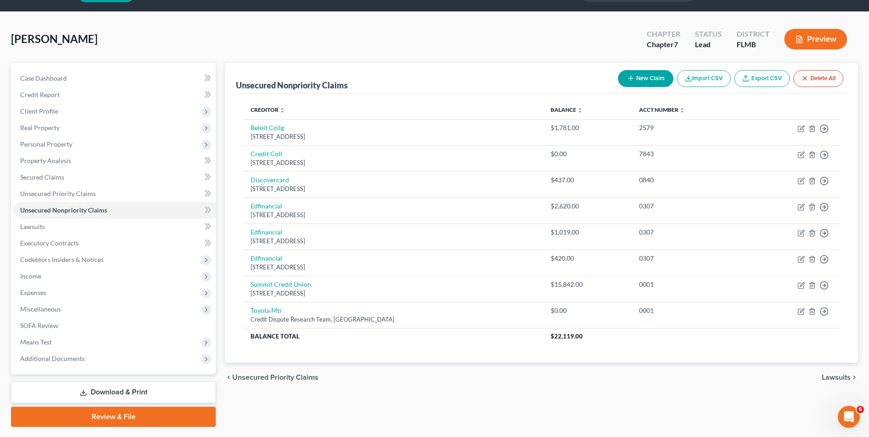
scroll to position [50, 0]
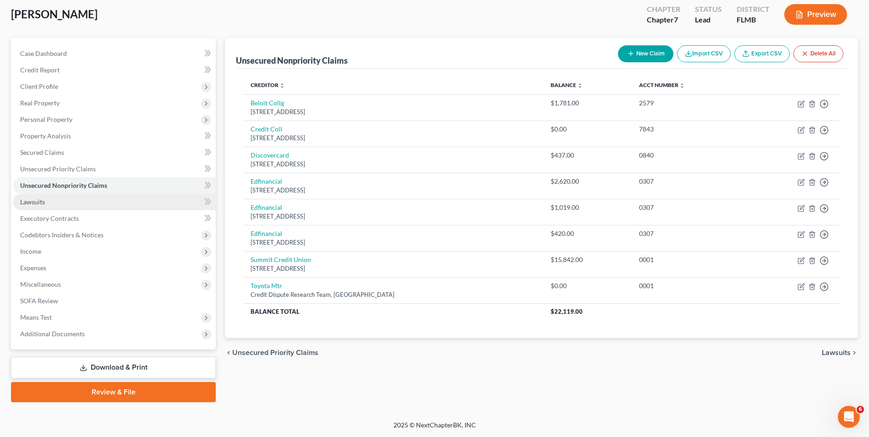
click at [121, 205] on link "Lawsuits" at bounding box center [114, 202] width 203 height 16
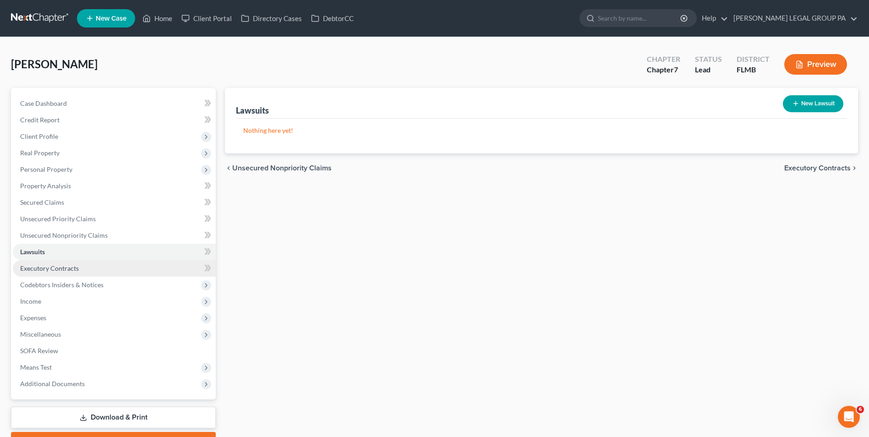
click at [98, 265] on link "Executory Contracts" at bounding box center [114, 268] width 203 height 16
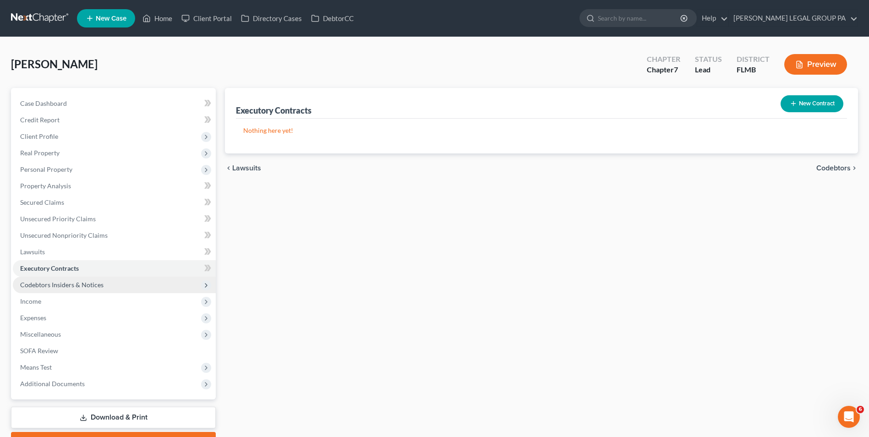
click at [98, 285] on span "Codebtors Insiders & Notices" at bounding box center [61, 285] width 83 height 8
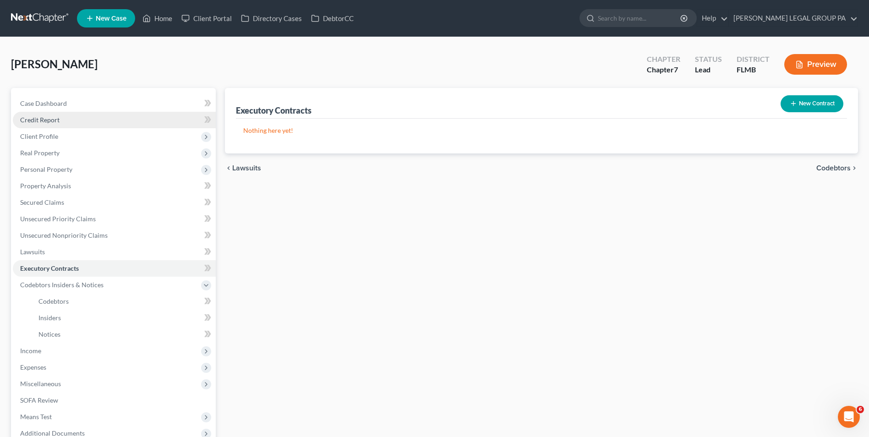
click at [77, 115] on link "Credit Report" at bounding box center [114, 120] width 203 height 16
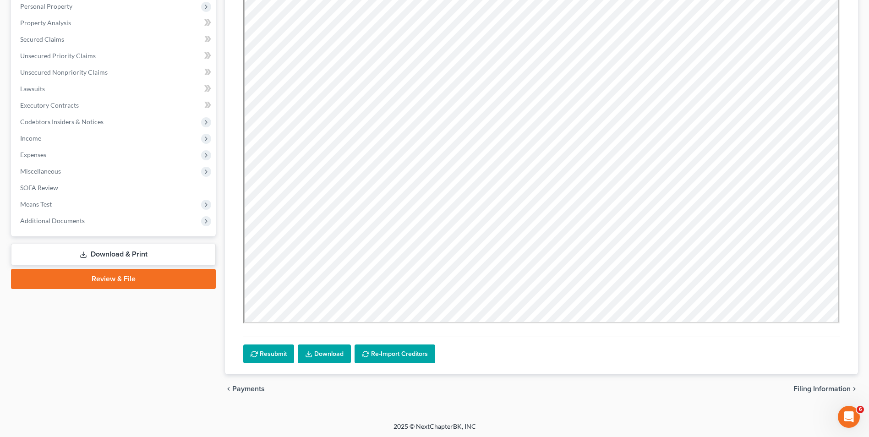
scroll to position [164, 0]
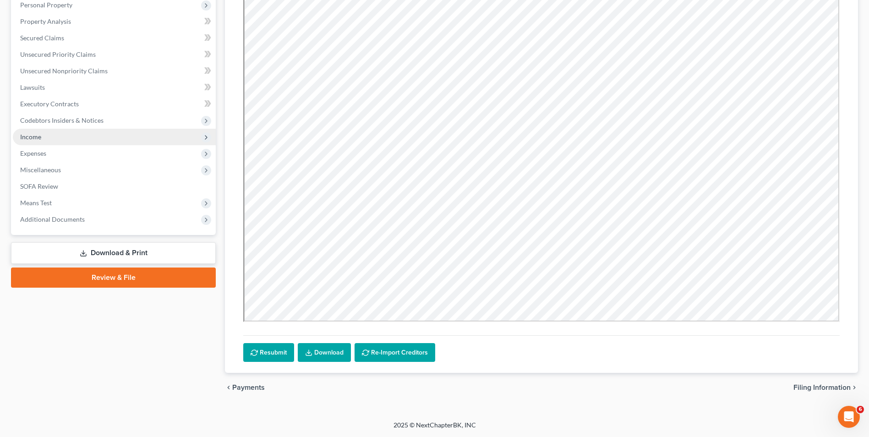
click at [51, 141] on span "Income" at bounding box center [114, 137] width 203 height 16
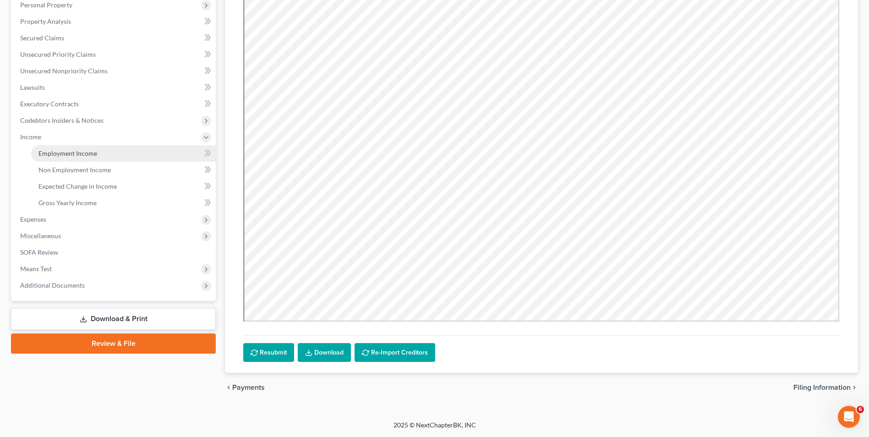
click at [82, 149] on span "Employment Income" at bounding box center [67, 153] width 59 height 8
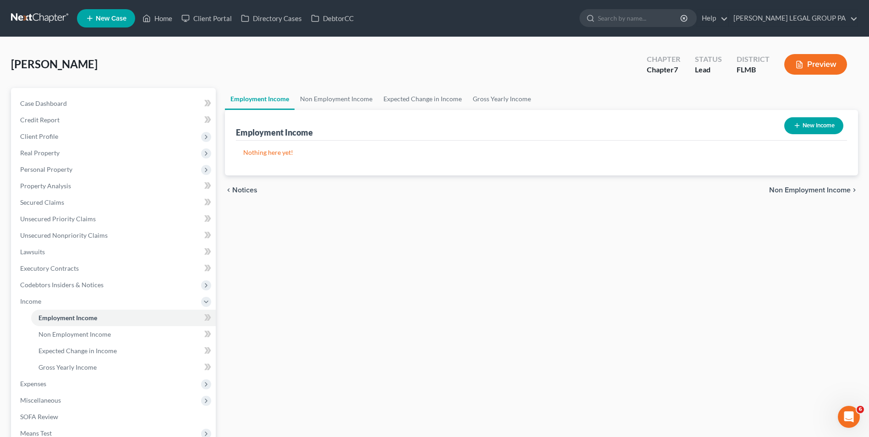
click at [807, 127] on button "New Income" at bounding box center [813, 125] width 59 height 17
select select "0"
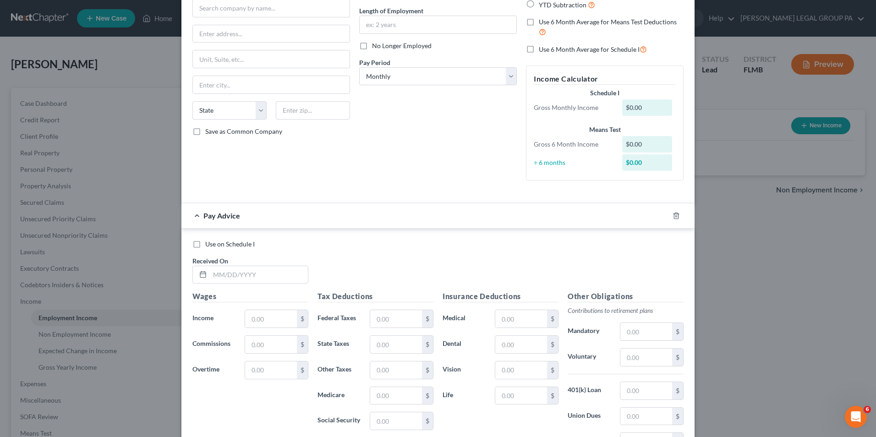
scroll to position [92, 0]
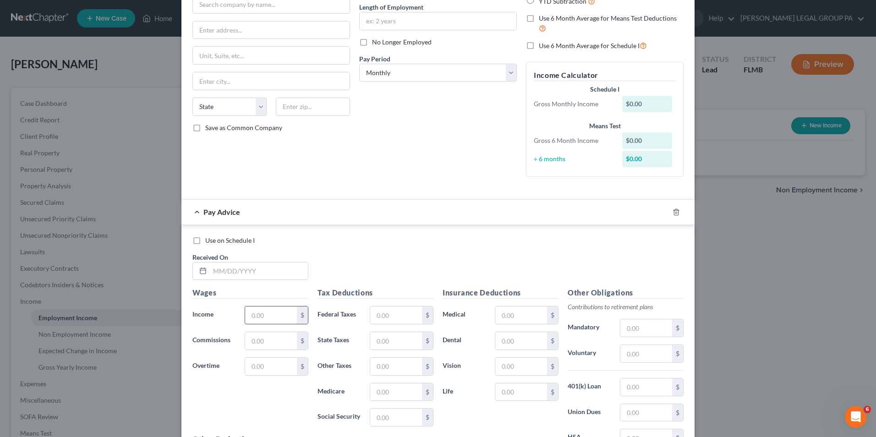
click at [261, 314] on input "text" at bounding box center [271, 314] width 52 height 17
click at [517, 256] on div "Use on Schedule I Received On *" at bounding box center [438, 262] width 500 height 52
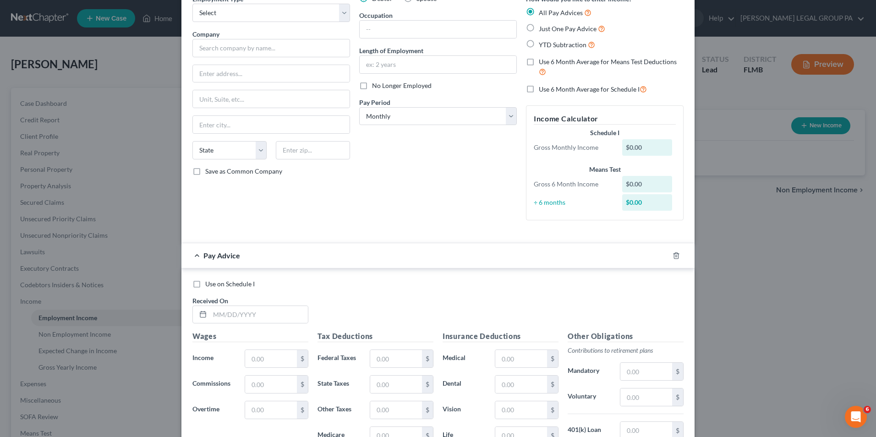
scroll to position [0, 0]
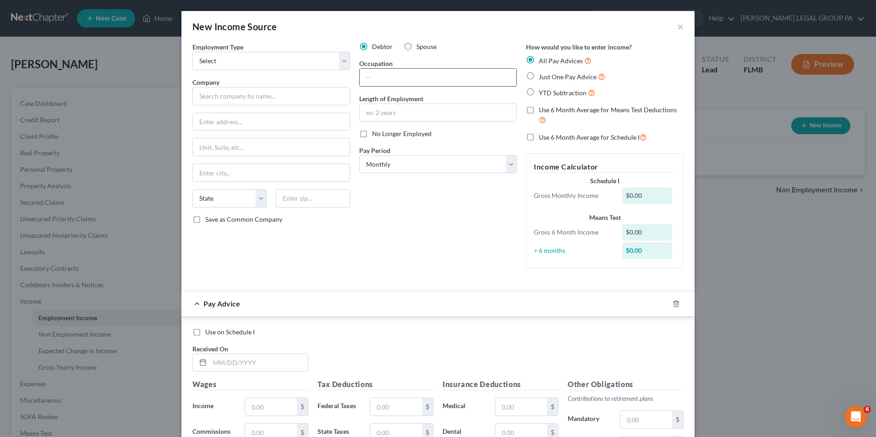
click at [421, 79] on input "text" at bounding box center [437, 77] width 157 height 17
click at [319, 93] on input "text" at bounding box center [271, 96] width 158 height 18
type input "United States Air Force"
click at [247, 125] on input "text" at bounding box center [271, 121] width 157 height 17
type input "7501 Hangar Loop Dr."
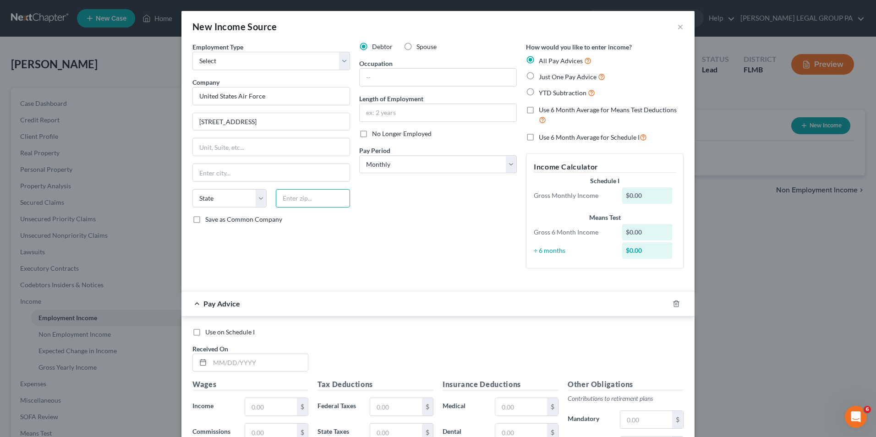
click at [299, 203] on input "text" at bounding box center [313, 198] width 74 height 18
type input "33621"
type input "Tampa"
select select "9"
click at [416, 82] on input "text" at bounding box center [437, 77] width 157 height 17
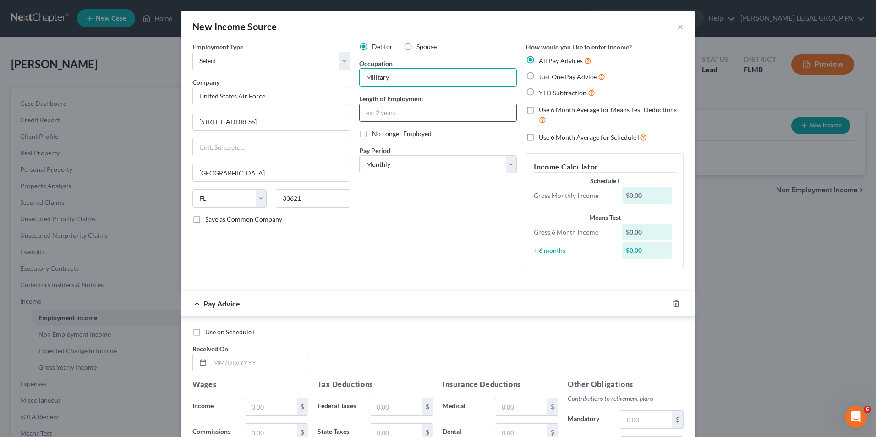
type input "Military"
click at [404, 108] on input "text" at bounding box center [437, 112] width 157 height 17
type input "2 years"
click at [672, 305] on icon "button" at bounding box center [675, 303] width 7 height 7
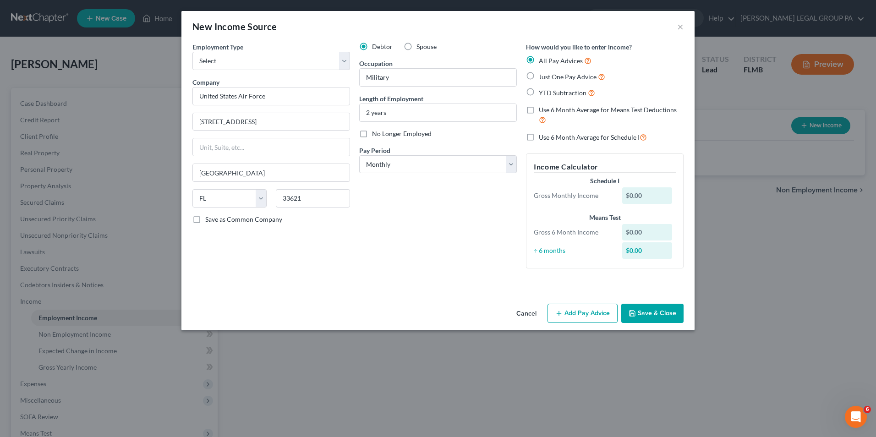
click at [637, 315] on button "Save & Close" at bounding box center [652, 313] width 62 height 19
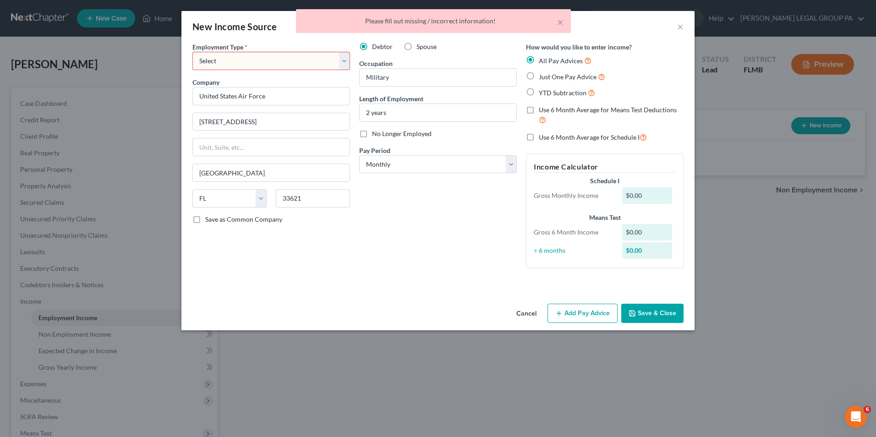
click at [248, 60] on select "Select Full or Part Time Employment Self Employment" at bounding box center [271, 61] width 158 height 18
select select "0"
click at [192, 52] on select "Select Full or Part Time Employment Self Employment" at bounding box center [271, 61] width 158 height 18
click at [283, 65] on select "Select Full or Part Time Employment Self Employment" at bounding box center [271, 61] width 158 height 18
click at [192, 52] on select "Select Full or Part Time Employment Self Employment" at bounding box center [271, 61] width 158 height 18
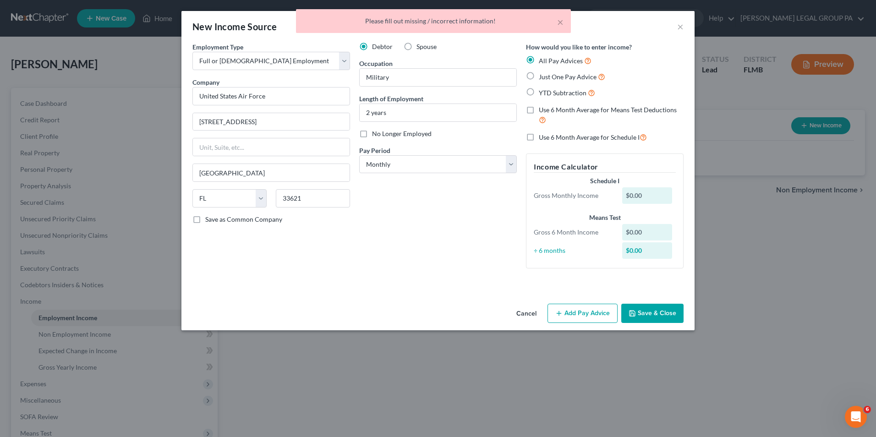
click at [649, 313] on button "Save & Close" at bounding box center [652, 313] width 62 height 19
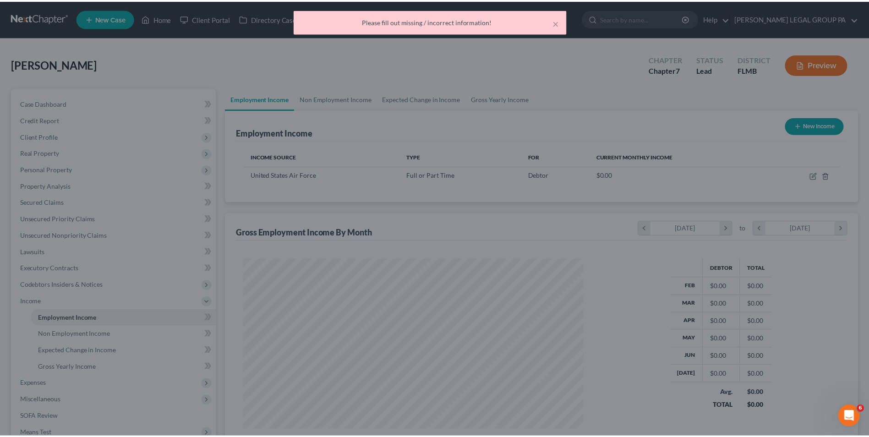
scroll to position [170, 358]
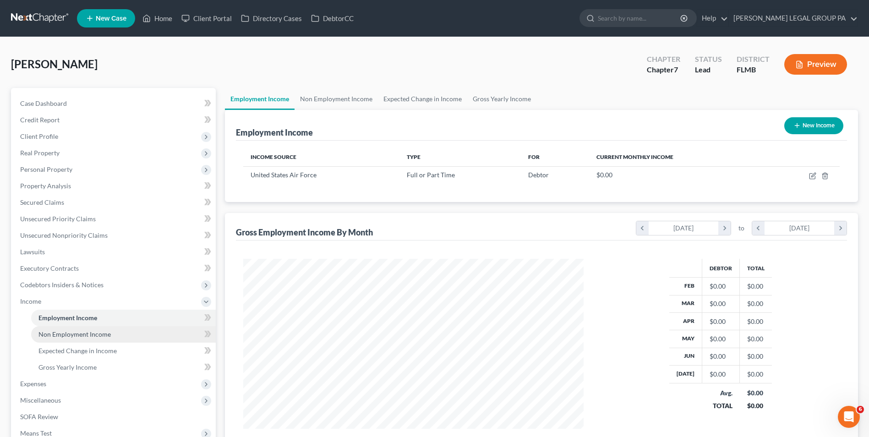
click at [83, 331] on span "Non Employment Income" at bounding box center [74, 334] width 72 height 8
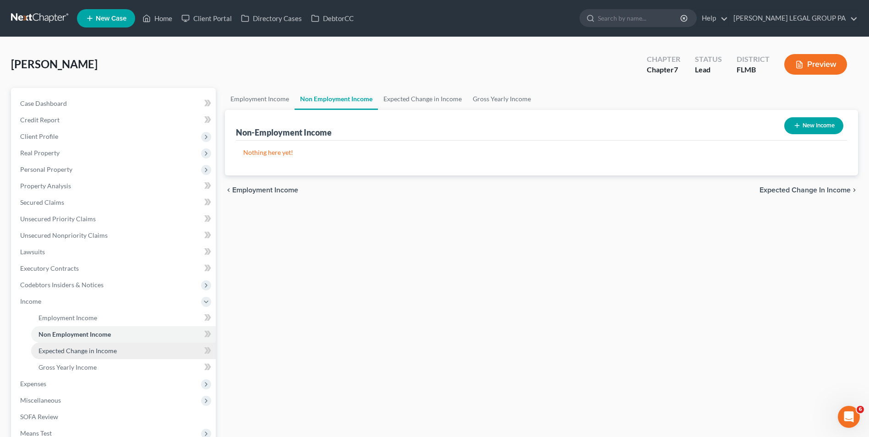
click at [64, 350] on span "Expected Change in Income" at bounding box center [77, 351] width 78 height 8
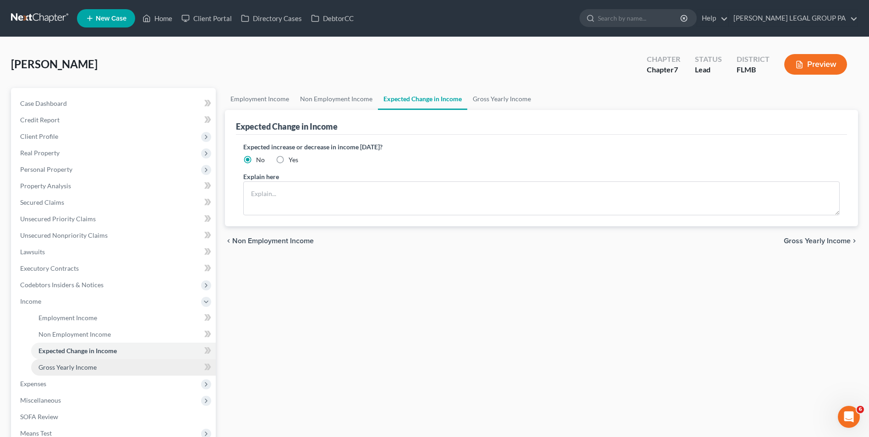
click at [131, 369] on link "Gross Yearly Income" at bounding box center [123, 367] width 185 height 16
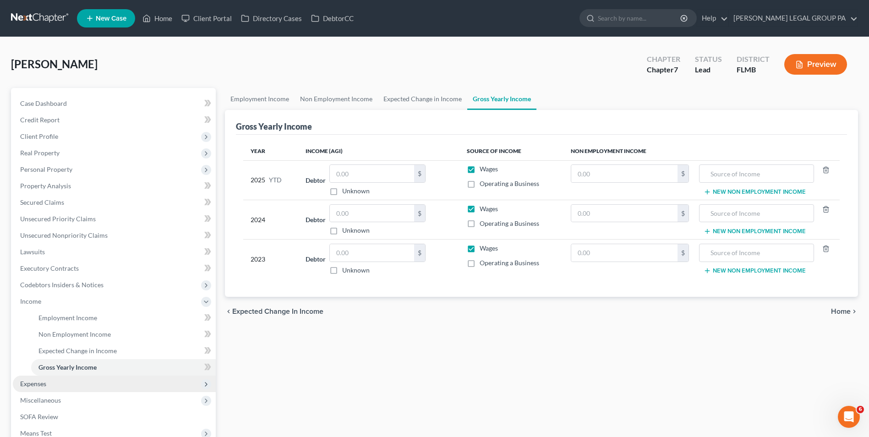
click at [78, 384] on span "Expenses" at bounding box center [114, 384] width 203 height 16
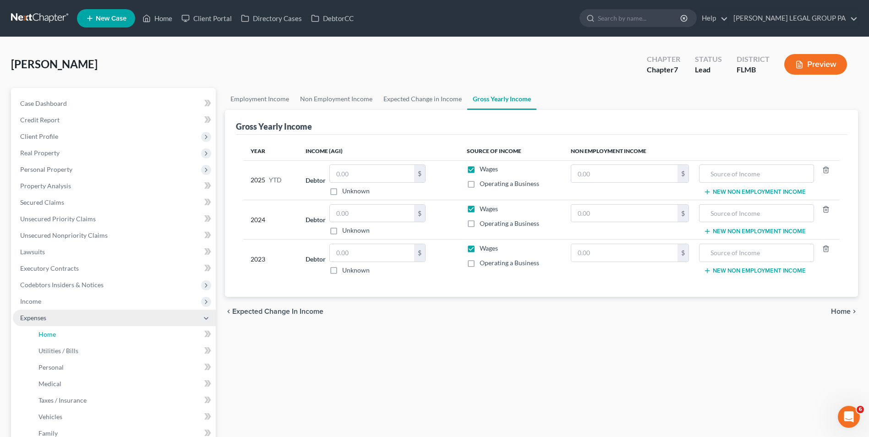
click at [98, 338] on link "Home" at bounding box center [123, 334] width 185 height 16
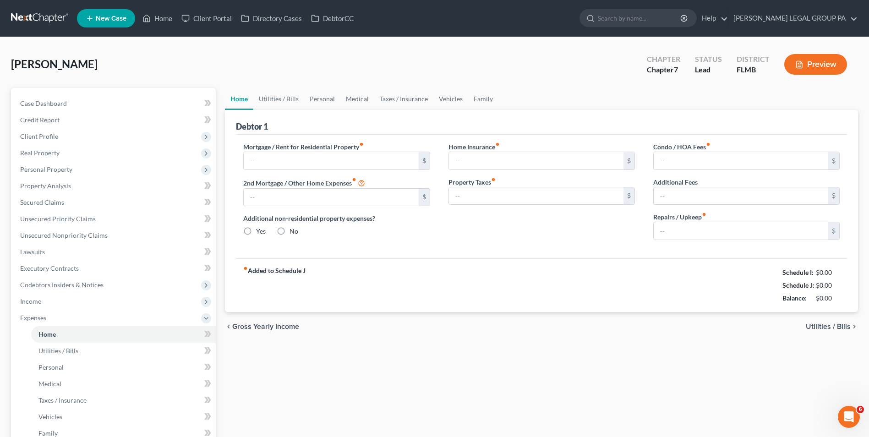
type input "0.00"
radio input "true"
type input "0.00"
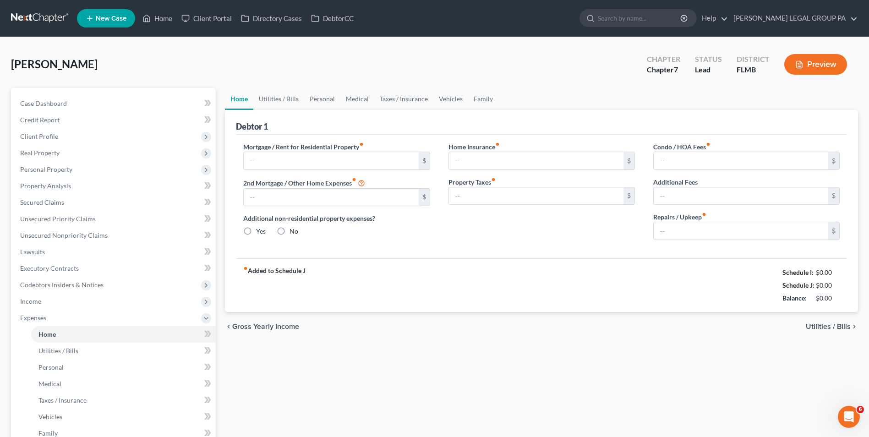
type input "0.00"
click at [267, 167] on input "text" at bounding box center [331, 160] width 174 height 17
click at [539, 169] on input "0.00" at bounding box center [536, 160] width 174 height 17
type input "30.00"
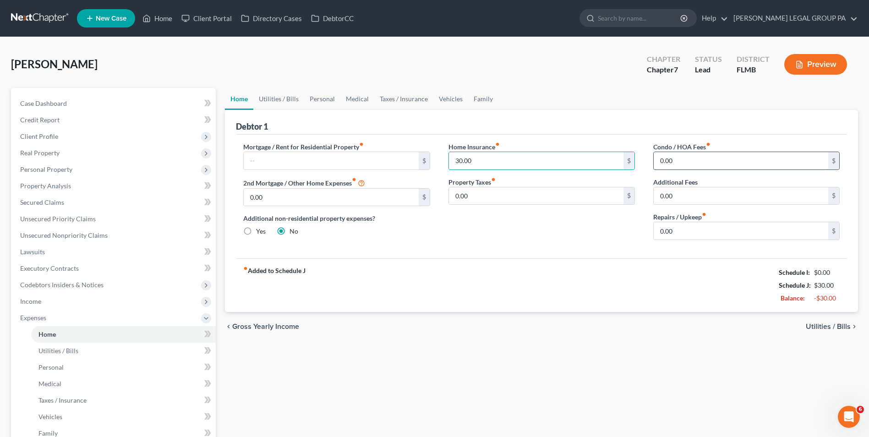
click at [718, 160] on input "0.00" at bounding box center [740, 160] width 174 height 17
click at [510, 202] on input "0.00" at bounding box center [536, 195] width 174 height 17
click at [728, 233] on input "0.00" at bounding box center [740, 230] width 174 height 17
drag, startPoint x: 87, startPoint y: 350, endPoint x: 93, endPoint y: 331, distance: 19.6
click at [87, 350] on link "Utilities / Bills" at bounding box center [123, 351] width 185 height 16
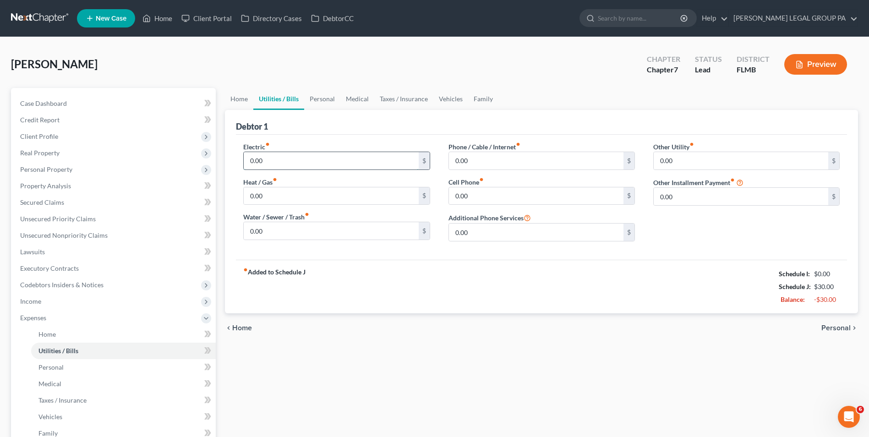
click at [278, 164] on input "0.00" at bounding box center [331, 160] width 174 height 17
click at [497, 160] on input "75.00" at bounding box center [536, 160] width 174 height 17
type input "95.00"
click at [499, 200] on input "0.00" at bounding box center [536, 195] width 174 height 17
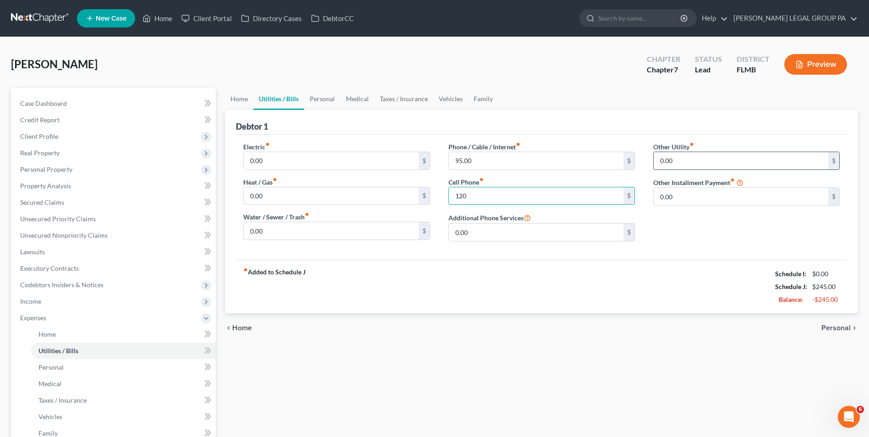
type input "120"
click at [694, 166] on input "0.00" at bounding box center [740, 160] width 174 height 17
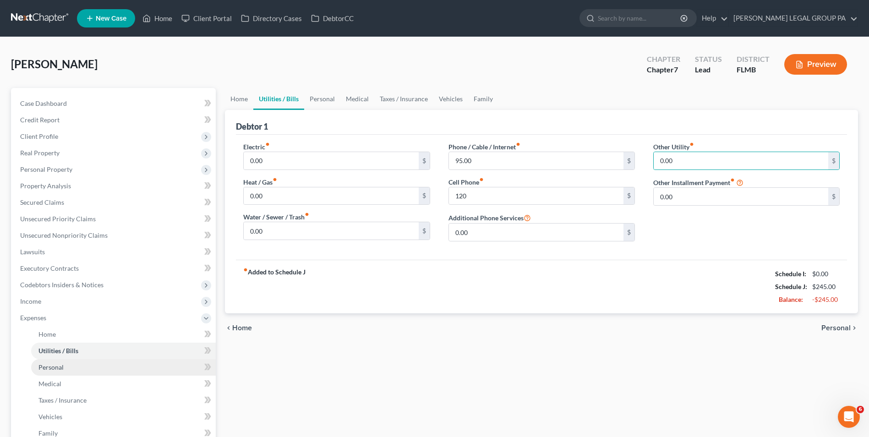
click at [94, 370] on link "Personal" at bounding box center [123, 367] width 185 height 16
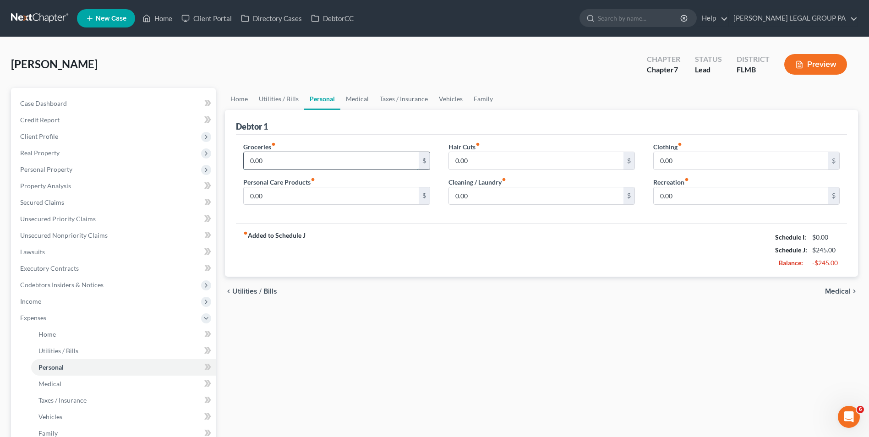
click at [279, 163] on input "0.00" at bounding box center [331, 160] width 174 height 17
type input "200.00"
click at [478, 168] on input "0.00" at bounding box center [536, 160] width 174 height 17
type input "100.00"
click at [712, 161] on input "0.00" at bounding box center [740, 160] width 174 height 17
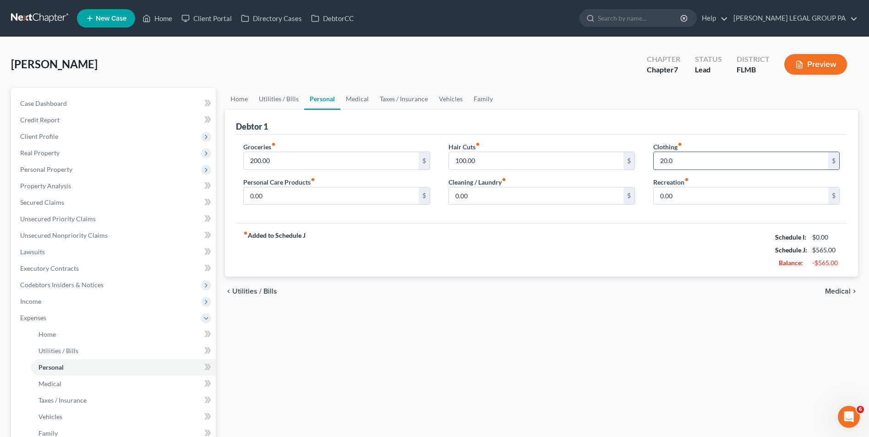
click at [711, 162] on input "20.0" at bounding box center [740, 160] width 174 height 17
type input "70.00"
click at [306, 194] on input "0.00" at bounding box center [331, 195] width 174 height 17
type input "115.00"
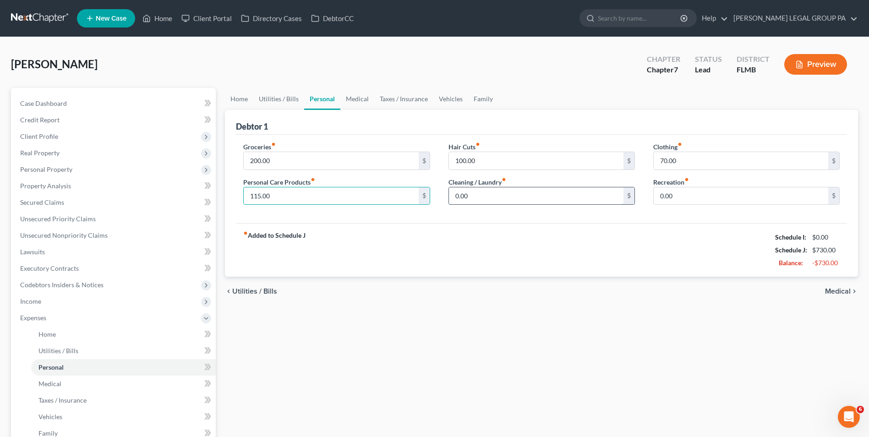
click at [524, 199] on input "0.00" at bounding box center [536, 195] width 174 height 17
type input "95.00"
click at [675, 192] on input "0.00" at bounding box center [740, 195] width 174 height 17
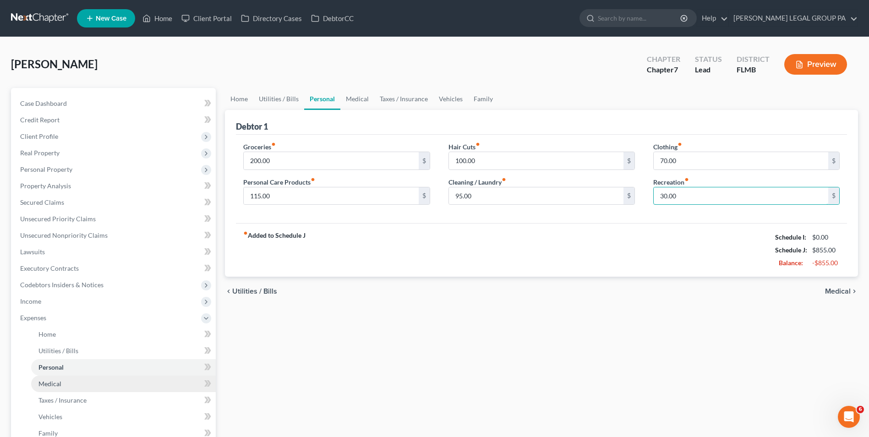
type input "30.00"
click at [52, 381] on span "Medical" at bounding box center [49, 384] width 23 height 8
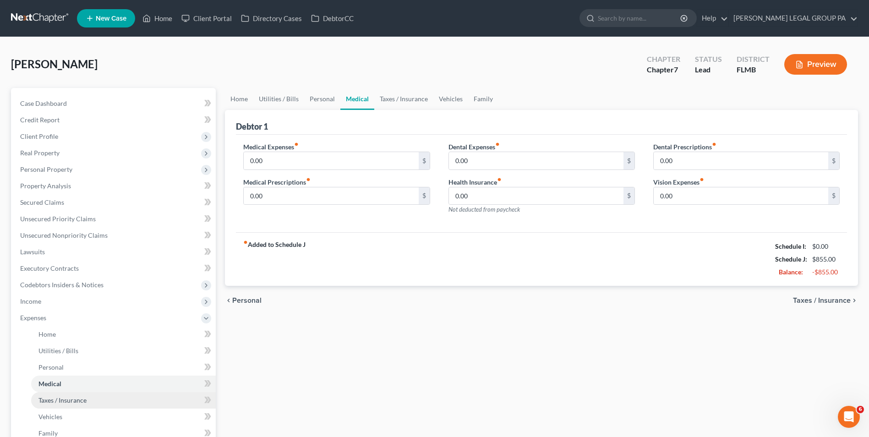
click at [103, 404] on link "Taxes / Insurance" at bounding box center [123, 400] width 185 height 16
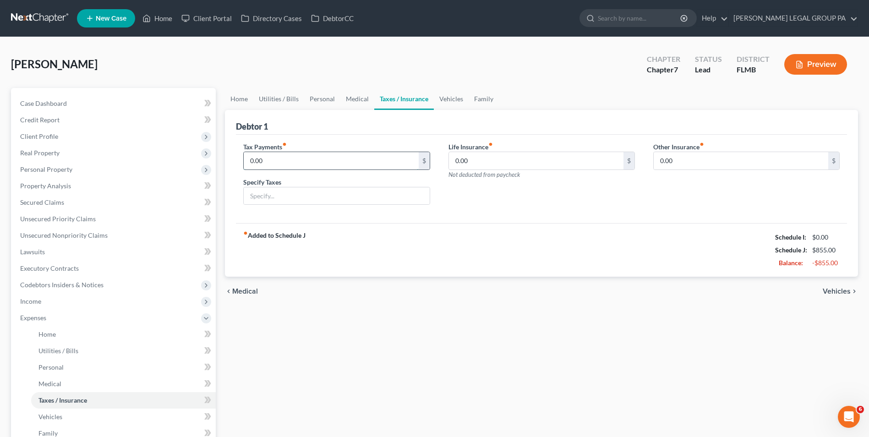
click at [263, 164] on input "0.00" at bounding box center [331, 160] width 174 height 17
click at [53, 418] on span "Vehicles" at bounding box center [50, 417] width 24 height 8
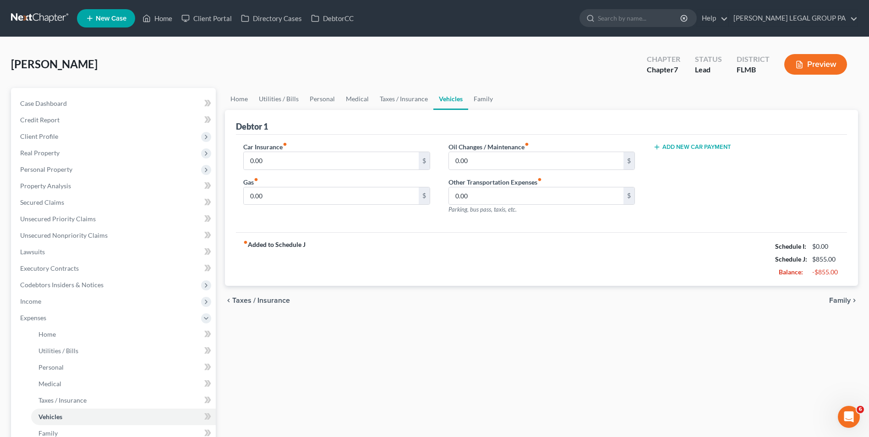
click at [324, 173] on div "Car Insurance fiber_manual_record 0.00 $ Gas fiber_manual_record 0.00 $" at bounding box center [336, 182] width 205 height 80
click at [308, 165] on input "0.00" at bounding box center [331, 160] width 174 height 17
type input "86.00"
click at [483, 163] on input "0.00" at bounding box center [536, 160] width 174 height 17
type input "130.00"
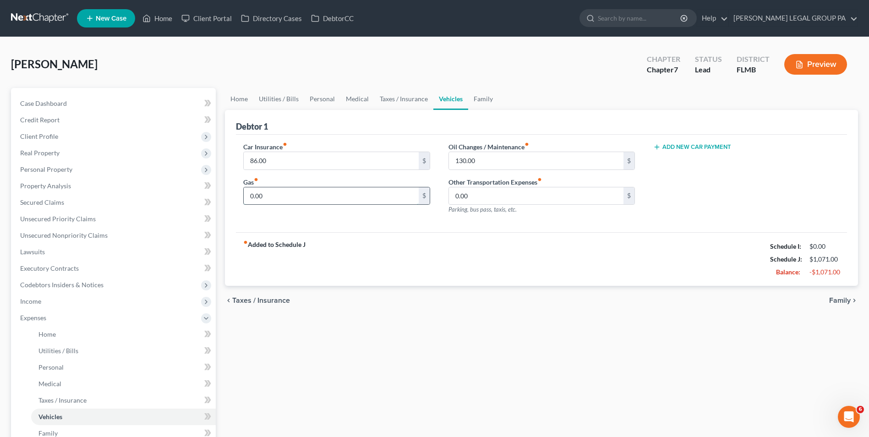
click at [266, 195] on input "0.00" at bounding box center [331, 195] width 174 height 17
type input "200.00"
click at [491, 200] on input "0.00" at bounding box center [536, 195] width 174 height 17
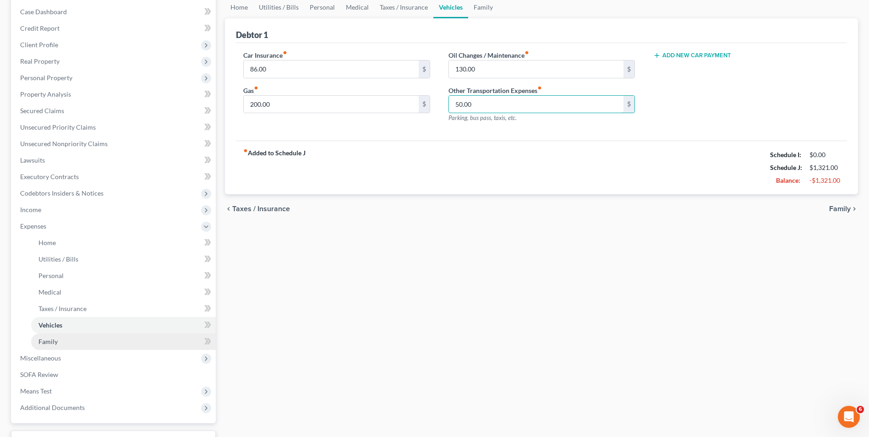
type input "50.00"
click at [89, 341] on link "Family" at bounding box center [123, 341] width 185 height 16
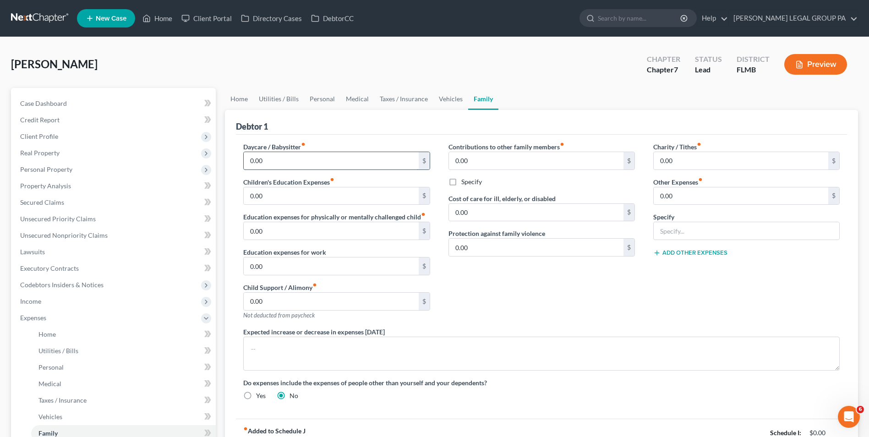
click at [311, 165] on input "0.00" at bounding box center [331, 160] width 174 height 17
click at [279, 201] on input "0.00" at bounding box center [331, 195] width 174 height 17
click at [484, 164] on input "0.00" at bounding box center [536, 160] width 174 height 17
click at [477, 165] on input "300.00" at bounding box center [536, 160] width 174 height 17
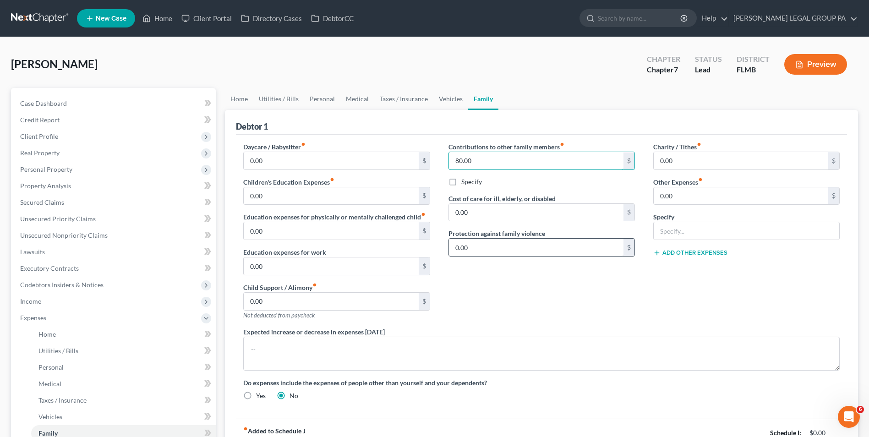
type input "80.00"
click at [474, 241] on input "0.00" at bounding box center [536, 247] width 174 height 17
click at [710, 163] on input "0.00" at bounding box center [740, 160] width 174 height 17
type input "80.00"
click at [710, 200] on input "0.00" at bounding box center [740, 195] width 174 height 17
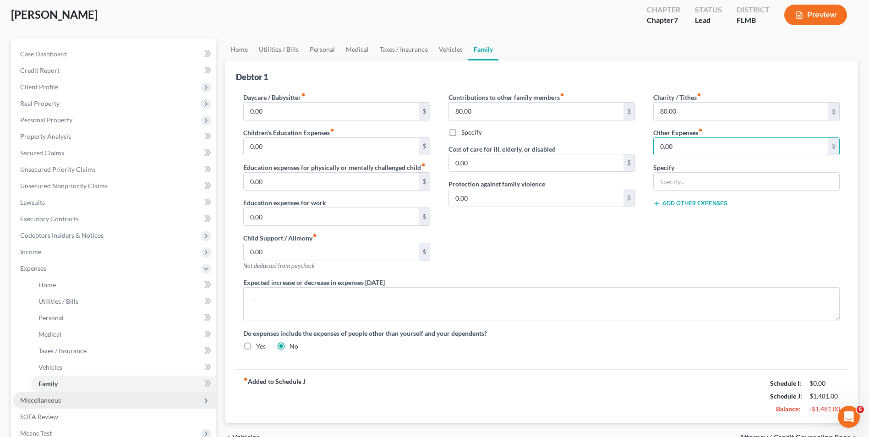
scroll to position [137, 0]
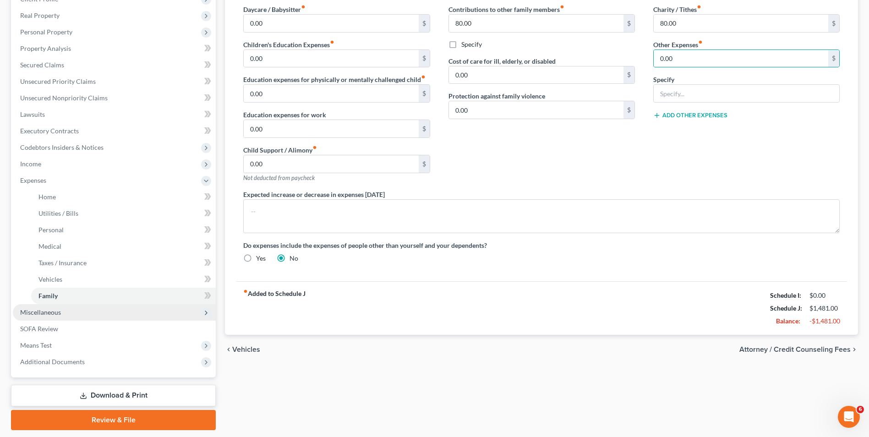
click at [67, 314] on span "Miscellaneous" at bounding box center [114, 312] width 203 height 16
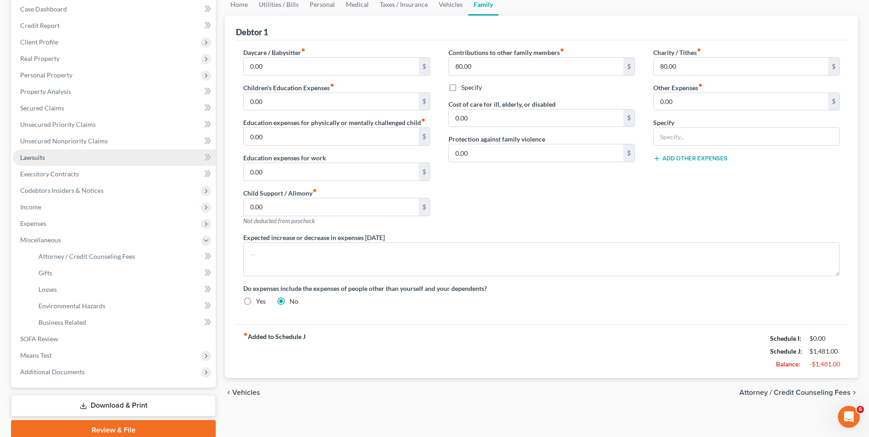
scroll to position [0, 0]
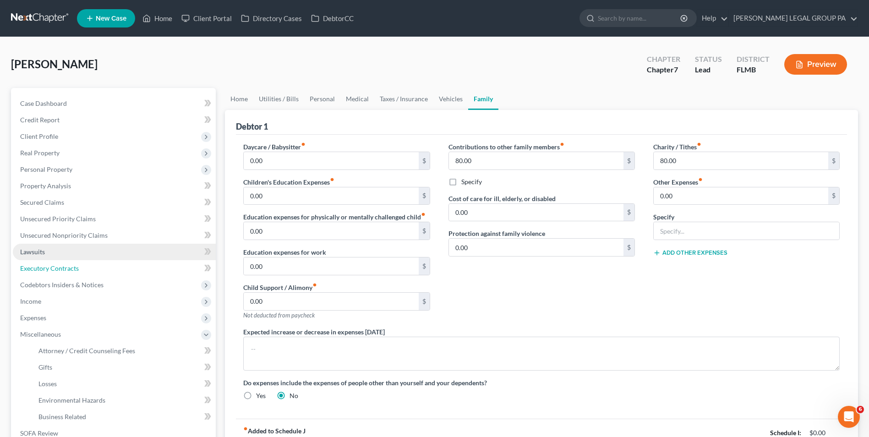
click at [88, 261] on link "Executory Contracts" at bounding box center [114, 268] width 203 height 16
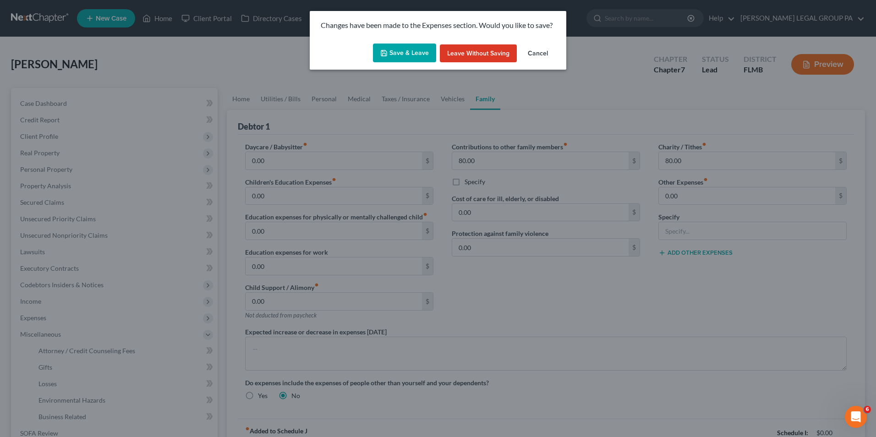
click at [395, 49] on button "Save & Leave" at bounding box center [404, 53] width 63 height 19
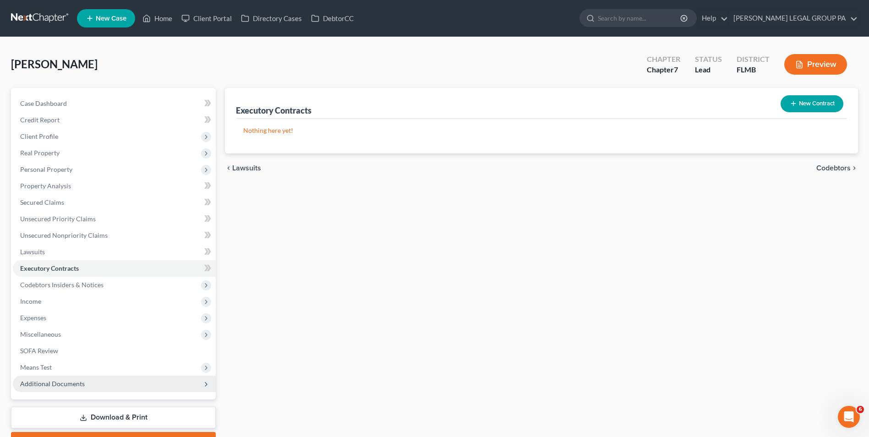
click at [84, 388] on span "Additional Documents" at bounding box center [114, 384] width 203 height 16
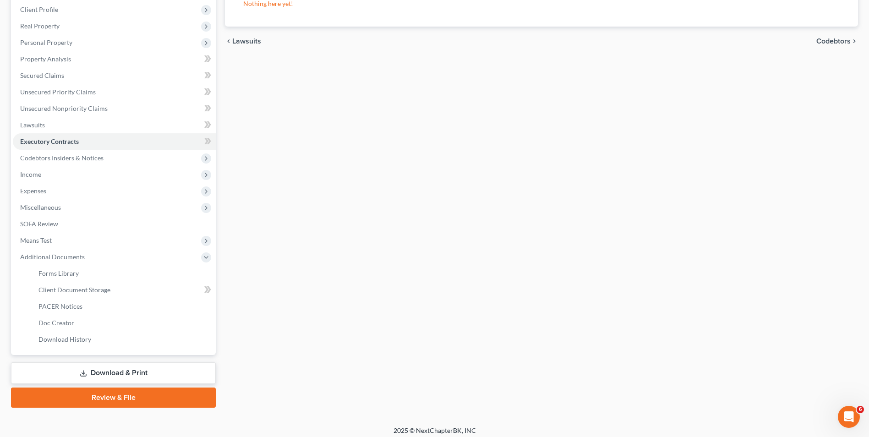
scroll to position [132, 0]
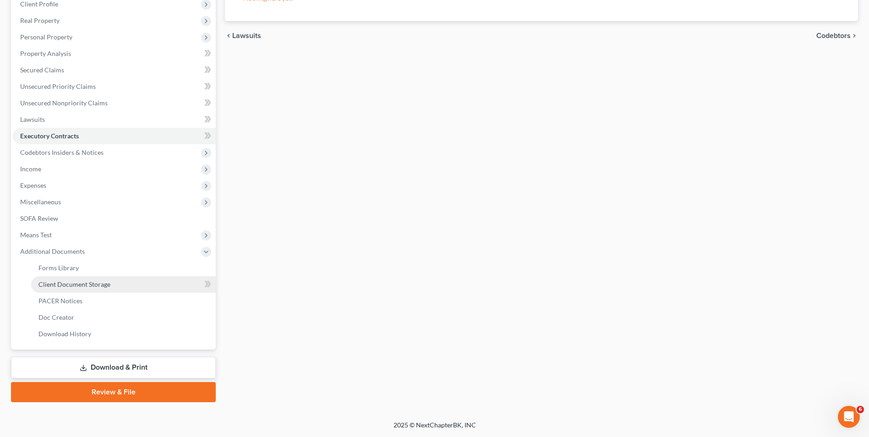
click at [87, 283] on span "Client Document Storage" at bounding box center [74, 284] width 72 height 8
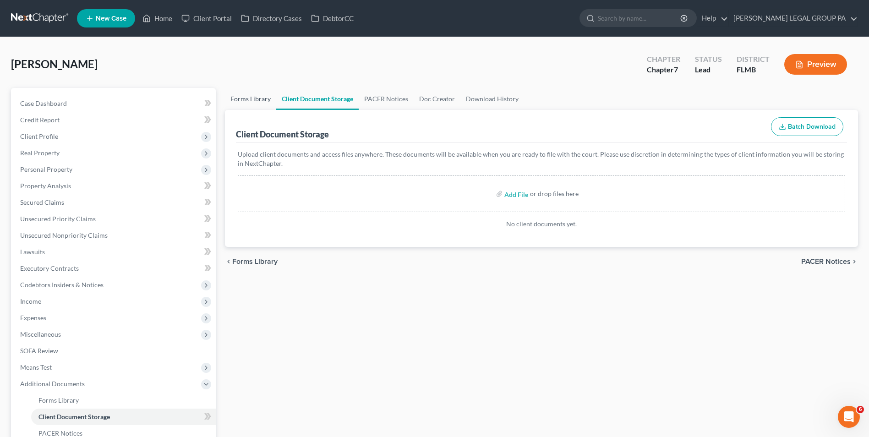
click at [244, 96] on link "Forms Library" at bounding box center [250, 99] width 51 height 22
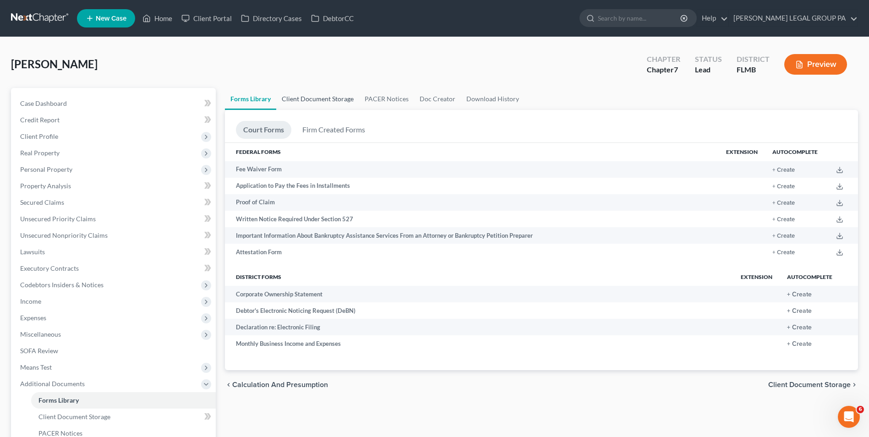
click at [341, 96] on link "Client Document Storage" at bounding box center [317, 99] width 83 height 22
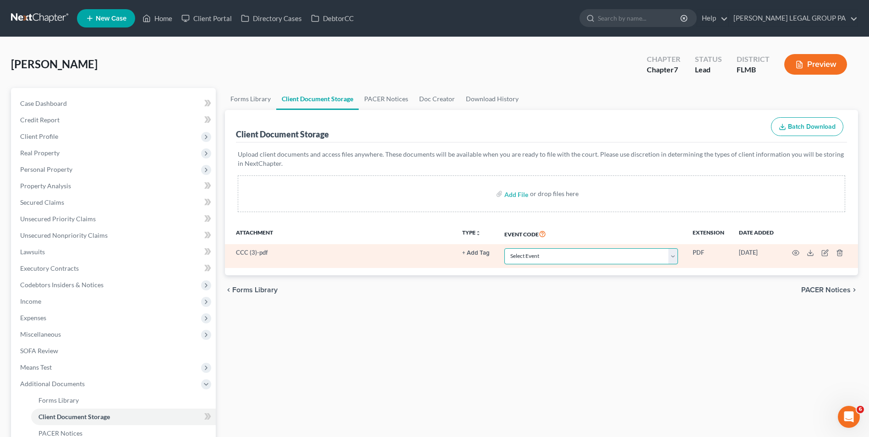
click at [577, 252] on select "Select Event 20 Largest Unsecured Creditors Amended Chapter 13 Plan Amended Cre…" at bounding box center [591, 256] width 174 height 16
select select "9"
click at [504, 248] on select "Select Event 20 Largest Unsecured Creditors Amended Chapter 13 Plan Amended Cre…" at bounding box center [591, 256] width 174 height 16
click at [827, 251] on icon "button" at bounding box center [824, 252] width 7 height 7
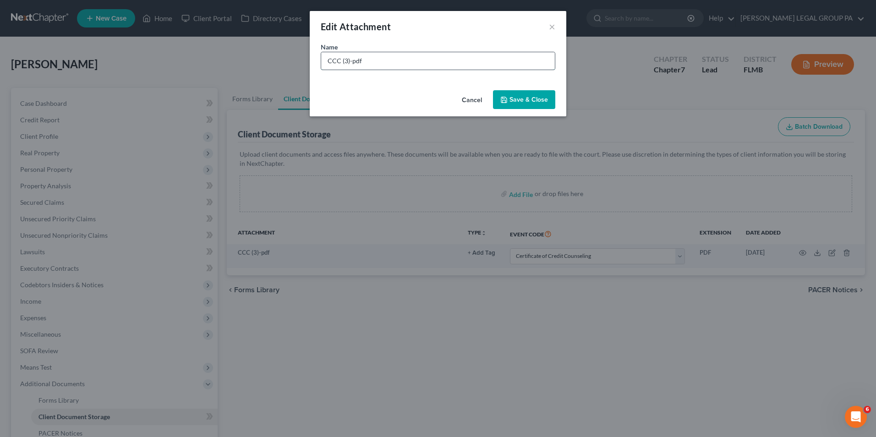
click at [347, 60] on input "CCC (3)-pdf" at bounding box center [438, 60] width 234 height 17
click at [350, 60] on input "CCC (3)-pdf" at bounding box center [438, 60] width 234 height 17
type input "CCC 08/09/2025-pdf"
click at [531, 98] on span "Save & Close" at bounding box center [528, 100] width 38 height 8
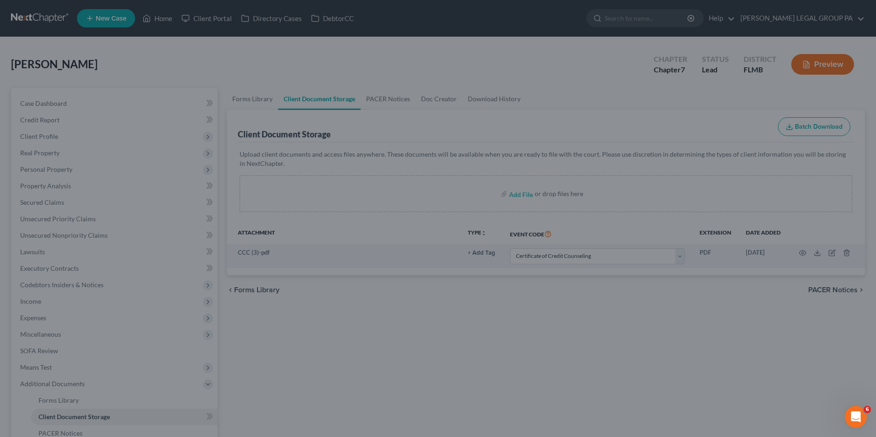
select select "9"
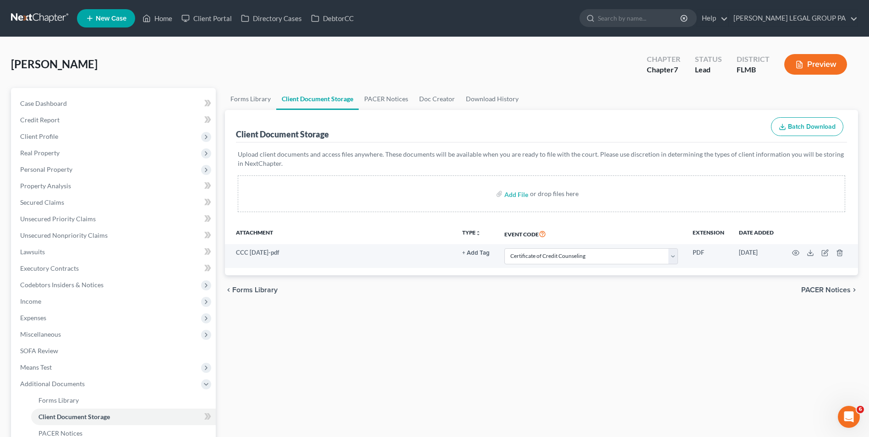
click at [62, 22] on link at bounding box center [40, 18] width 59 height 16
